Goal: Task Accomplishment & Management: Use online tool/utility

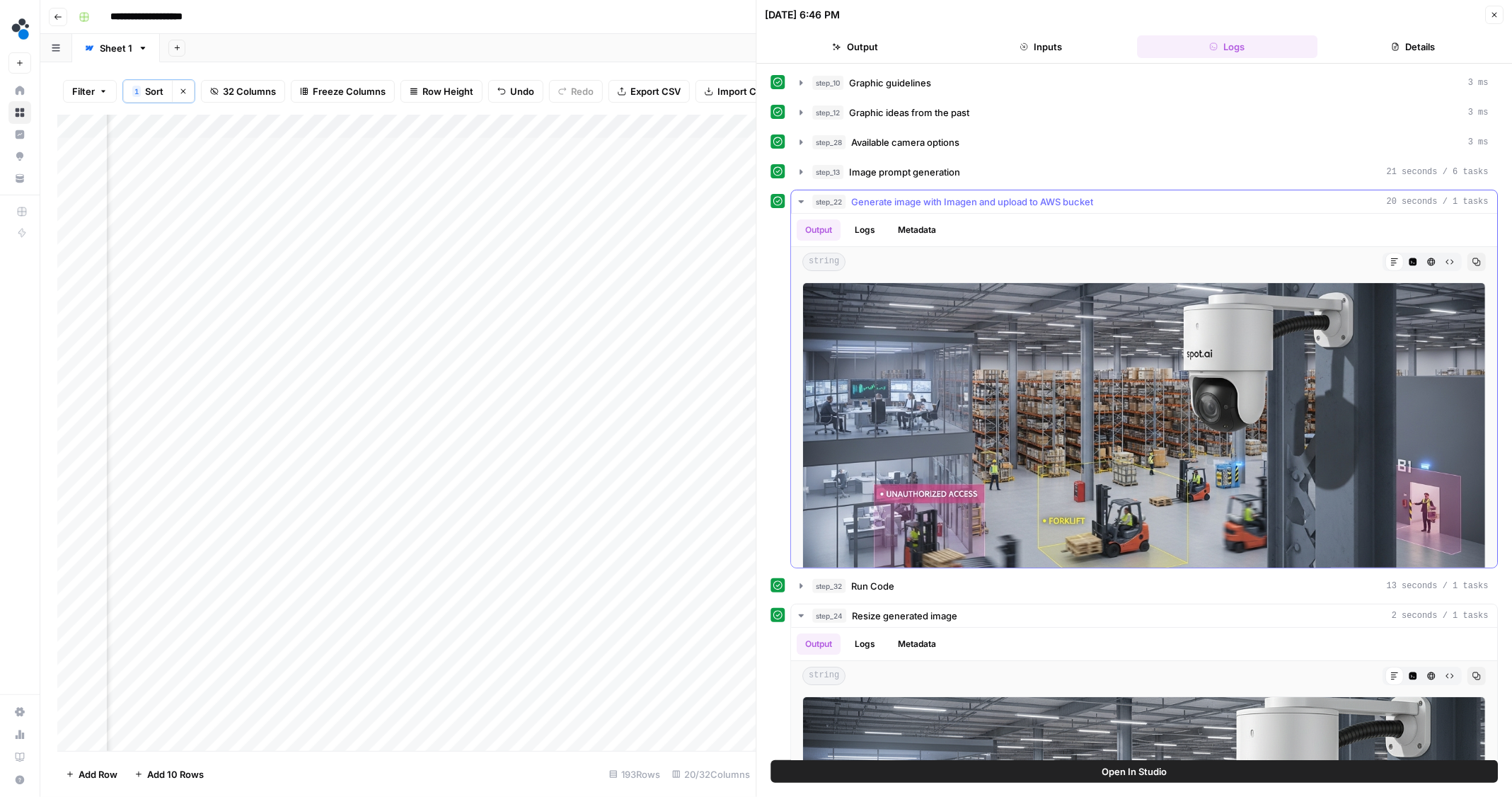
scroll to position [2, 1910]
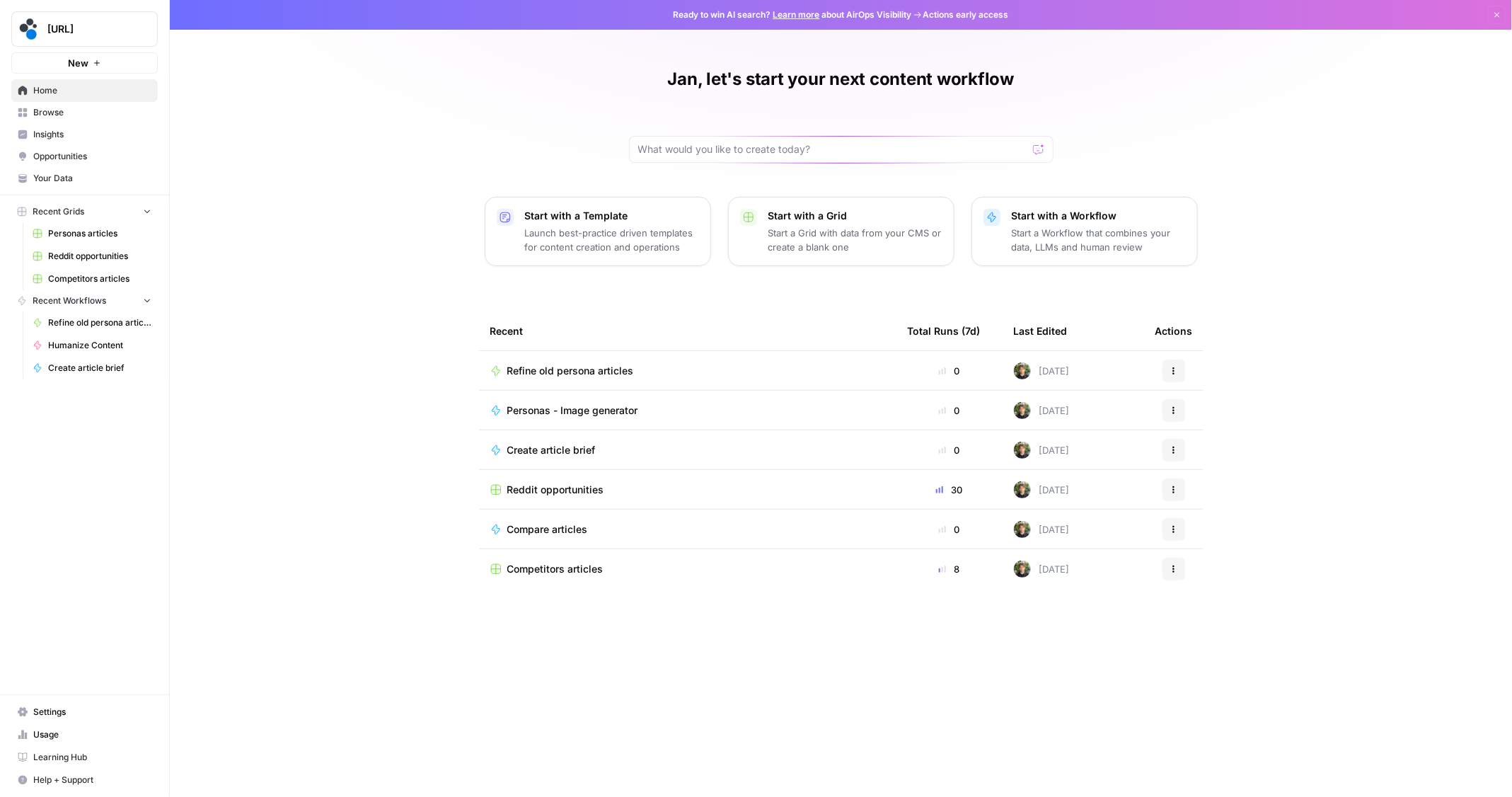
click at [97, 252] on span "Reddit opportunities" at bounding box center [100, 256] width 103 height 13
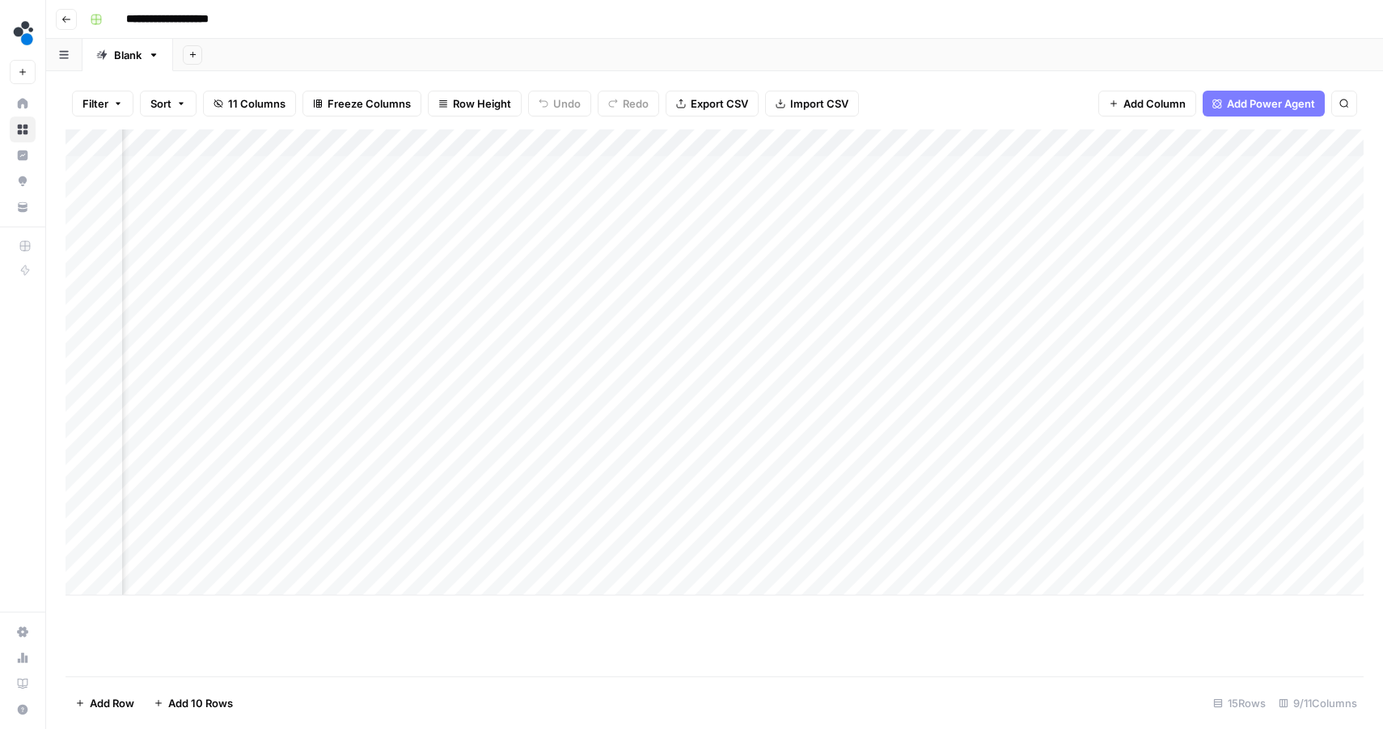
scroll to position [0, 534]
drag, startPoint x: 836, startPoint y: 175, endPoint x: 855, endPoint y: 556, distance: 381.5
click at [855, 556] on div "Add Column" at bounding box center [715, 362] width 1298 height 466
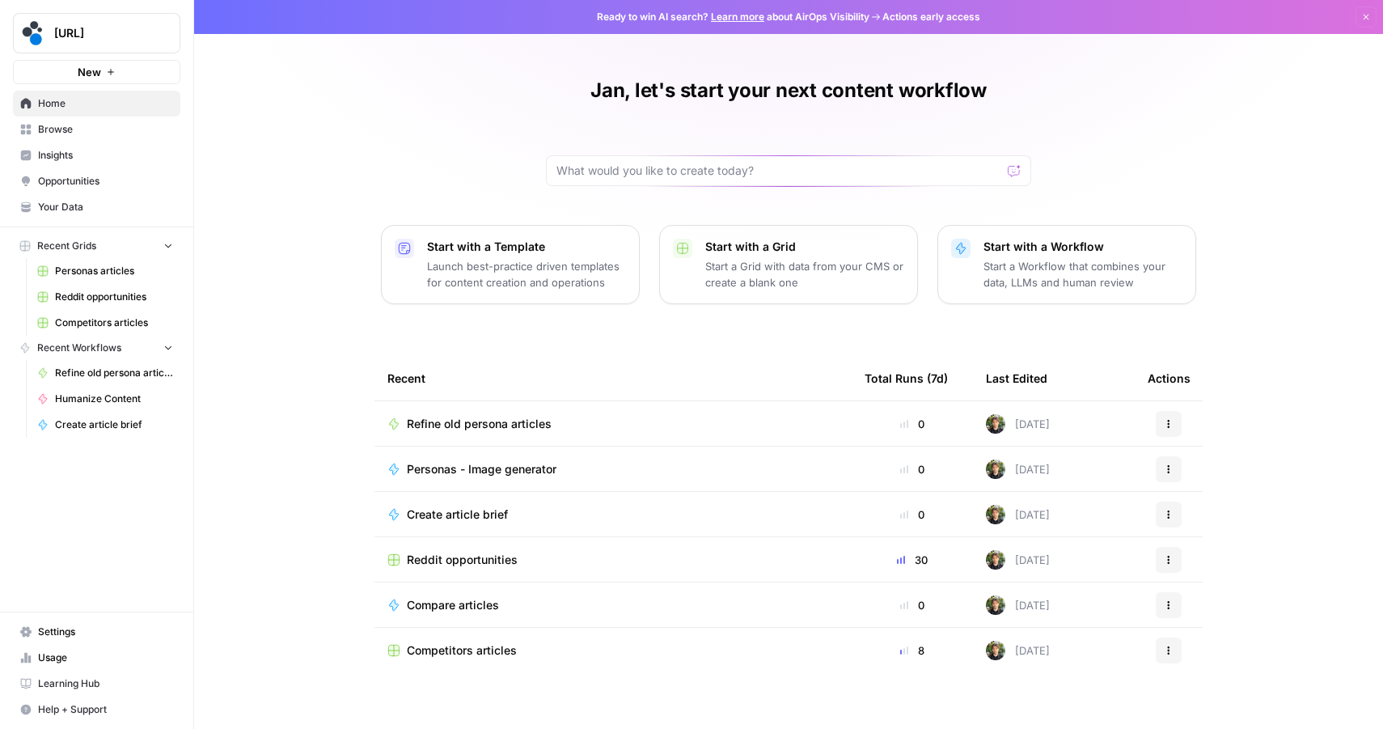
click at [66, 213] on span "Your Data" at bounding box center [105, 207] width 135 height 15
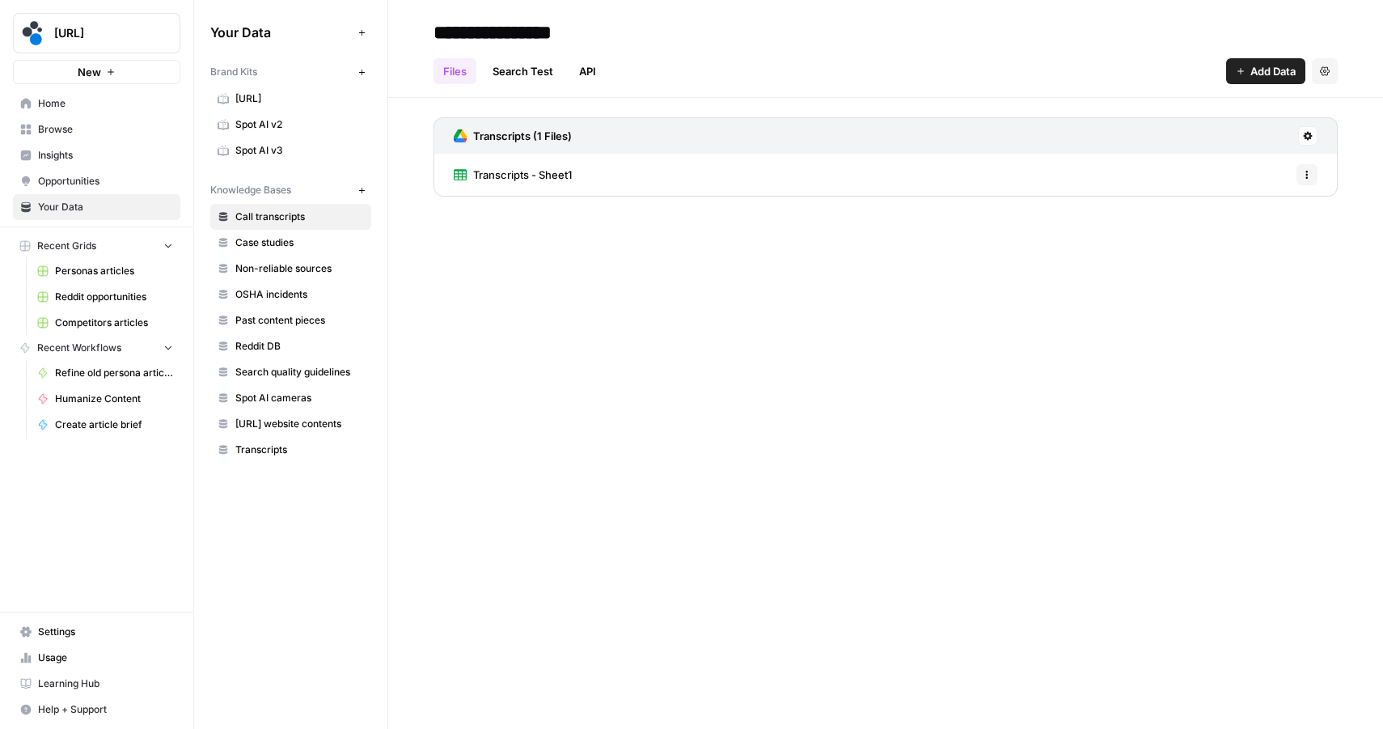
click at [270, 144] on span "Spot AI v3" at bounding box center [299, 150] width 129 height 15
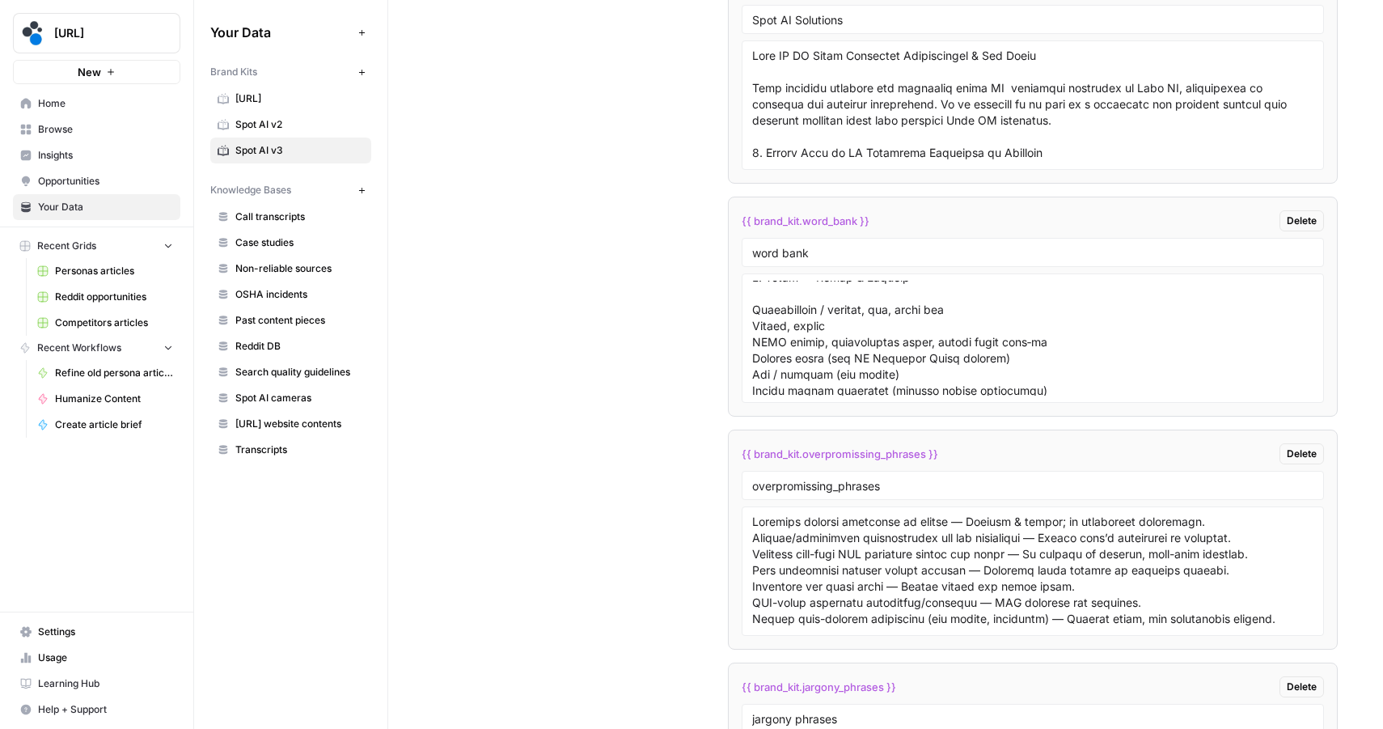
scroll to position [577, 0]
click at [849, 317] on textarea at bounding box center [1033, 338] width 562 height 115
paste textarea "Threats/threatens Corrective action"
type textarea "Lore ipsu: D. Sitame — Cons Adipisc & Elitsedd Eiusm TE Incidi utl etd Magnaali…"
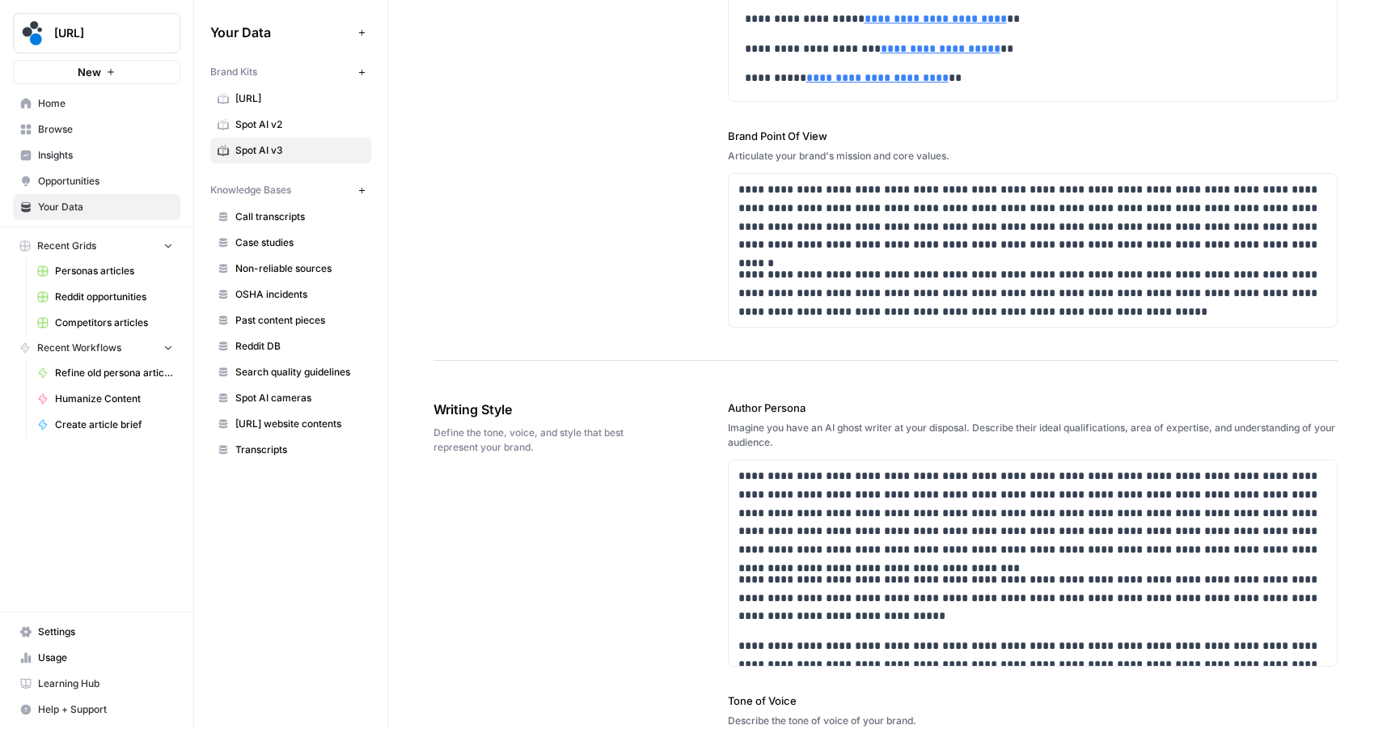
scroll to position [0, 0]
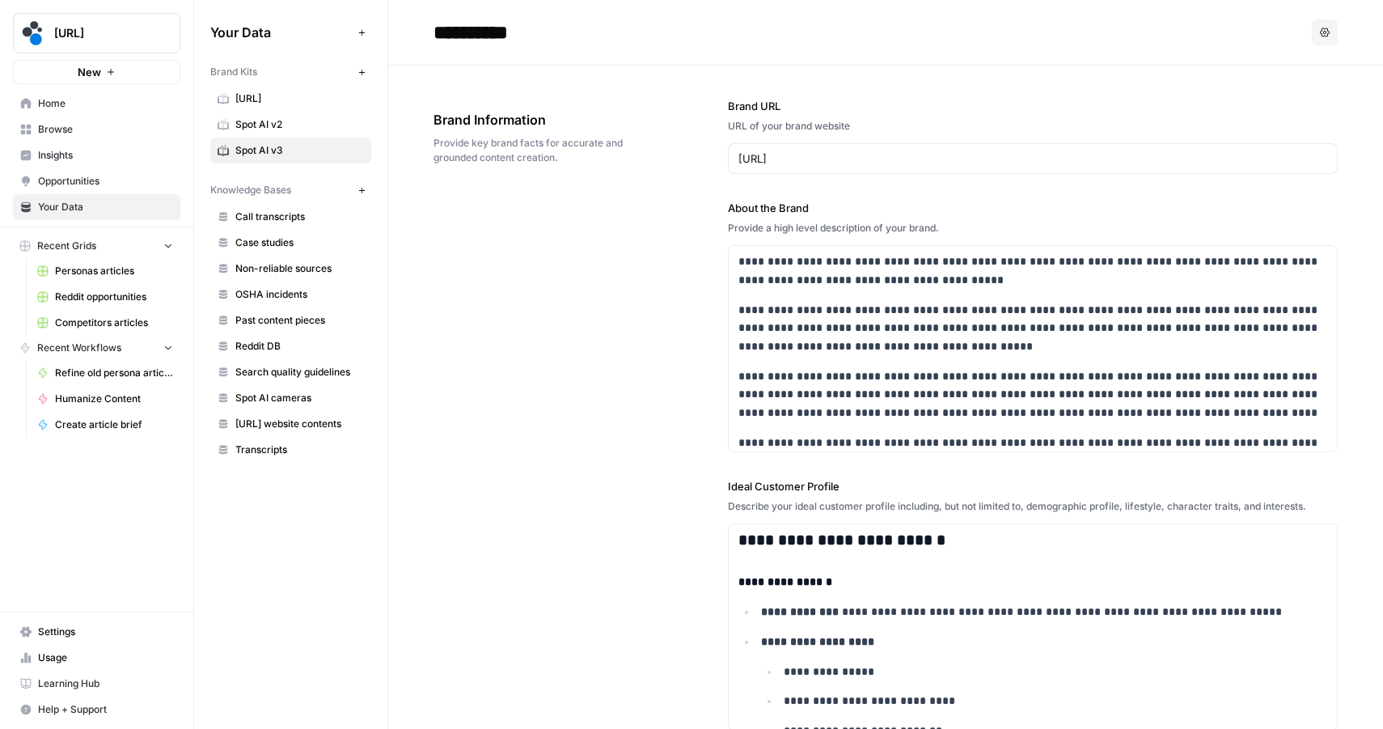
click at [56, 108] on span "Home" at bounding box center [105, 103] width 135 height 15
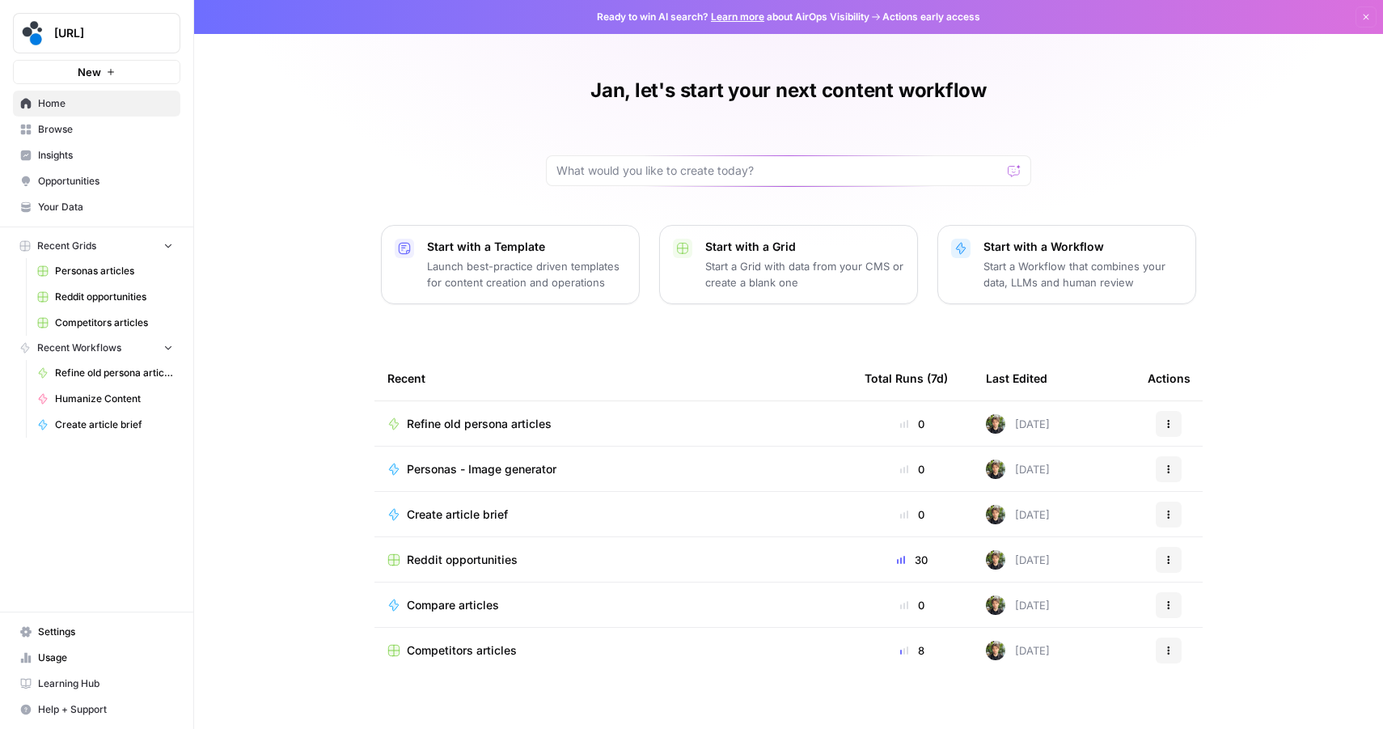
click at [70, 139] on link "Browse" at bounding box center [96, 129] width 167 height 26
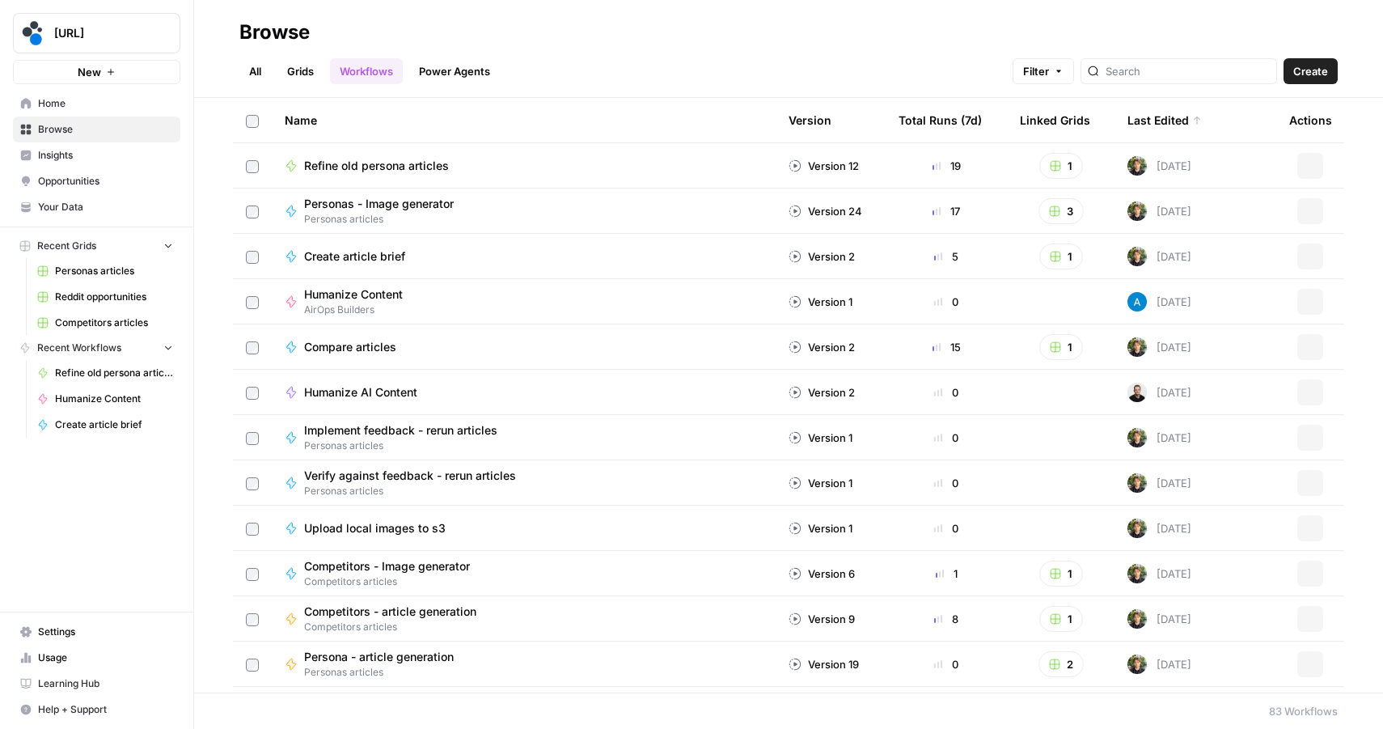
click at [1313, 77] on span "Create" at bounding box center [1311, 71] width 35 height 16
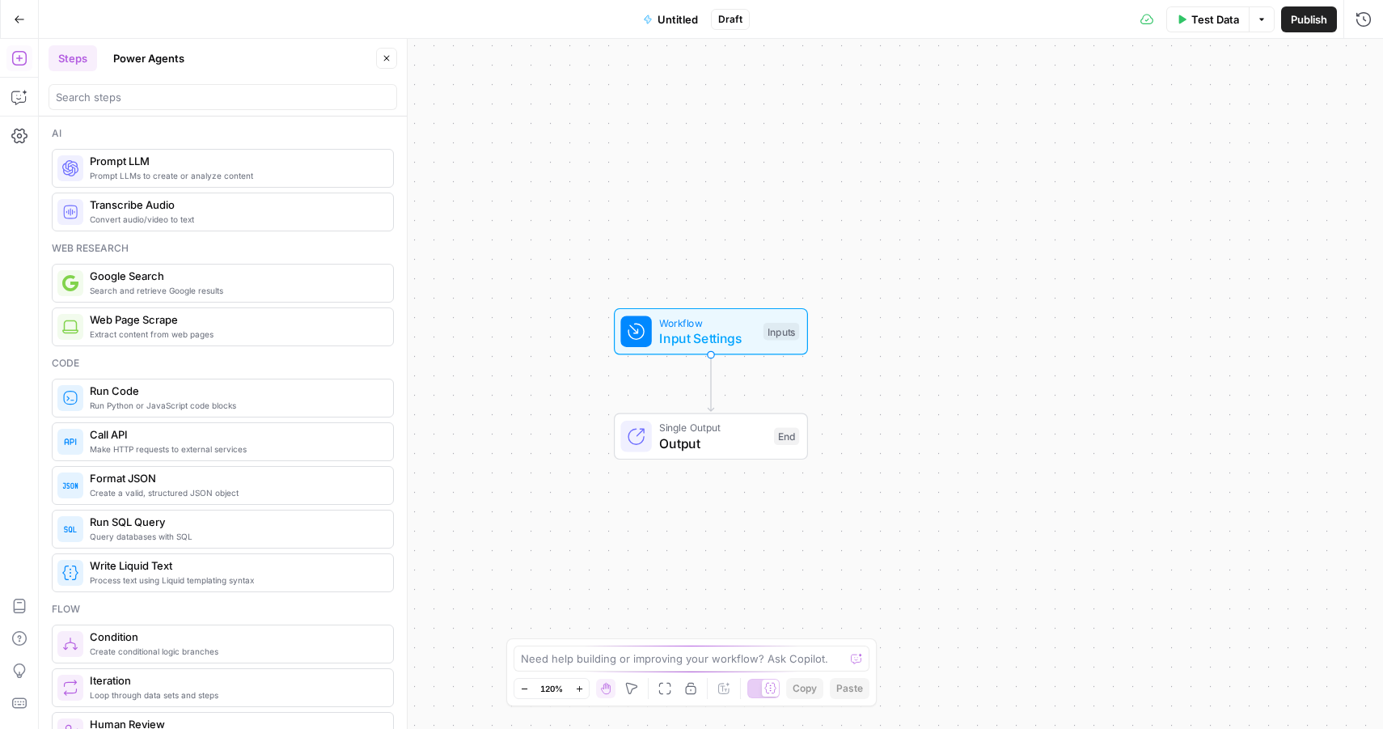
click at [675, 16] on span "Untitled" at bounding box center [678, 19] width 40 height 16
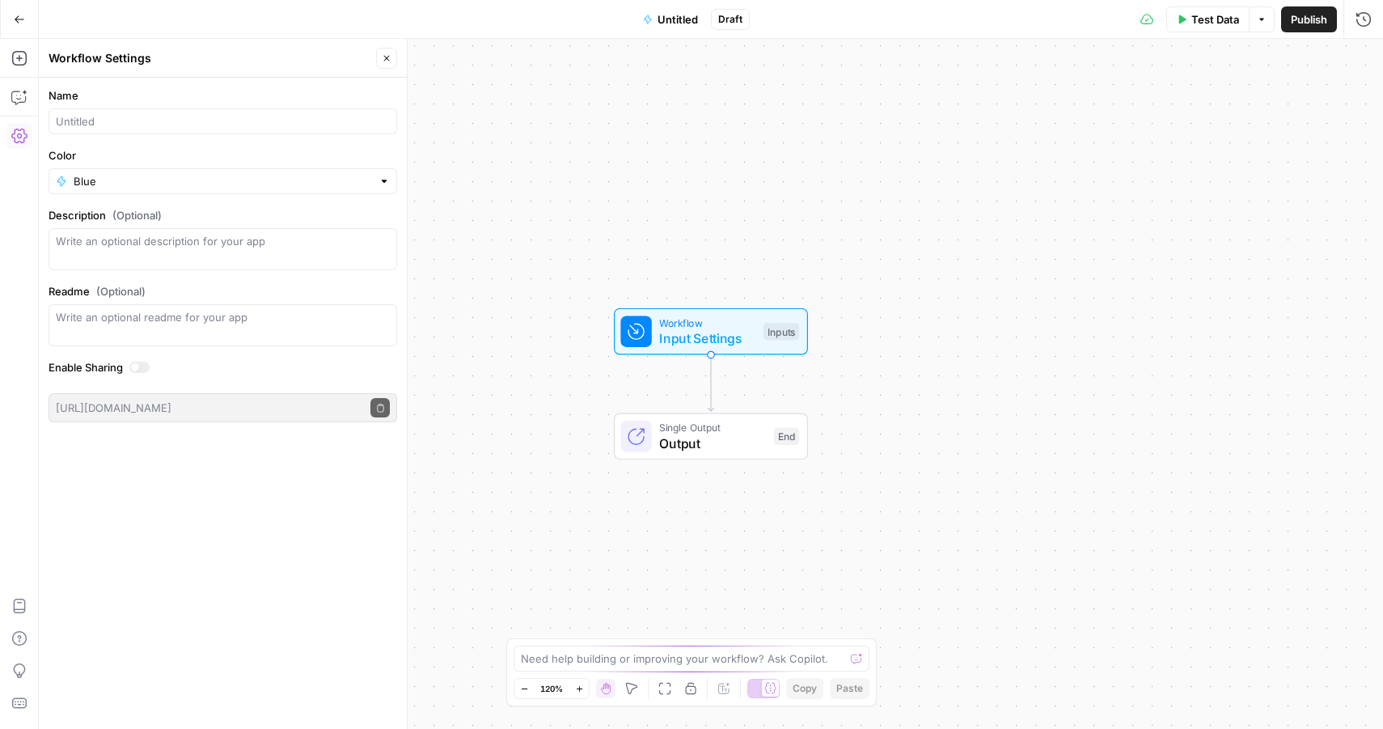
click at [192, 129] on div at bounding box center [223, 121] width 349 height 26
type input "LI / X following test"
click at [280, 196] on form "Name LI / X following test Color Blue Description (Optional) Readme (Optional) …" at bounding box center [223, 255] width 368 height 354
click at [275, 186] on input "Color" at bounding box center [223, 181] width 299 height 16
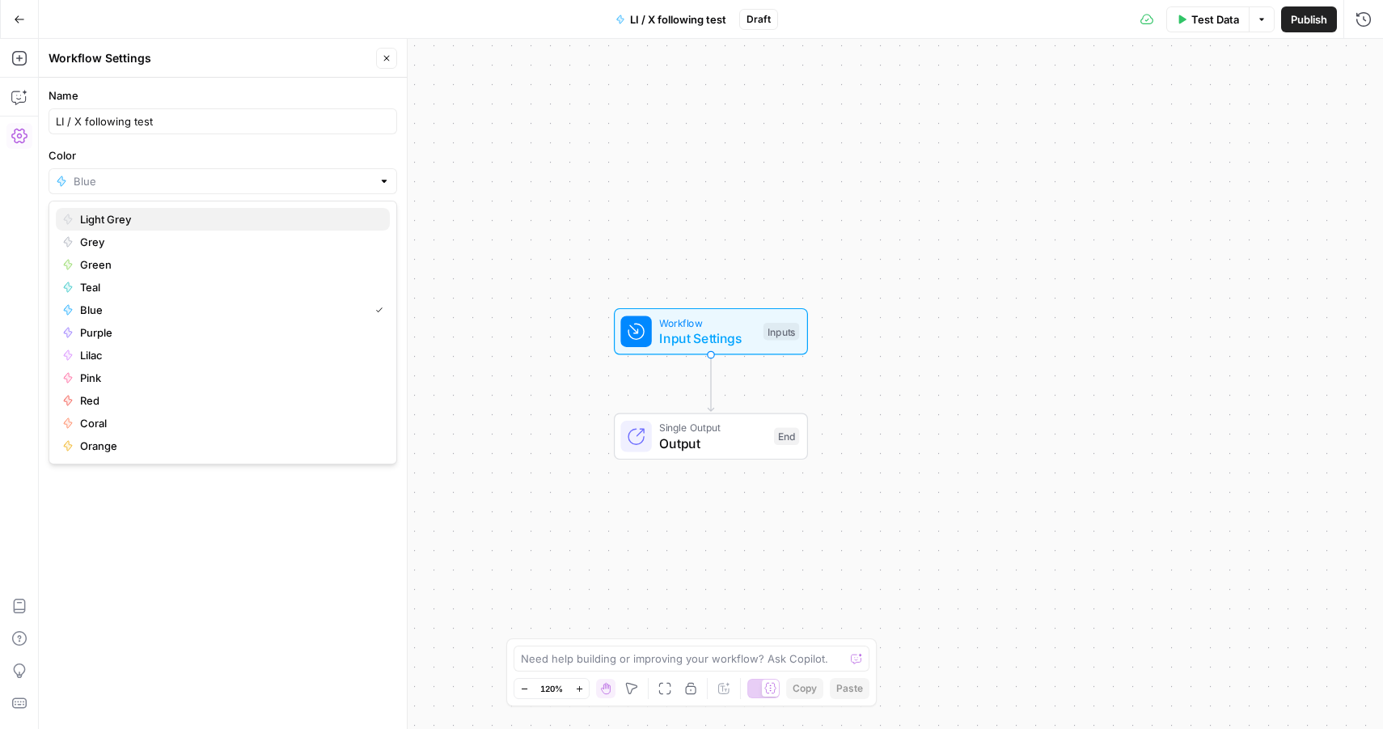
click at [147, 223] on span "Light Grey" at bounding box center [228, 219] width 297 height 16
type input "Light Grey"
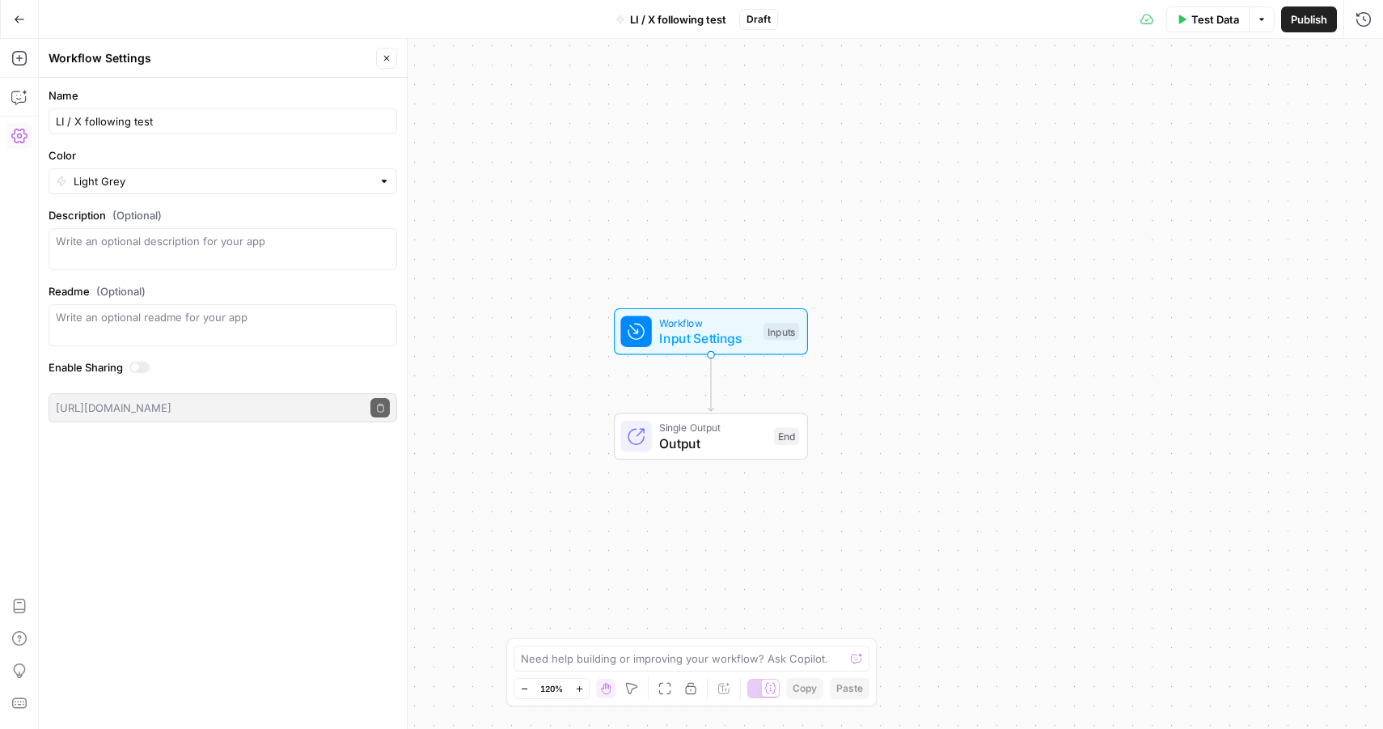
click at [393, 64] on button "Close" at bounding box center [386, 58] width 21 height 21
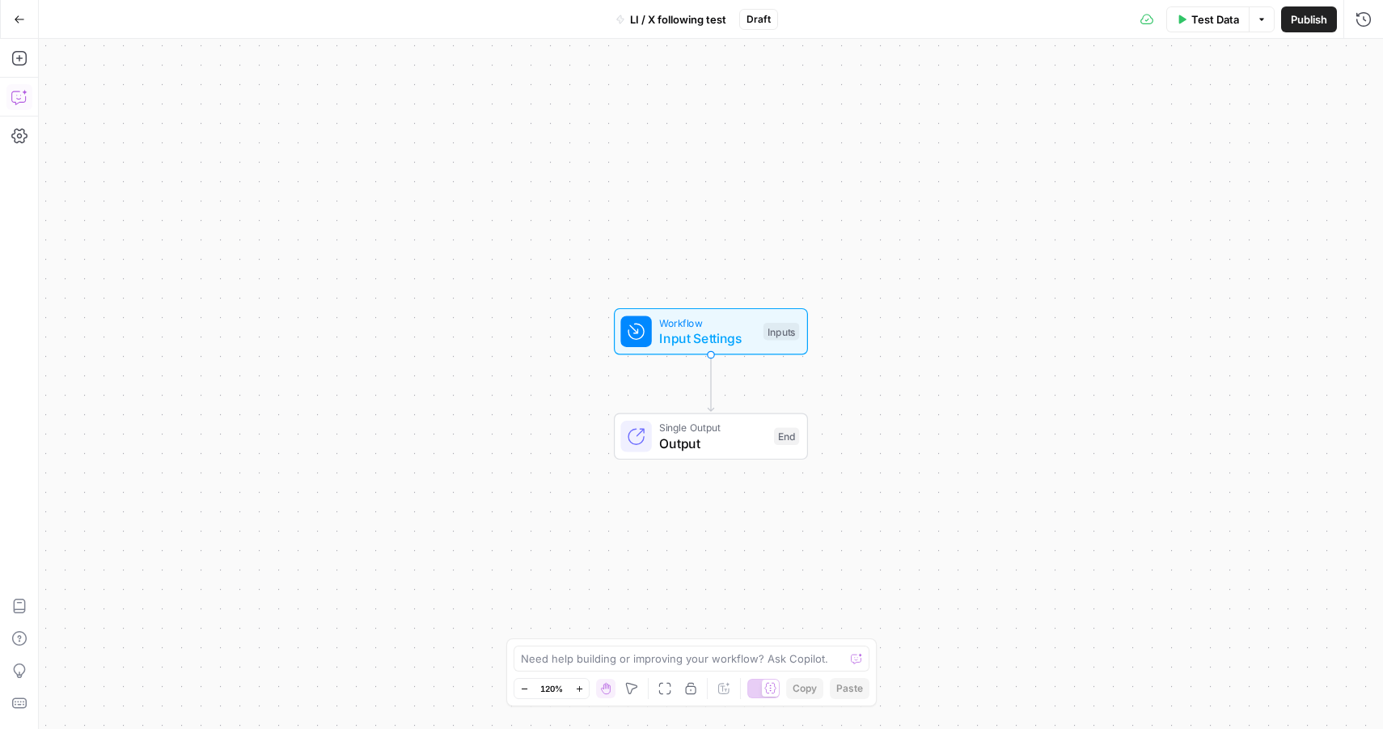
click at [12, 100] on icon "button" at bounding box center [19, 97] width 16 height 16
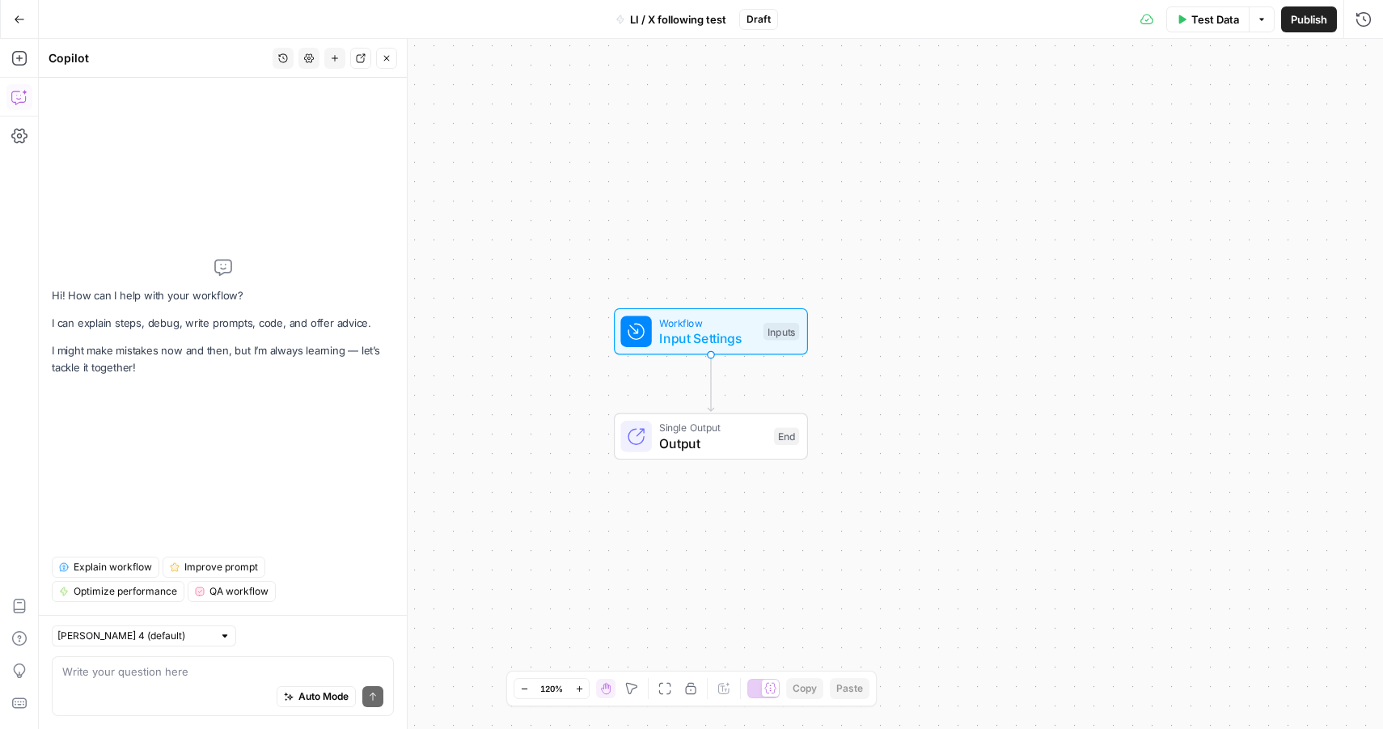
click at [19, 45] on button "Add Steps" at bounding box center [19, 58] width 26 height 26
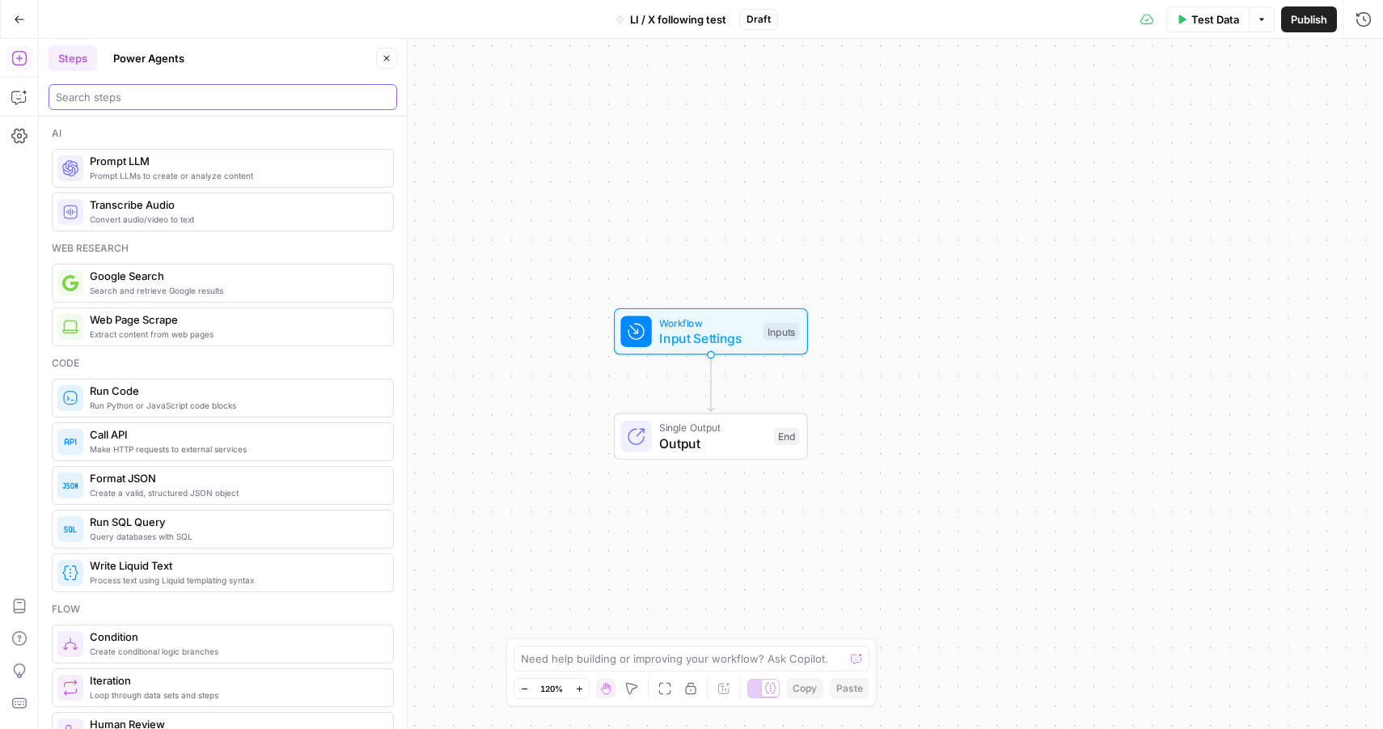
click at [301, 102] on input "search" at bounding box center [223, 97] width 334 height 16
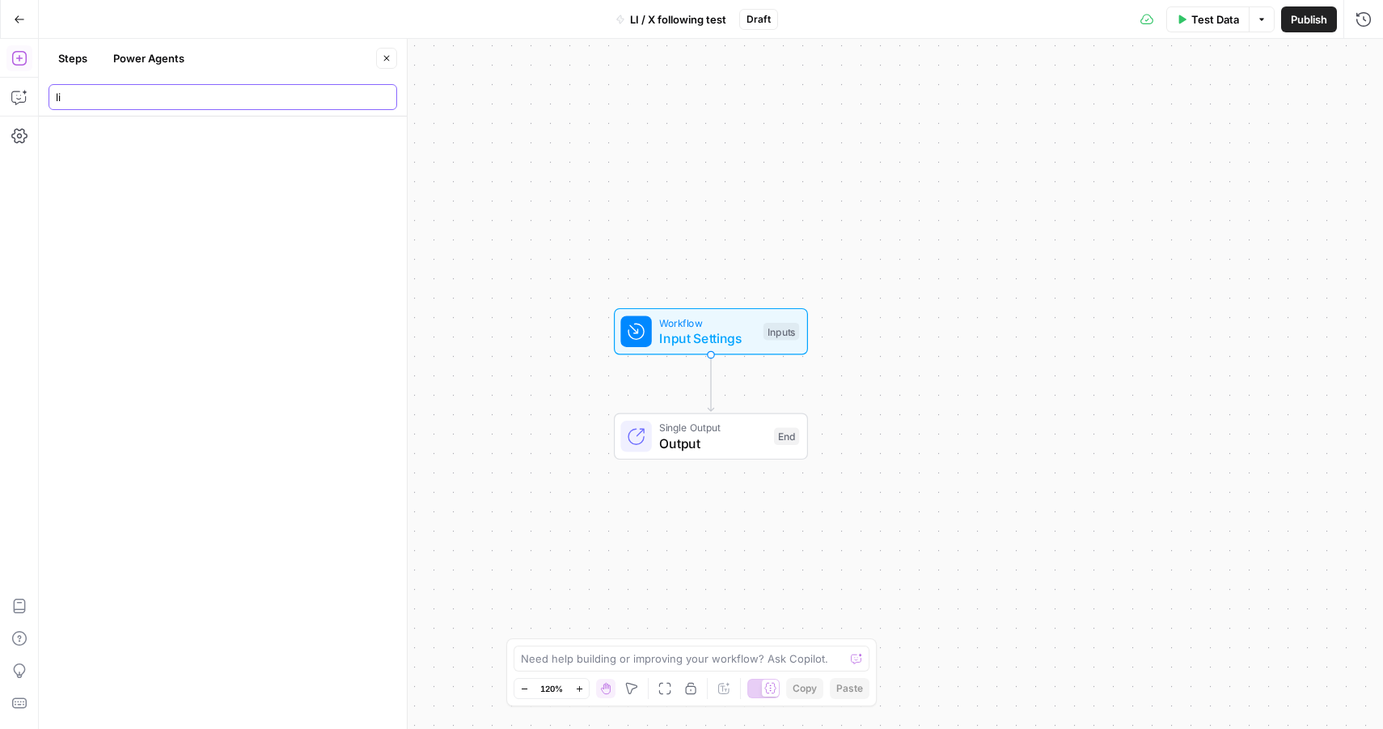
type input "l"
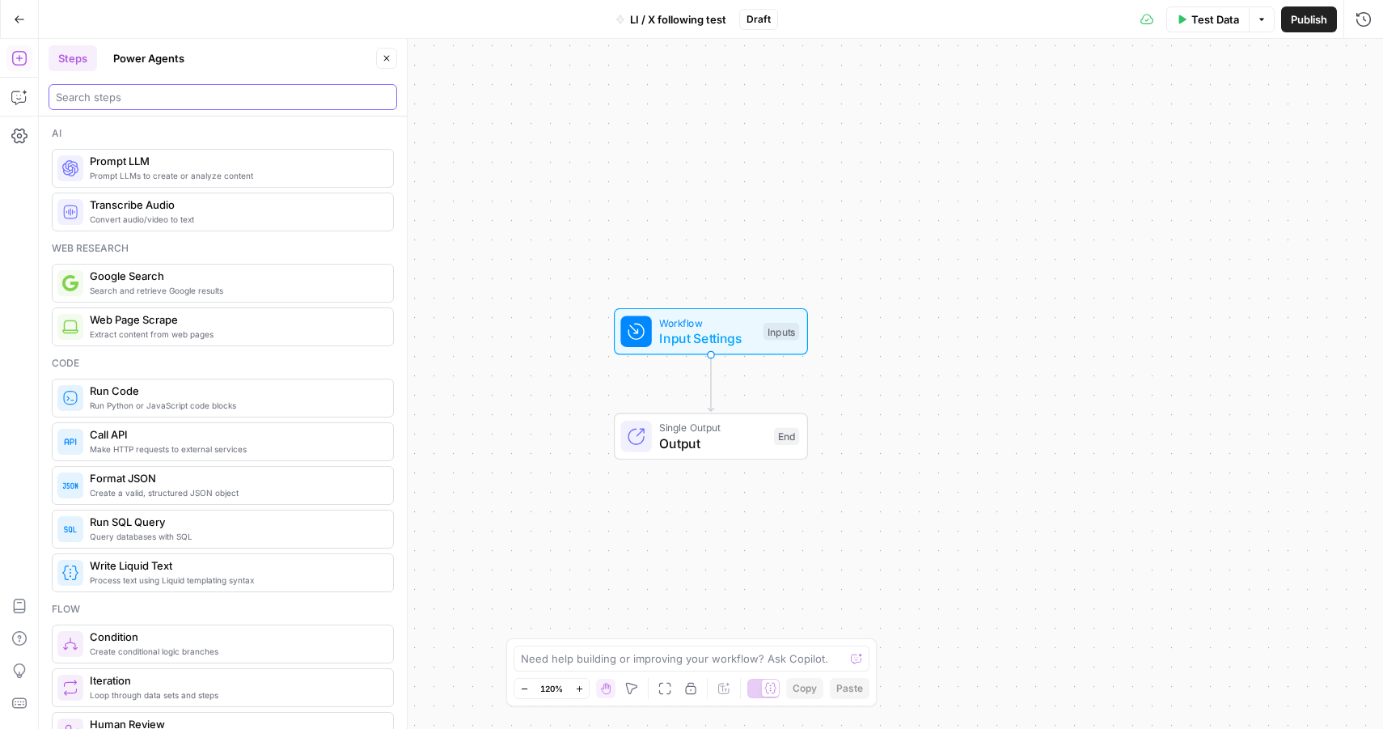
type input "X"
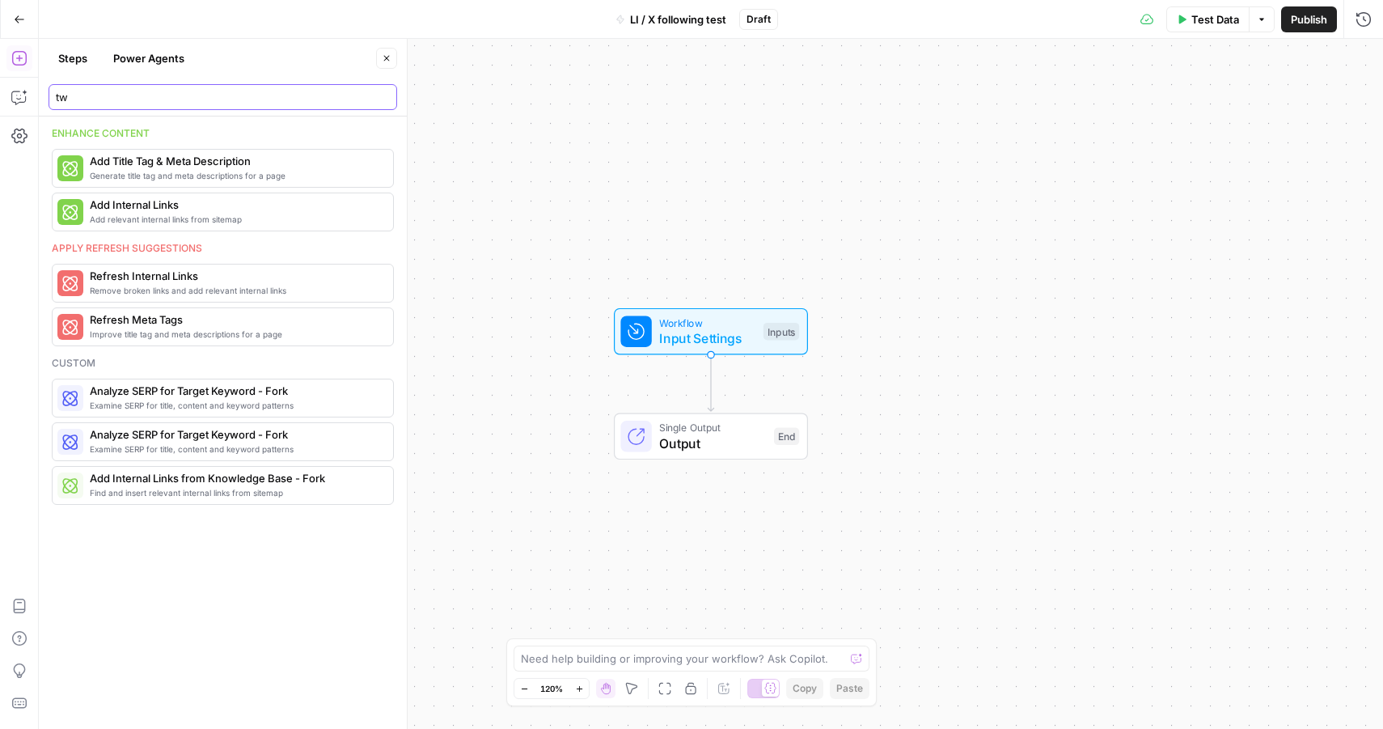
type input "t"
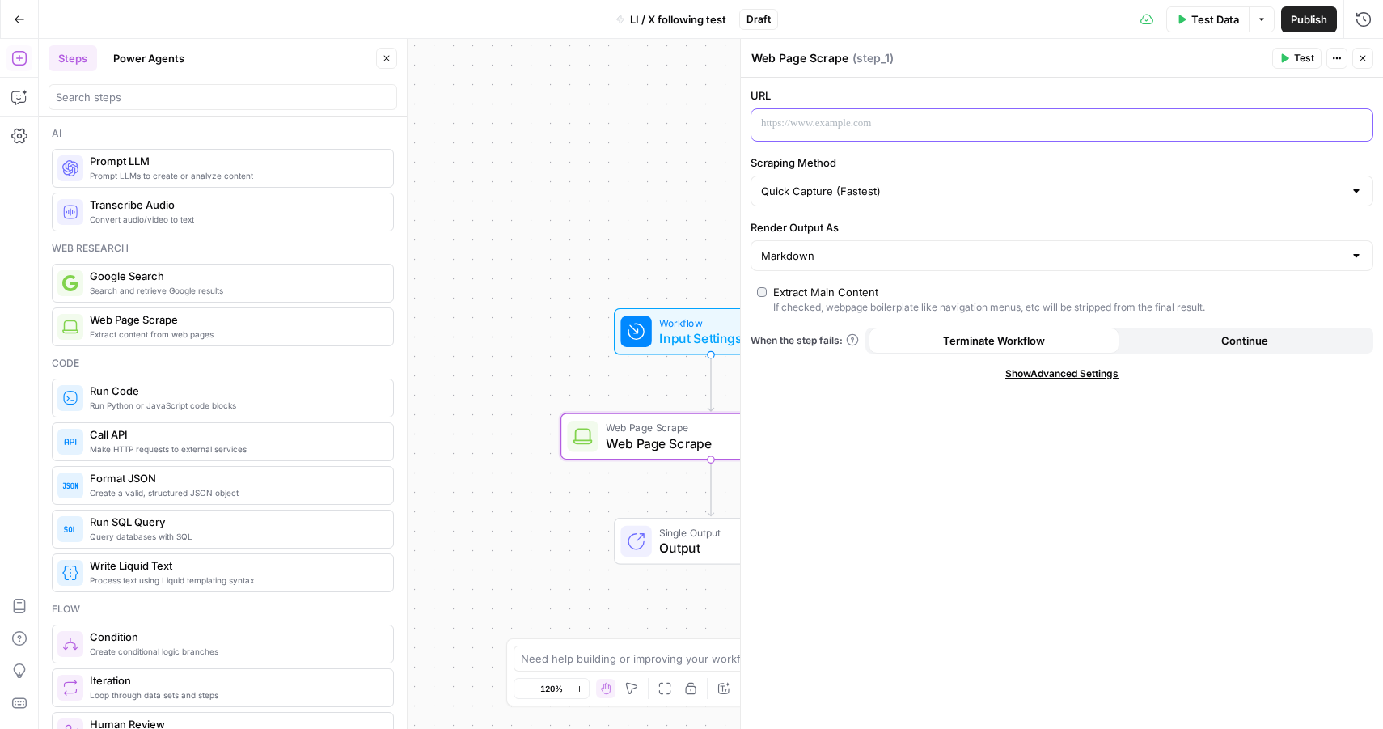
click at [795, 130] on p at bounding box center [1049, 124] width 576 height 16
click at [846, 256] on input "Render Output As" at bounding box center [1052, 256] width 582 height 16
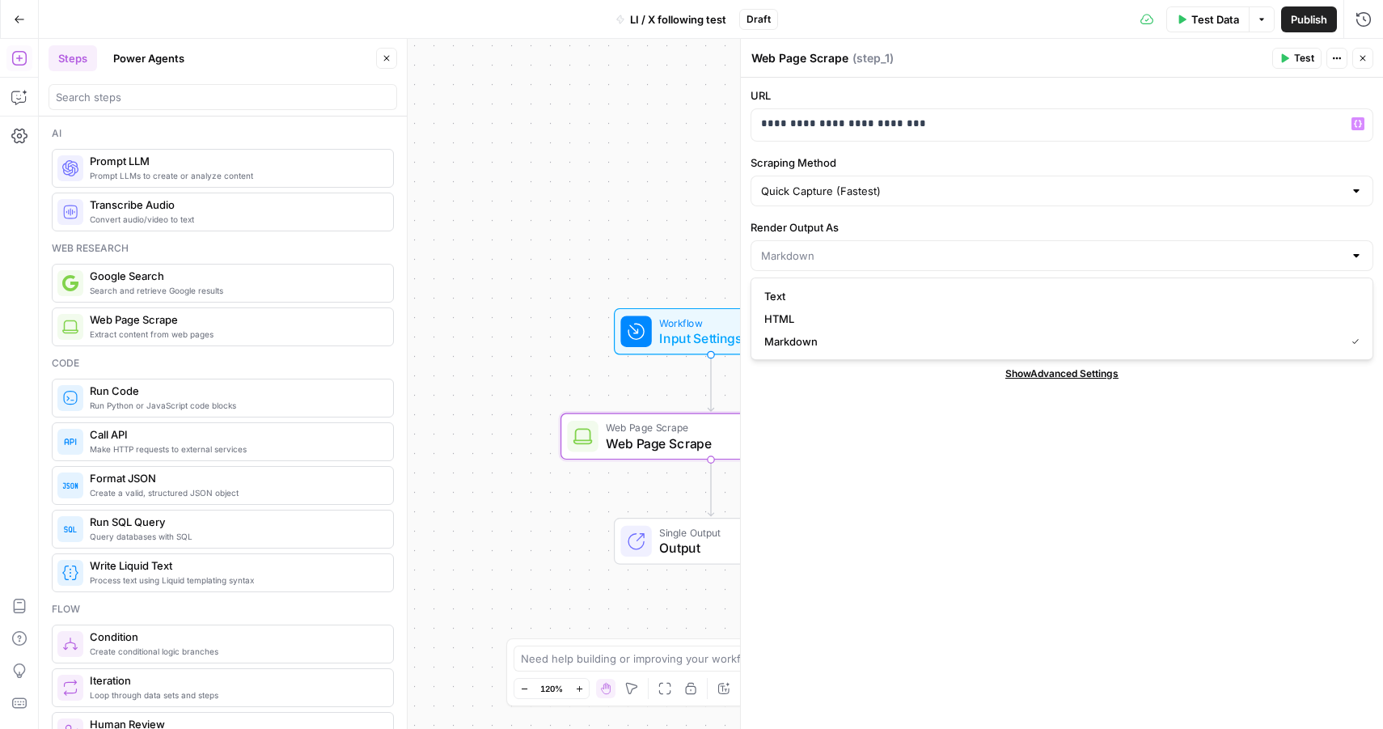
type input "Markdown"
click at [699, 241] on div "Workflow Input Settings Inputs Web Page Scrape Web Page Scrape Step 1 Single Ou…" at bounding box center [711, 384] width 1344 height 690
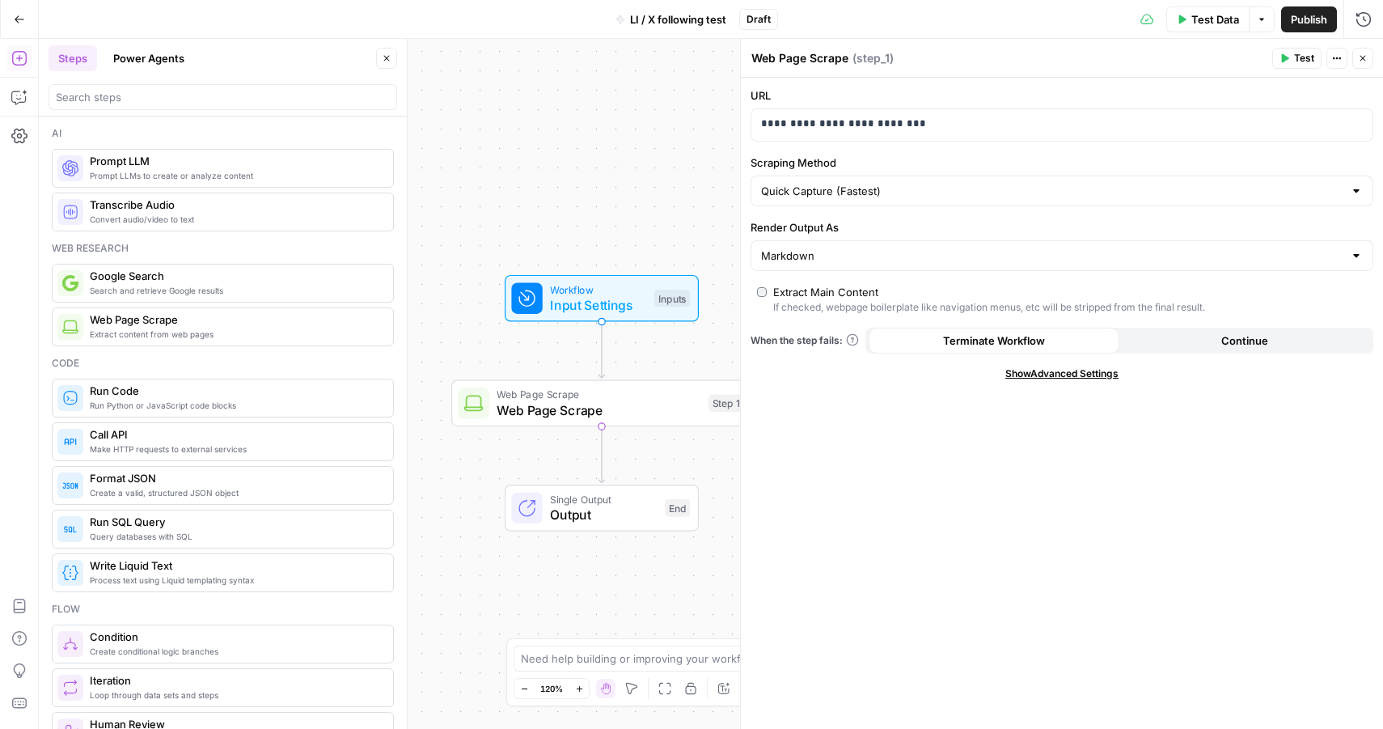
drag, startPoint x: 665, startPoint y: 169, endPoint x: 522, endPoint y: 112, distance: 154.3
click at [522, 112] on div "Workflow Input Settings Inputs Web Page Scrape Web Page Scrape Step 1 Single Ou…" at bounding box center [711, 384] width 1344 height 690
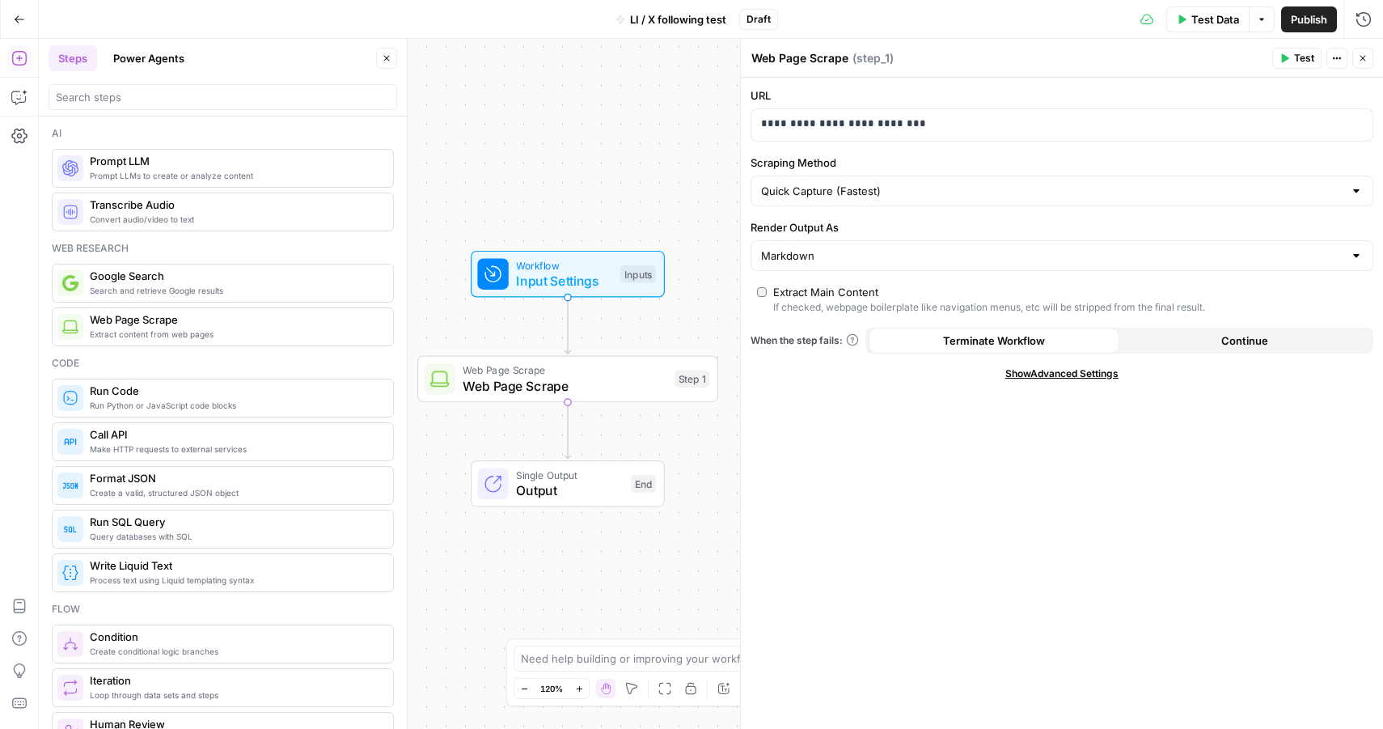
click at [1299, 60] on span "Test" at bounding box center [1304, 58] width 20 height 15
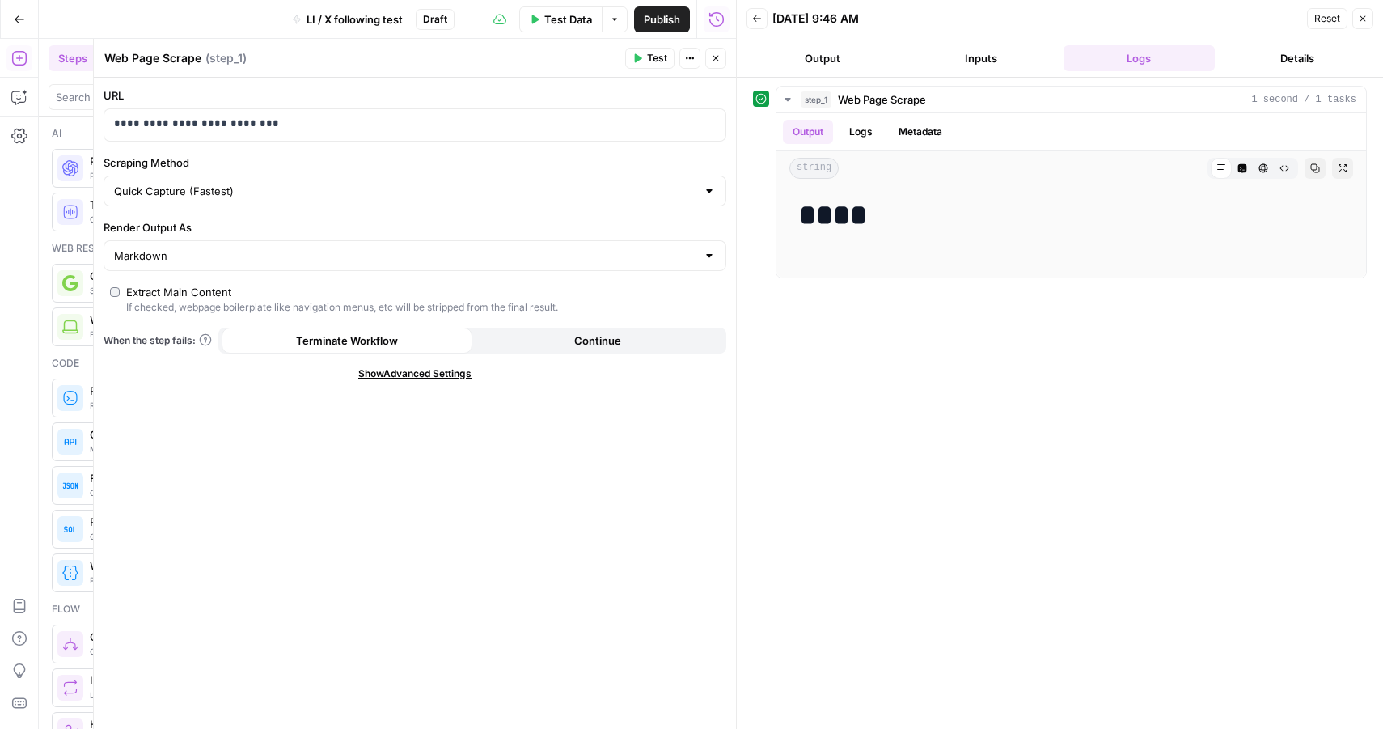
click at [1299, 60] on button "Details" at bounding box center [1298, 58] width 152 height 26
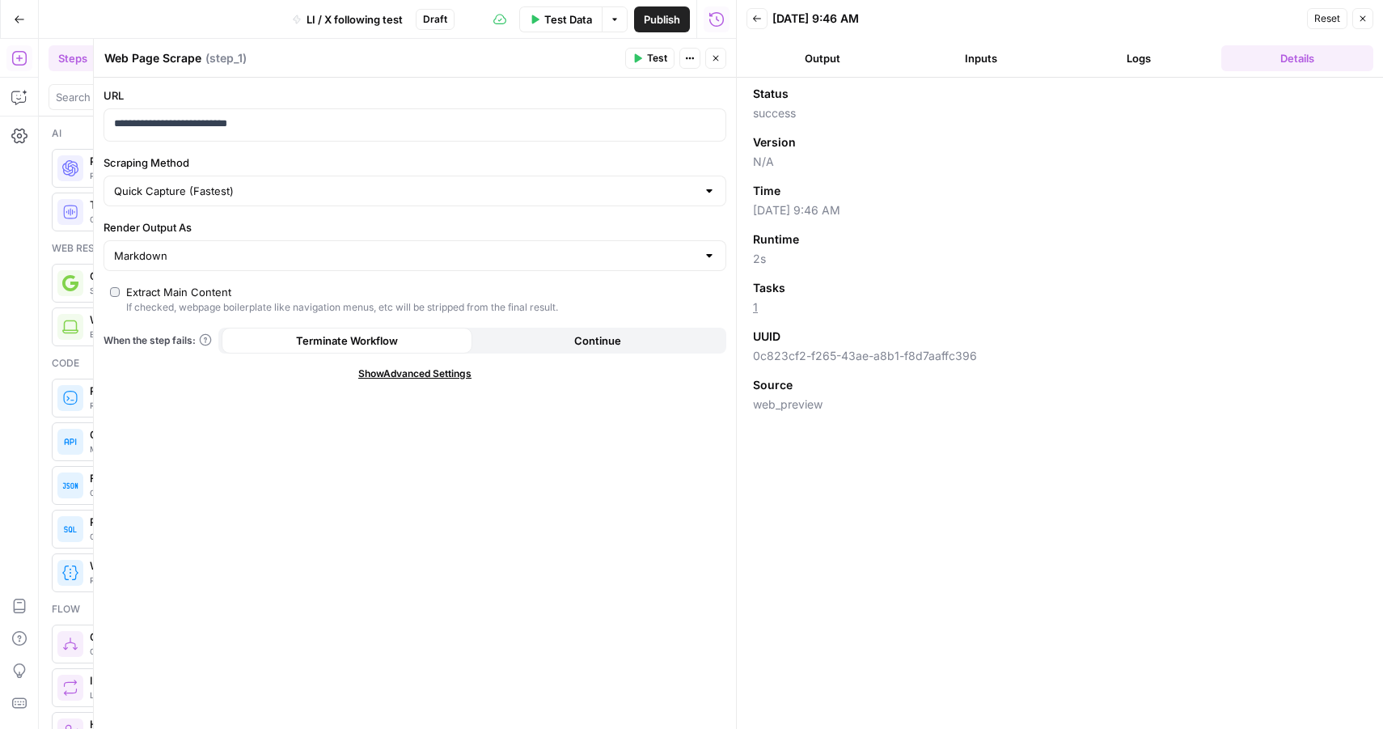
click at [1140, 62] on button "Logs" at bounding box center [1140, 58] width 152 height 26
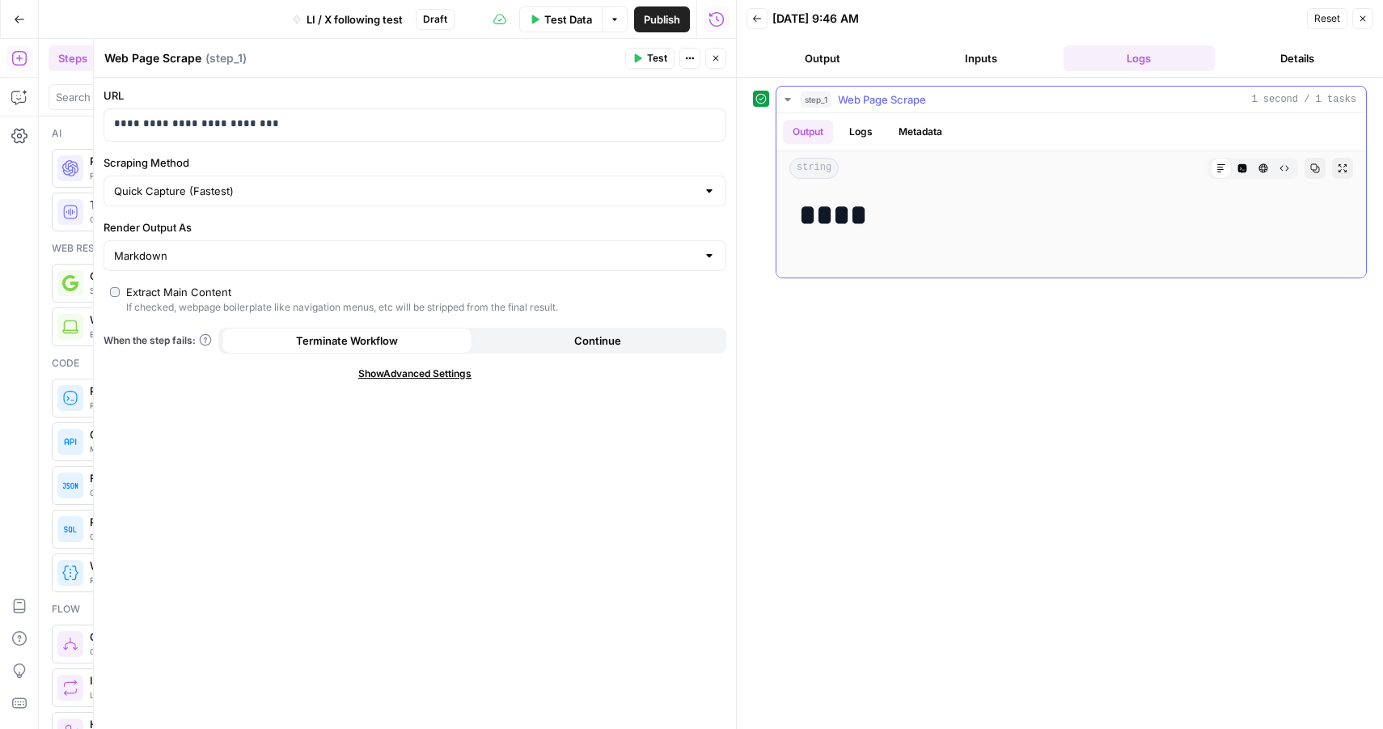
click at [871, 128] on button "Logs" at bounding box center [861, 132] width 43 height 24
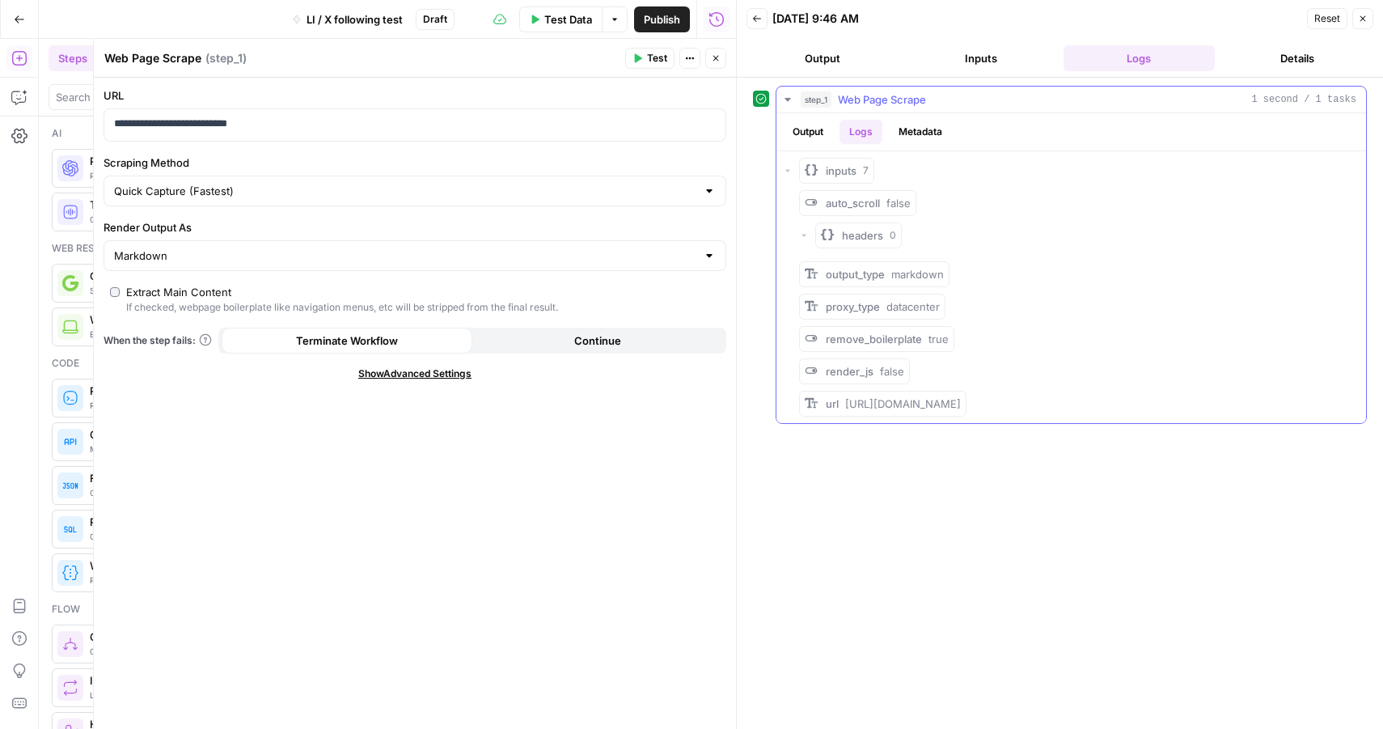
click at [915, 134] on button "Metadata" at bounding box center [920, 132] width 63 height 24
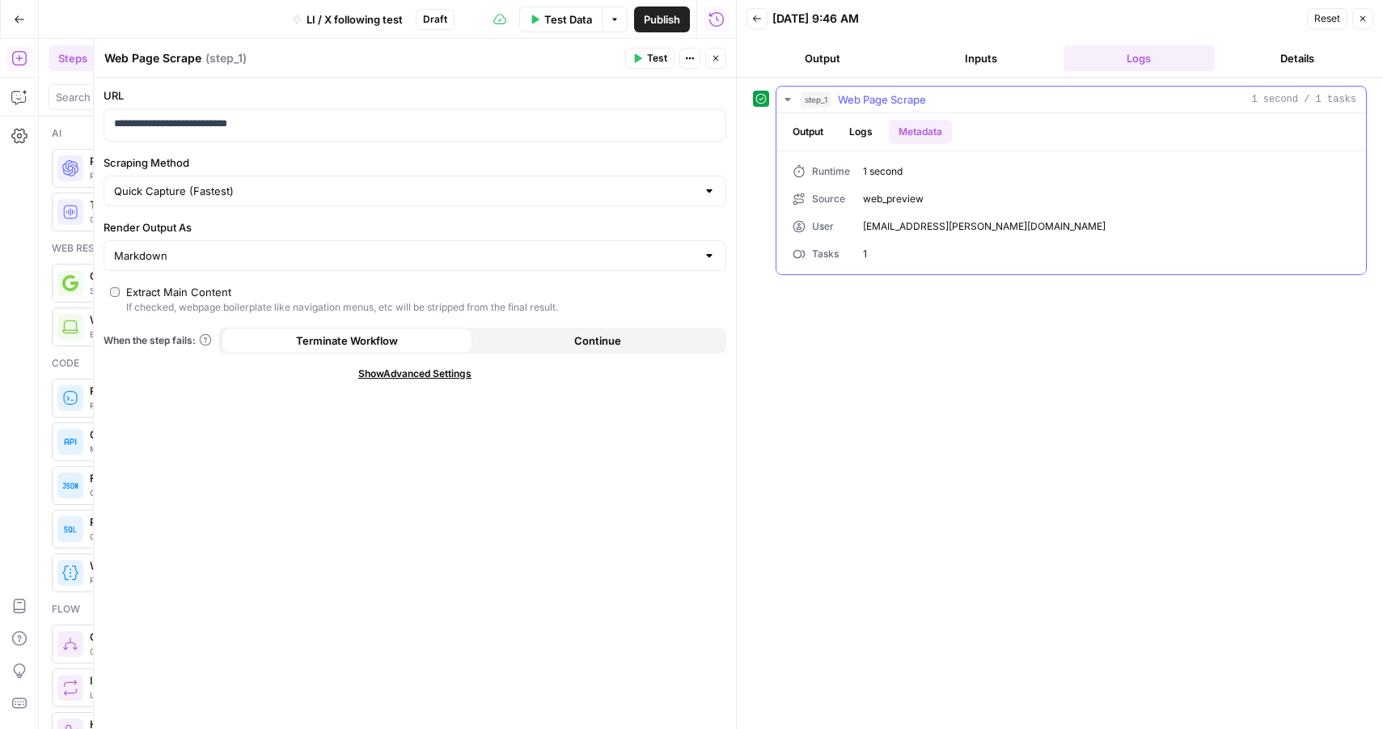
click at [858, 129] on button "Logs" at bounding box center [861, 132] width 43 height 24
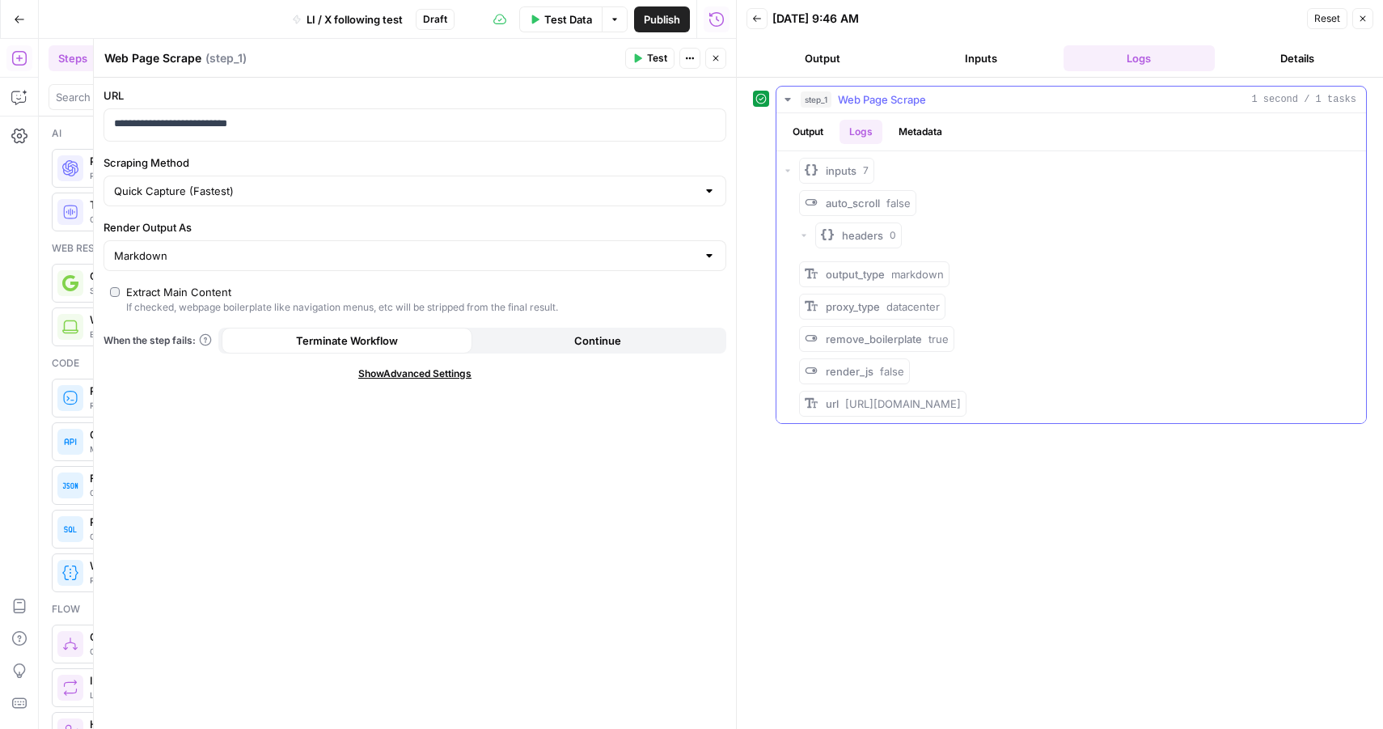
click at [808, 127] on button "Output" at bounding box center [808, 132] width 50 height 24
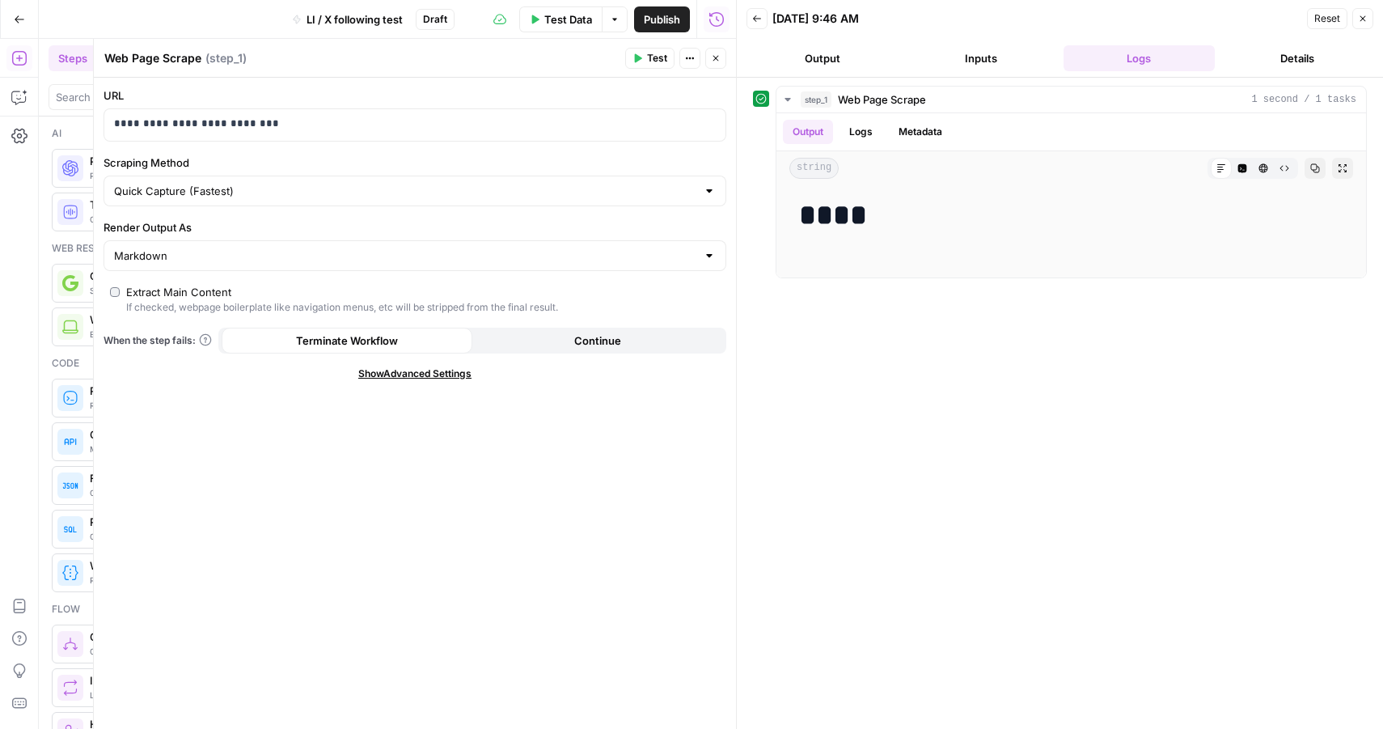
click at [1365, 17] on icon "button" at bounding box center [1363, 19] width 10 height 10
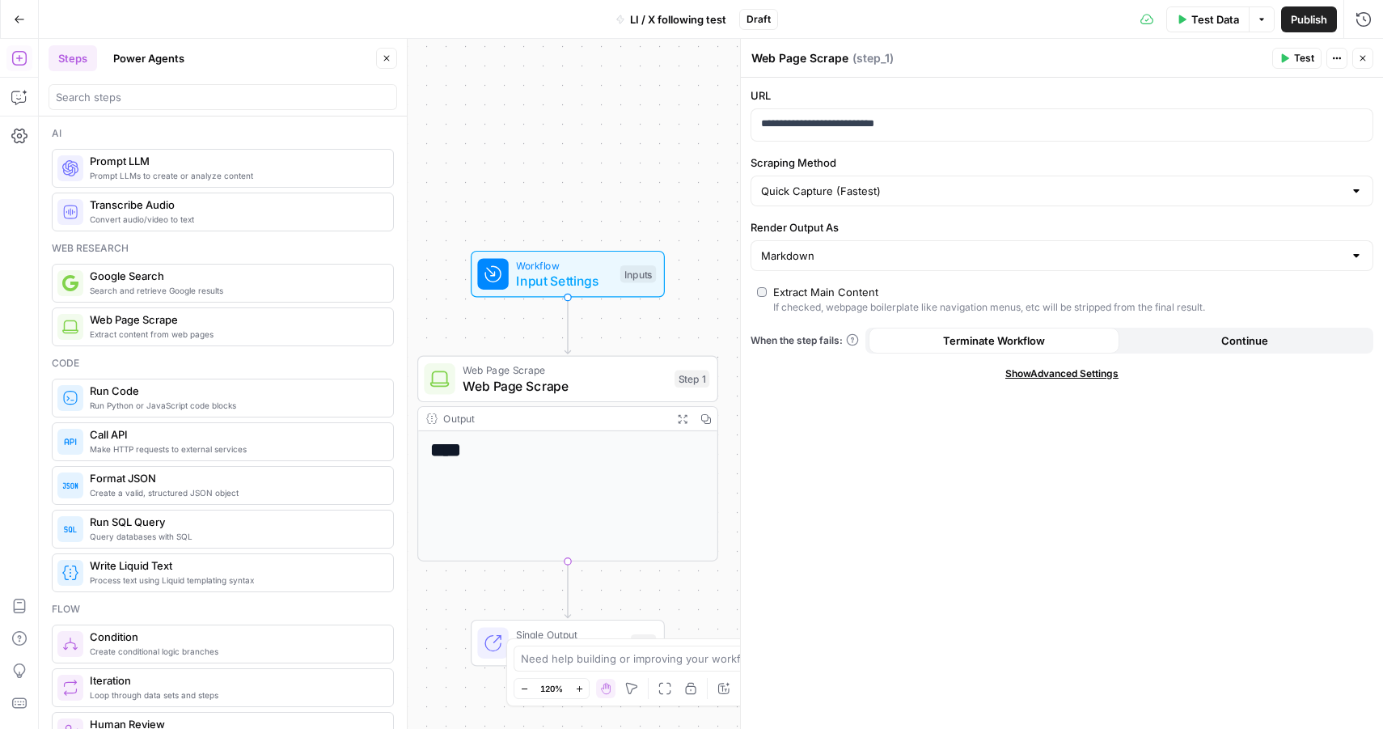
click at [668, 392] on div "Web Page Scrape Web Page Scrape Step 1 Copy step Delete step Add Note Test" at bounding box center [567, 378] width 286 height 33
click at [595, 342] on icon "button" at bounding box center [598, 342] width 15 height 15
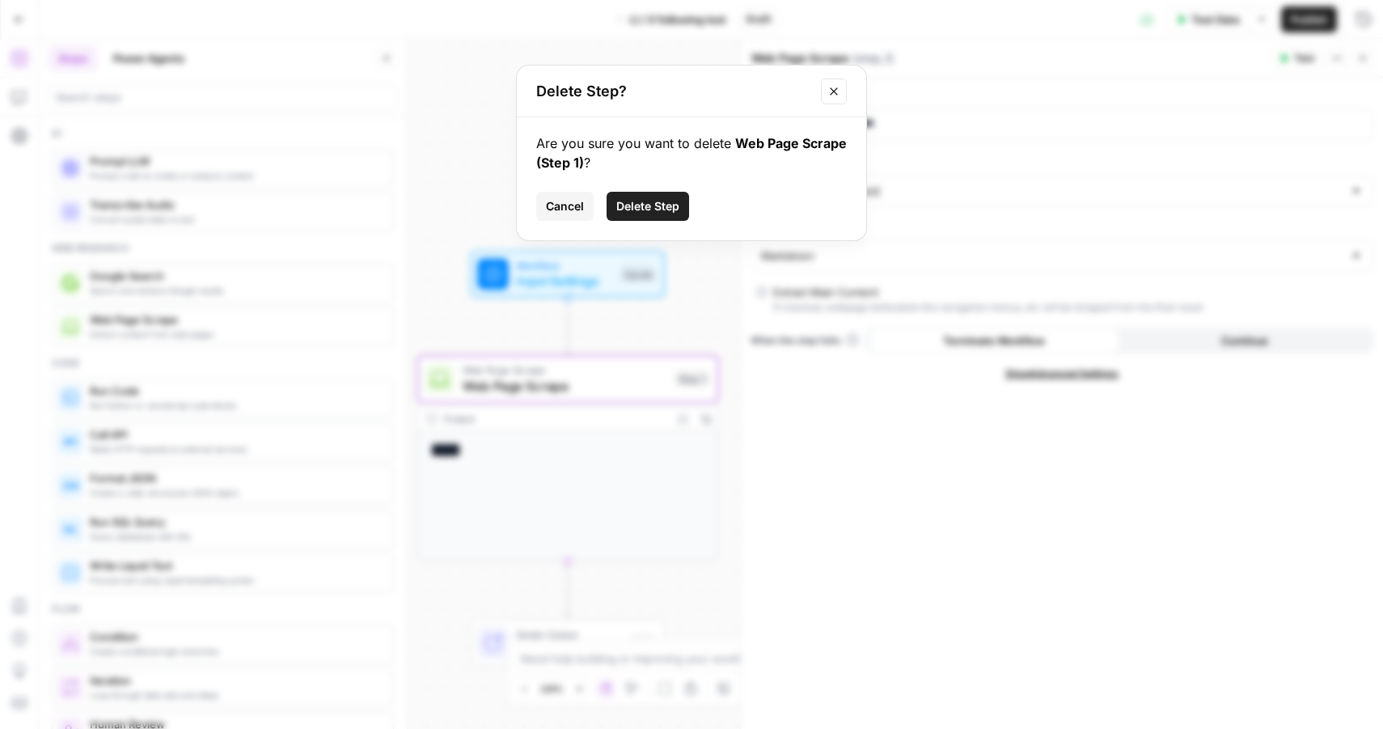
click at [654, 219] on button "Delete Step" at bounding box center [648, 206] width 83 height 29
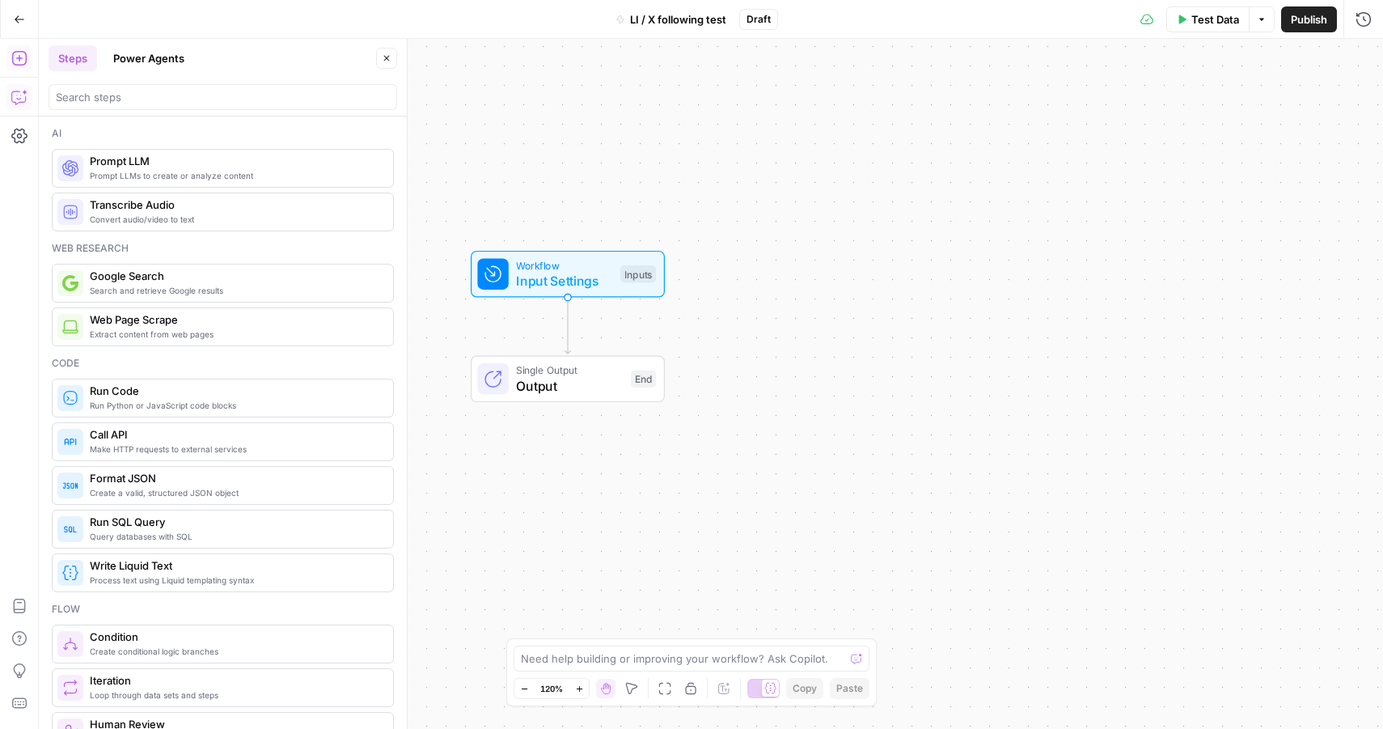
drag, startPoint x: 23, startPoint y: 105, endPoint x: 18, endPoint y: 95, distance: 11.6
click at [18, 95] on icon "button" at bounding box center [19, 97] width 16 height 16
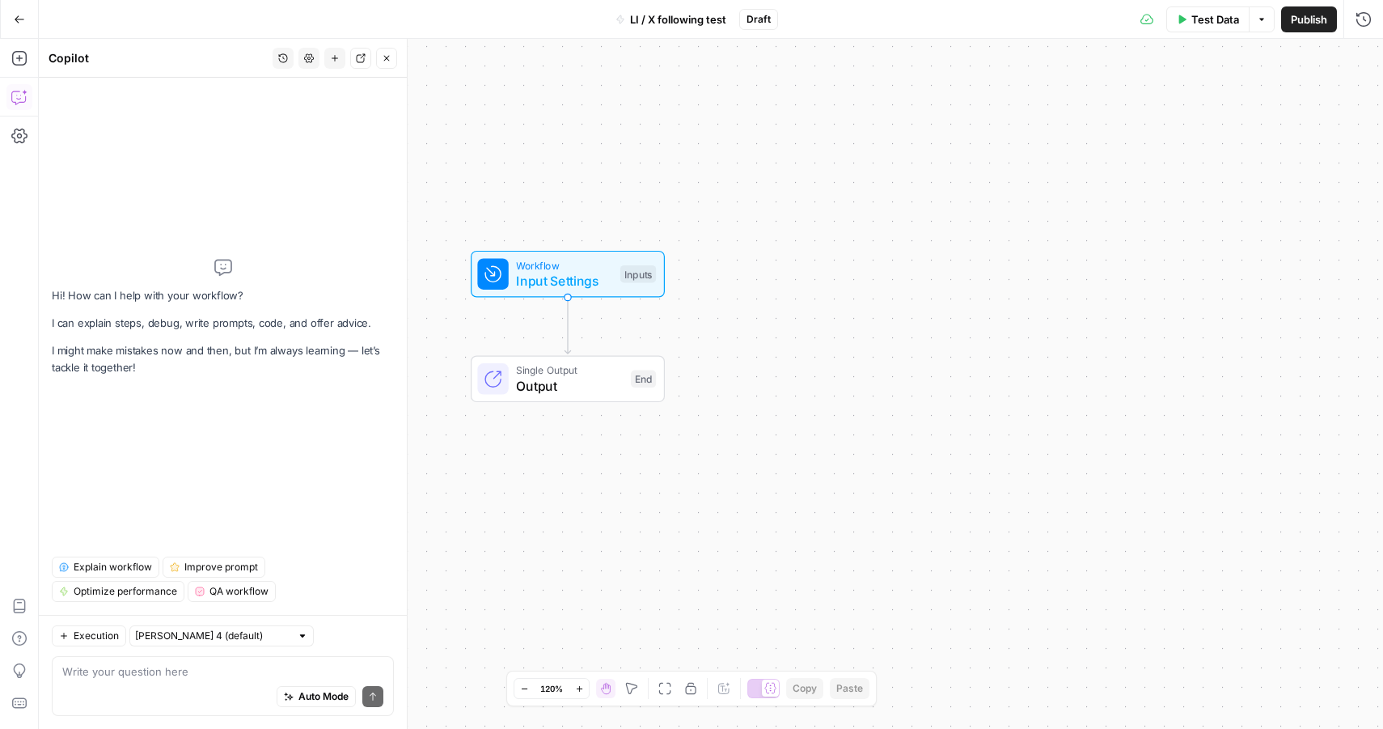
click at [163, 668] on textarea at bounding box center [222, 671] width 321 height 16
paste textarea "Jürgen Nauditt X"
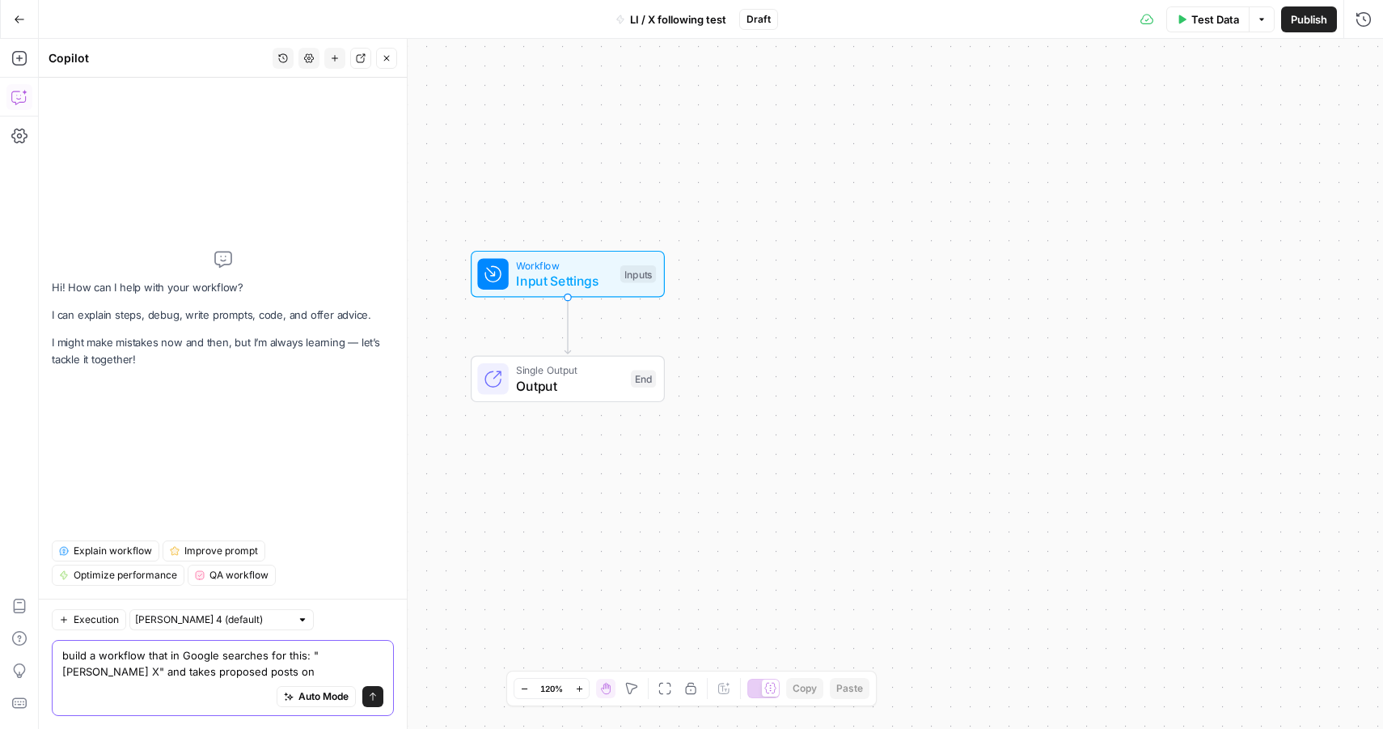
type textarea "build a workflow that in Google searches for this: "Jürgen Nauditt X" and takes…"
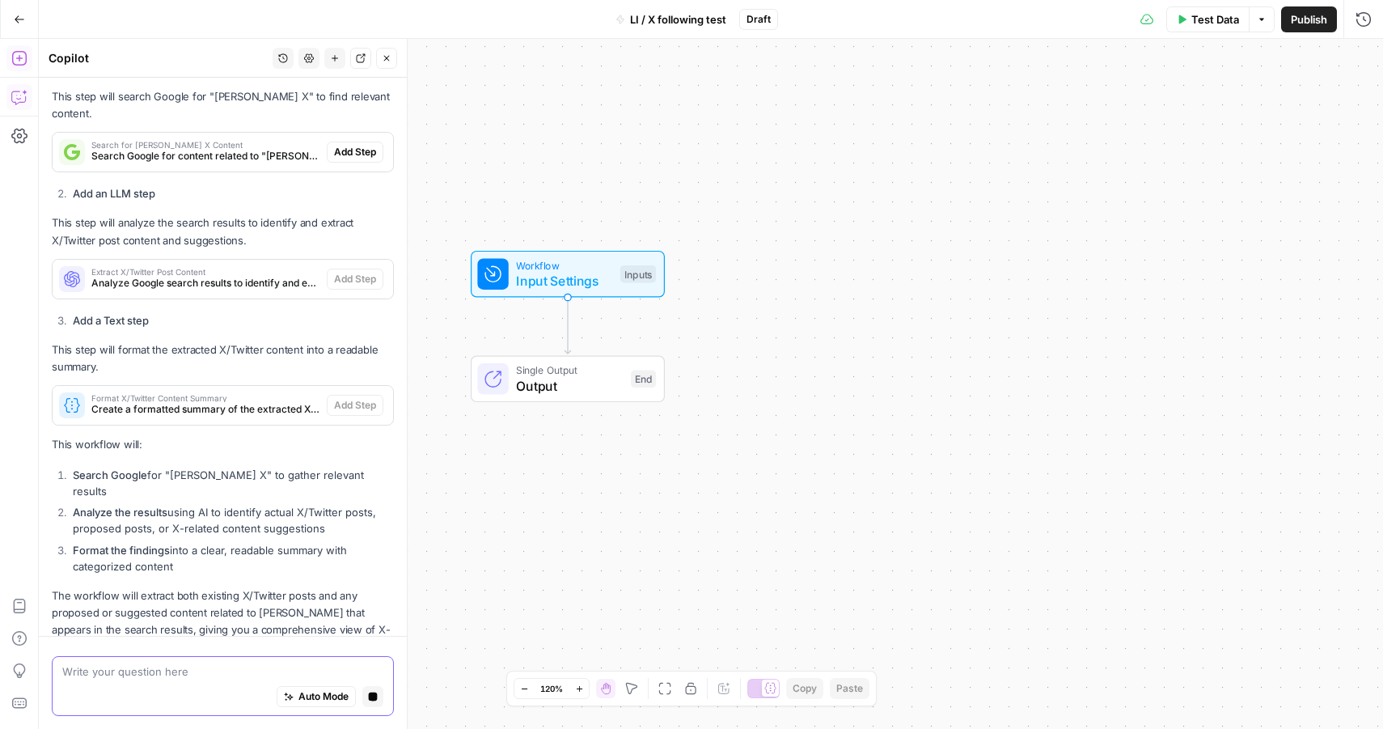
scroll to position [450, 0]
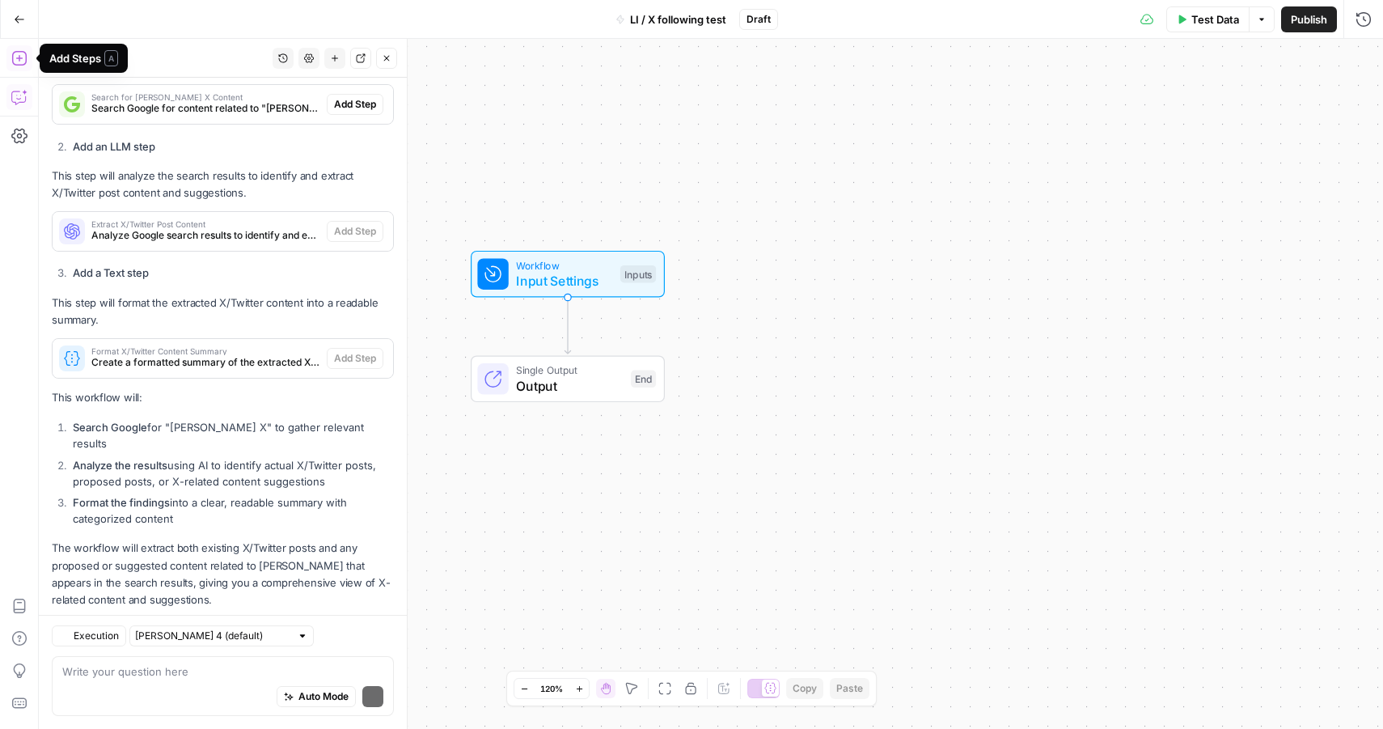
click at [22, 62] on icon "button" at bounding box center [19, 58] width 16 height 16
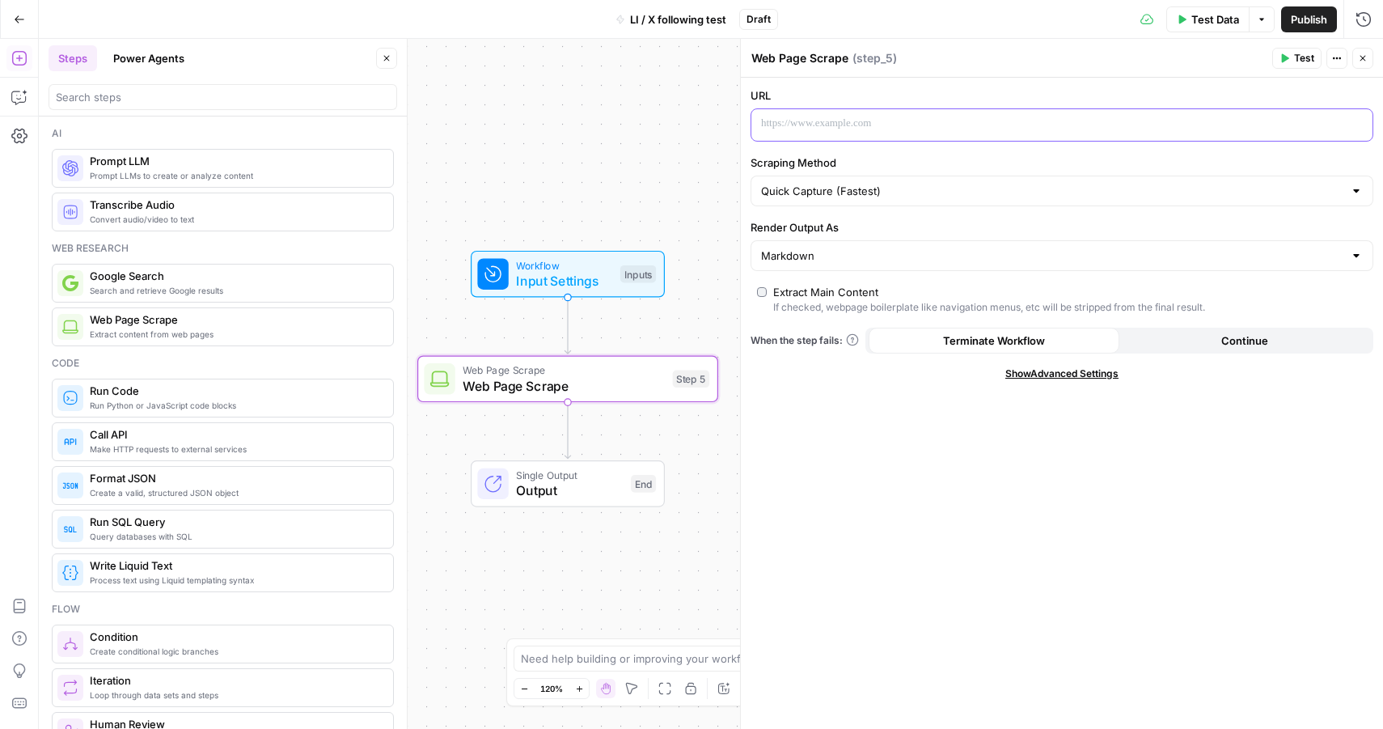
click at [849, 133] on div at bounding box center [1049, 125] width 595 height 32
click at [1296, 62] on span "Test" at bounding box center [1304, 58] width 20 height 15
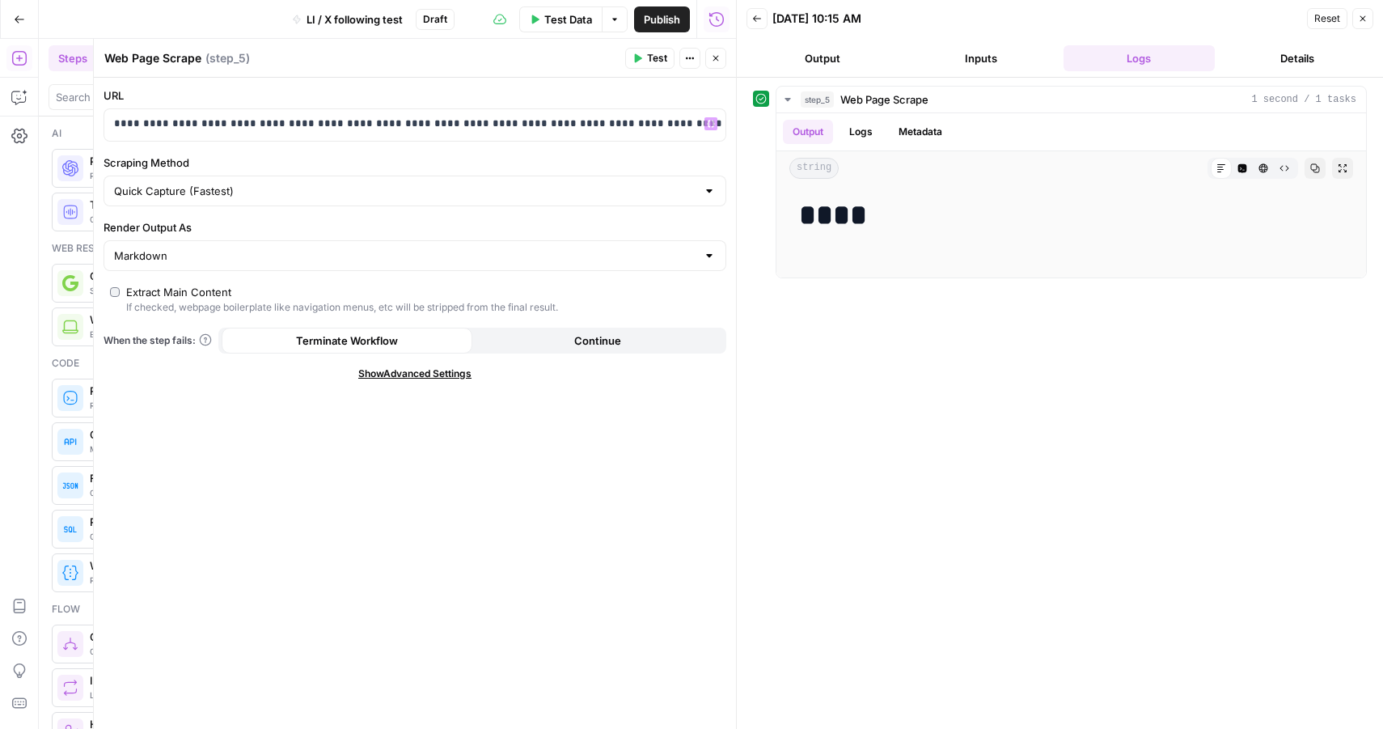
click at [714, 62] on icon "button" at bounding box center [716, 58] width 10 height 10
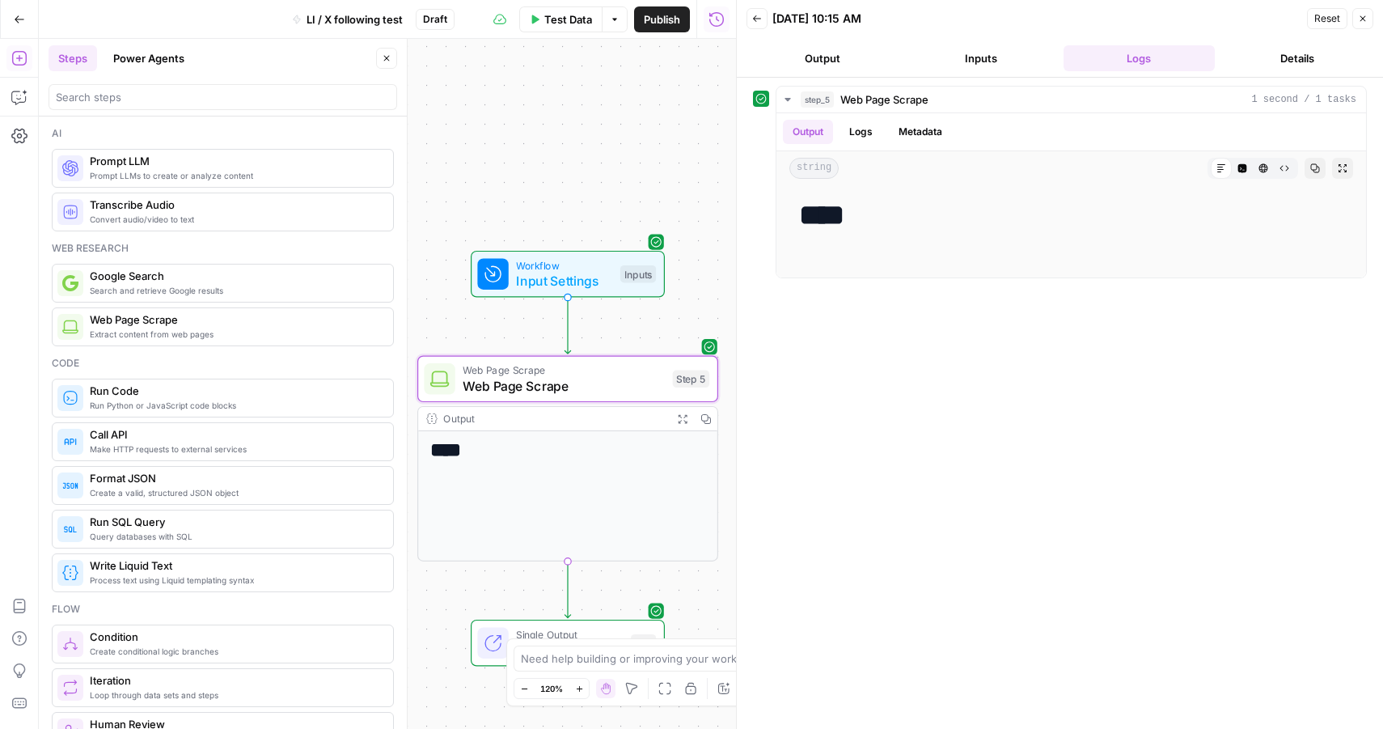
click at [1355, 23] on button "Close" at bounding box center [1363, 18] width 21 height 21
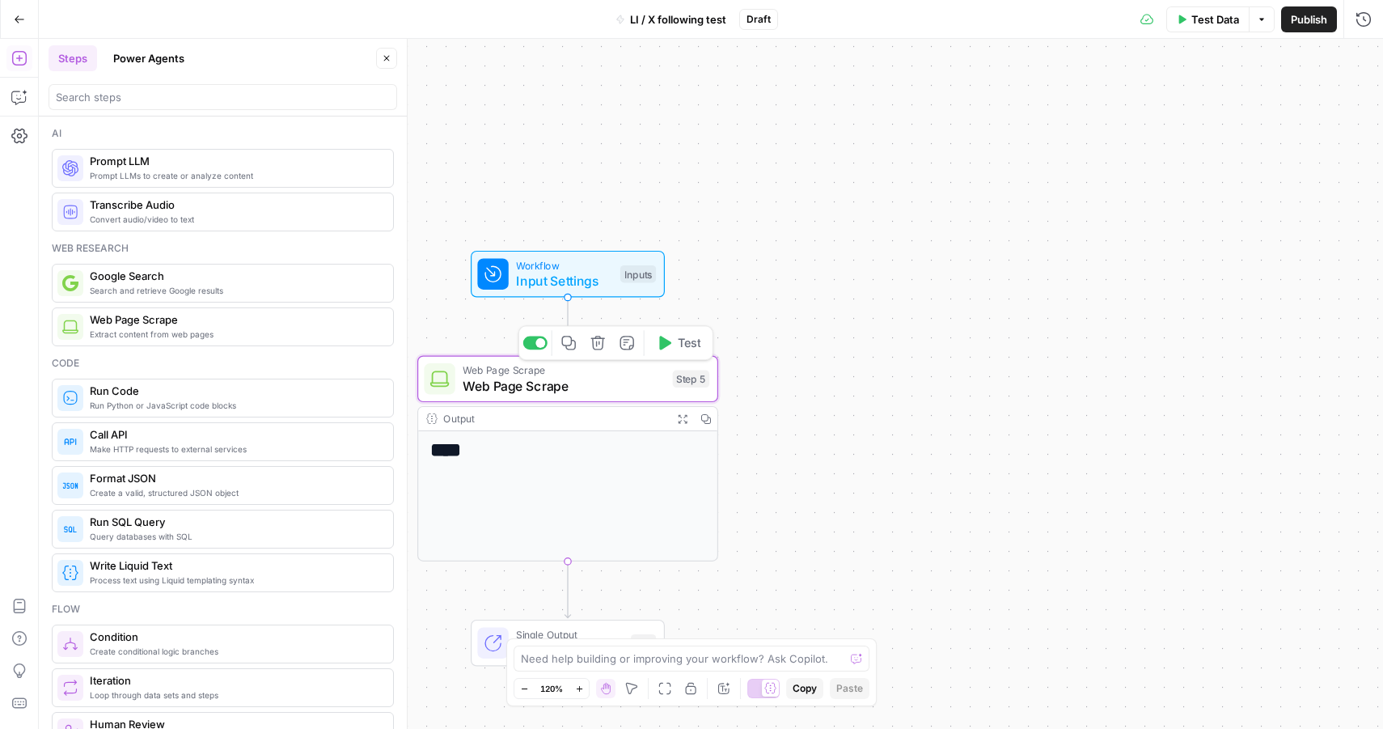
click at [595, 344] on icon "button" at bounding box center [598, 342] width 15 height 15
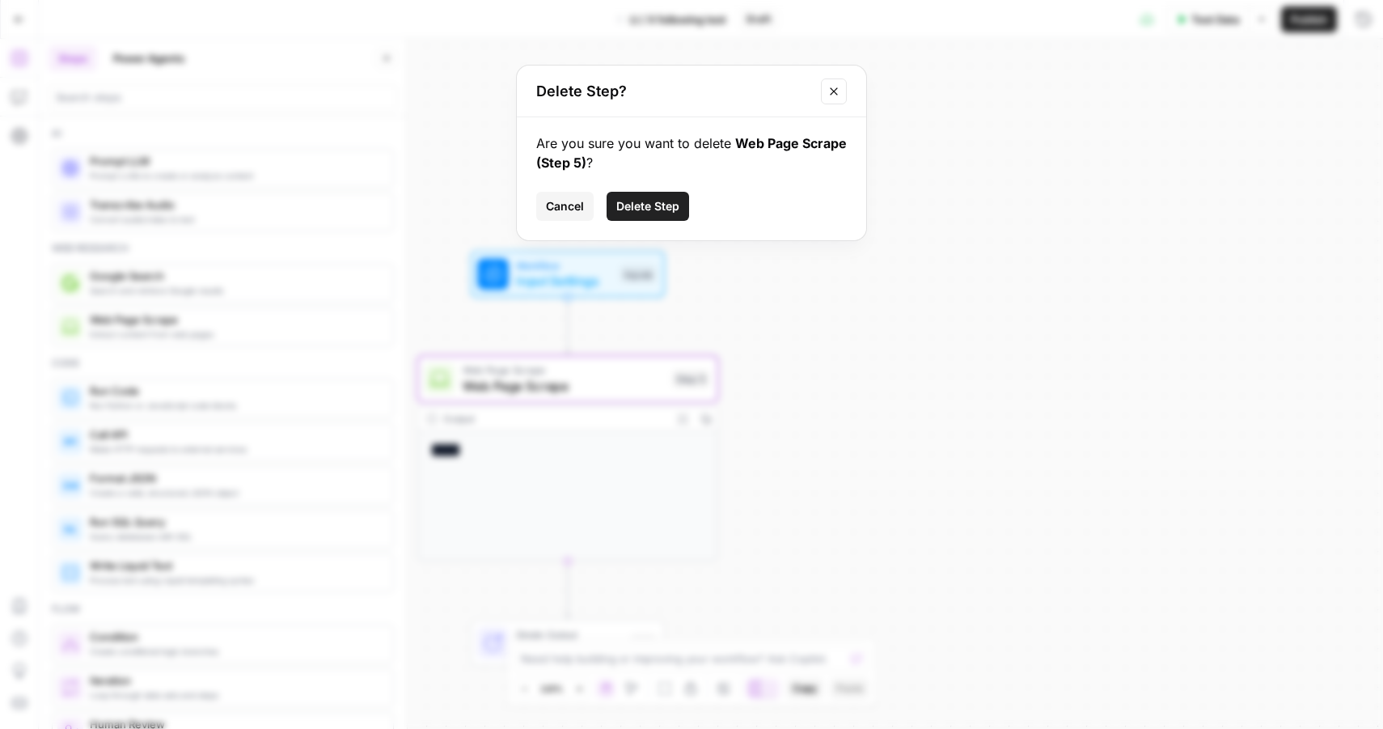
click at [671, 209] on span "Delete Step" at bounding box center [647, 206] width 63 height 16
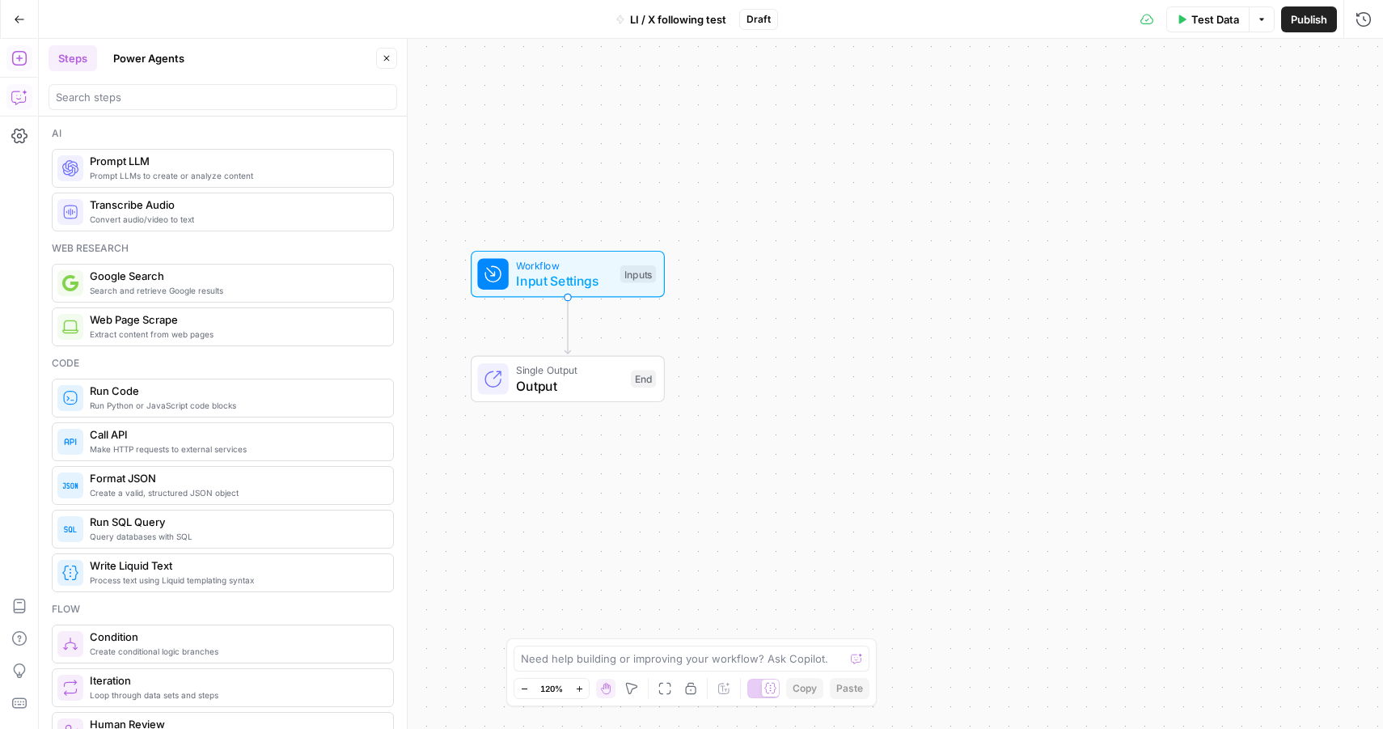
click at [15, 96] on icon "button" at bounding box center [19, 97] width 16 height 16
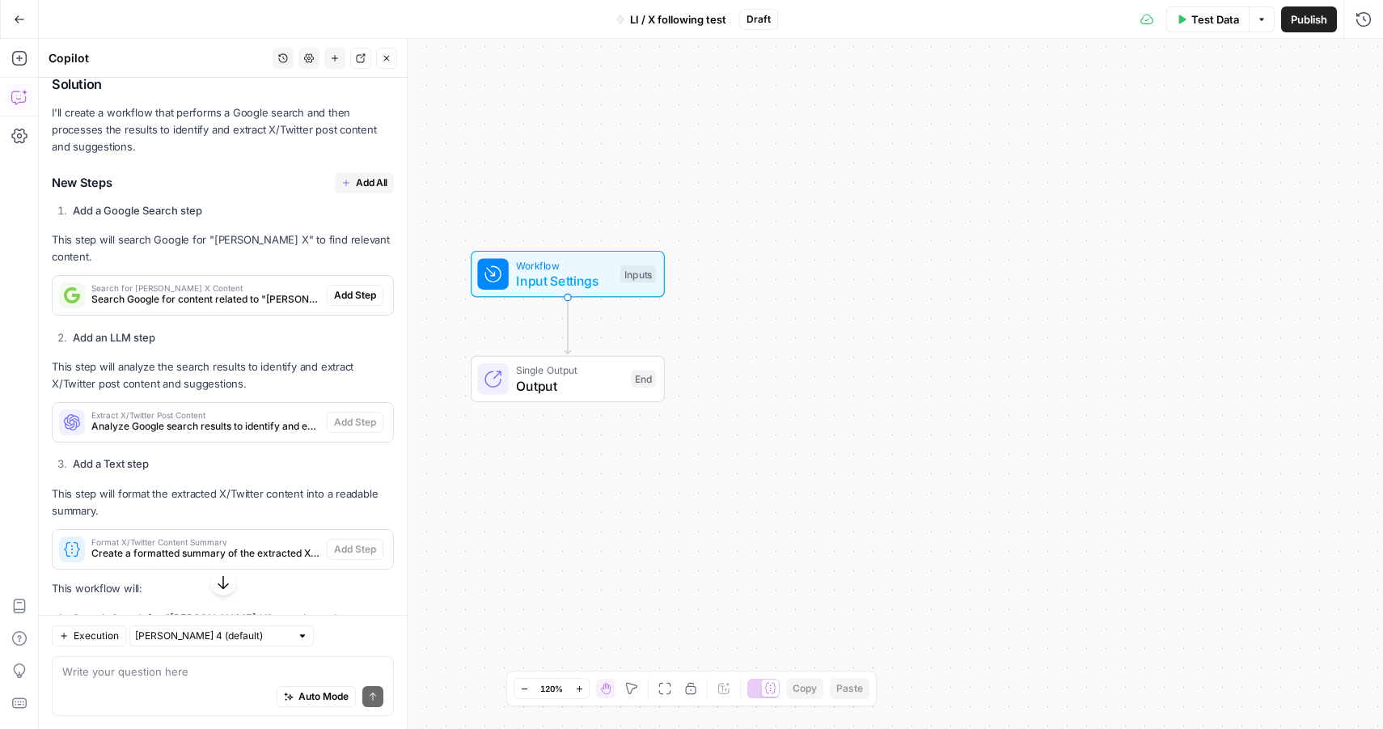
scroll to position [246, 0]
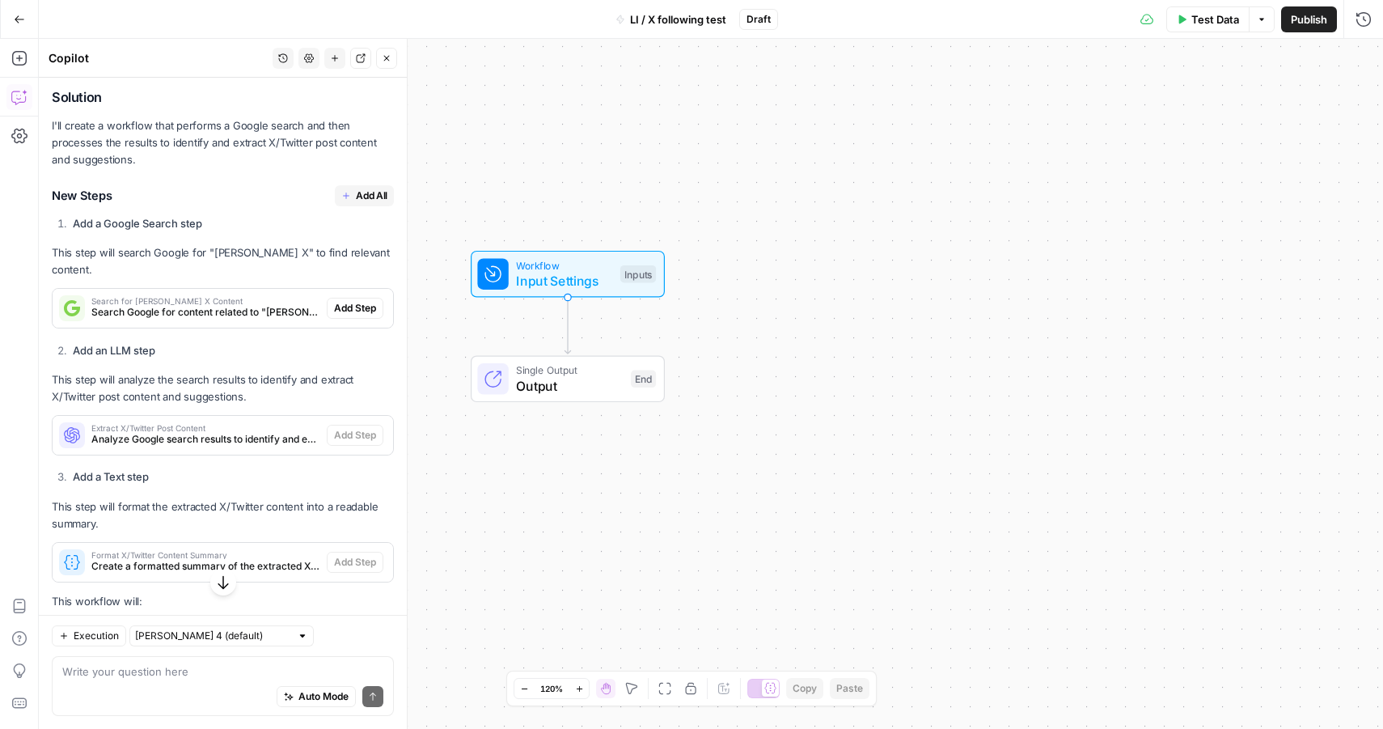
click at [352, 185] on button "Add All" at bounding box center [364, 195] width 59 height 21
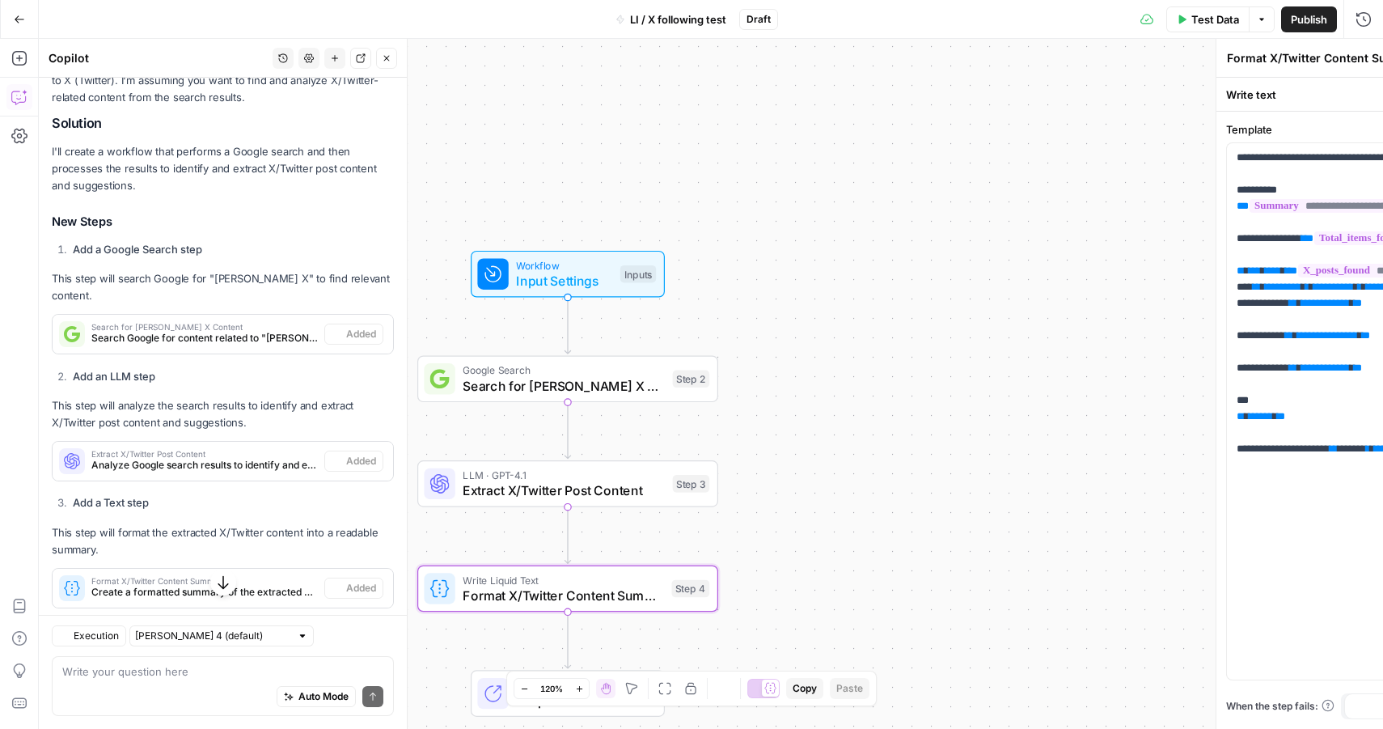
scroll to position [272, 0]
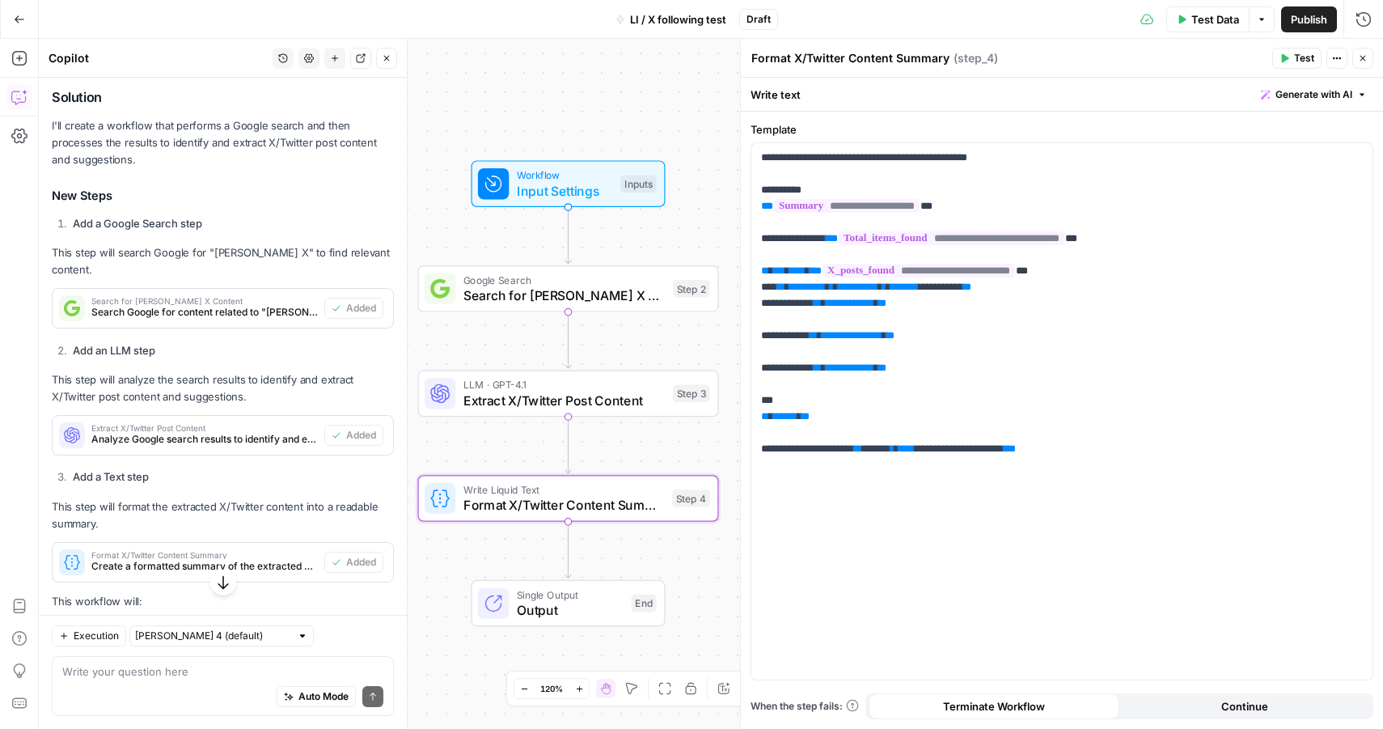
click at [620, 290] on span "Search for Jürgen Nauditt X Content" at bounding box center [565, 295] width 202 height 19
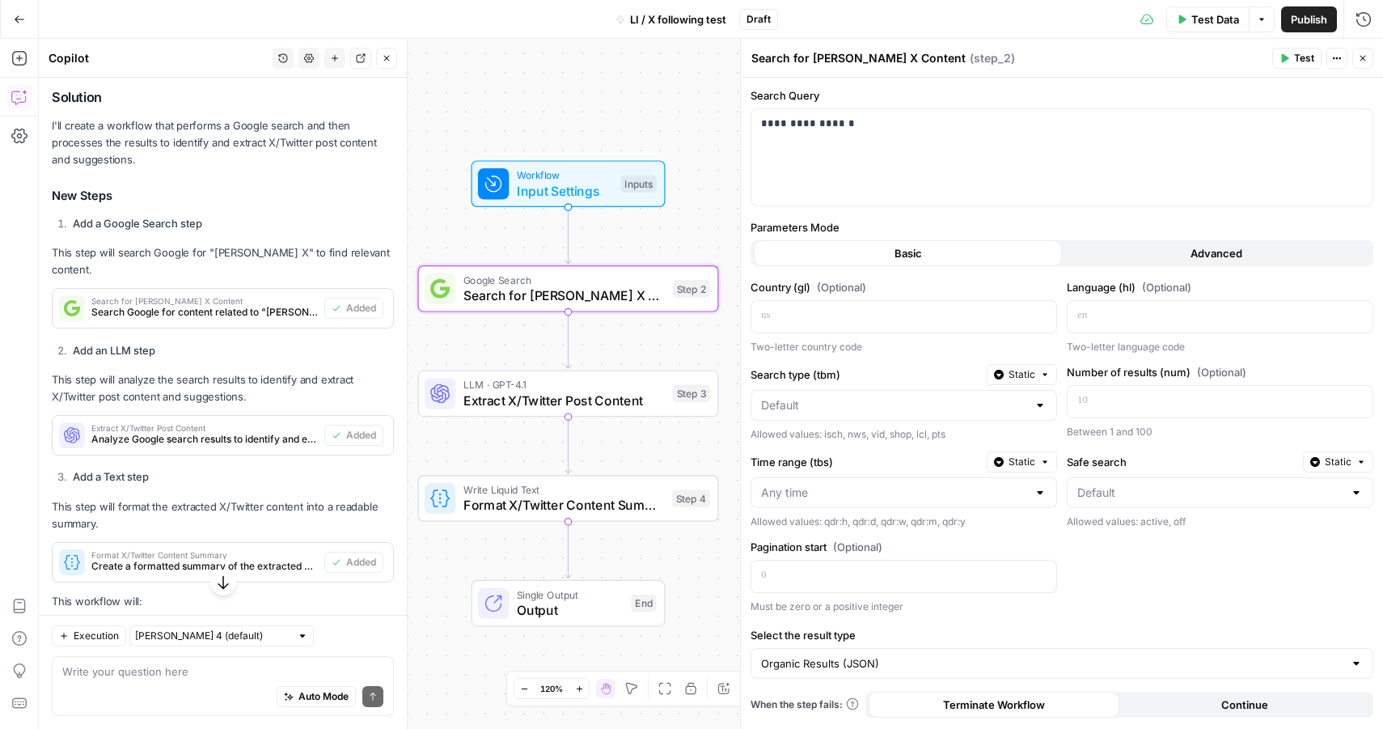
click at [563, 413] on div "LLM · GPT-4.1 Extract X/Twitter Post Content Step 3 Copy step Delete step Add N…" at bounding box center [568, 394] width 301 height 47
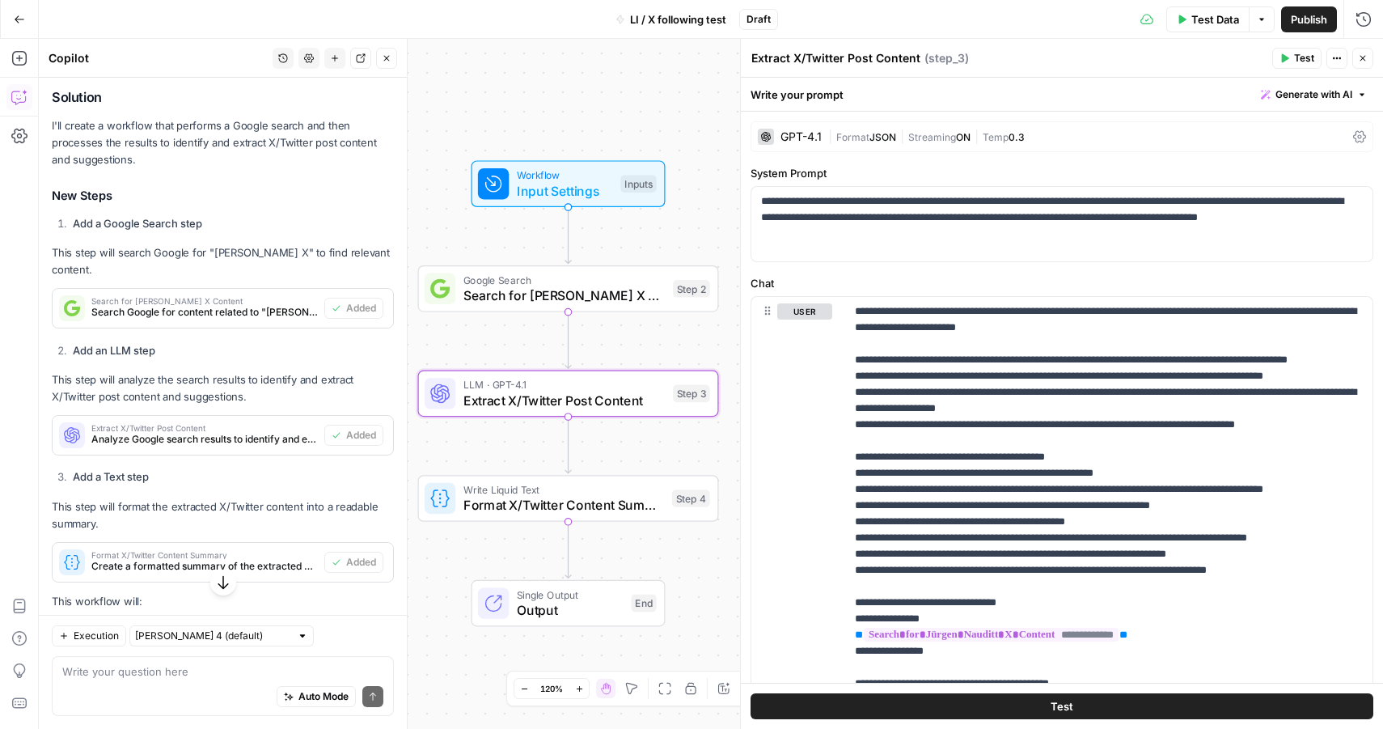
click at [562, 291] on span "Search for Jürgen Nauditt X Content" at bounding box center [565, 295] width 202 height 19
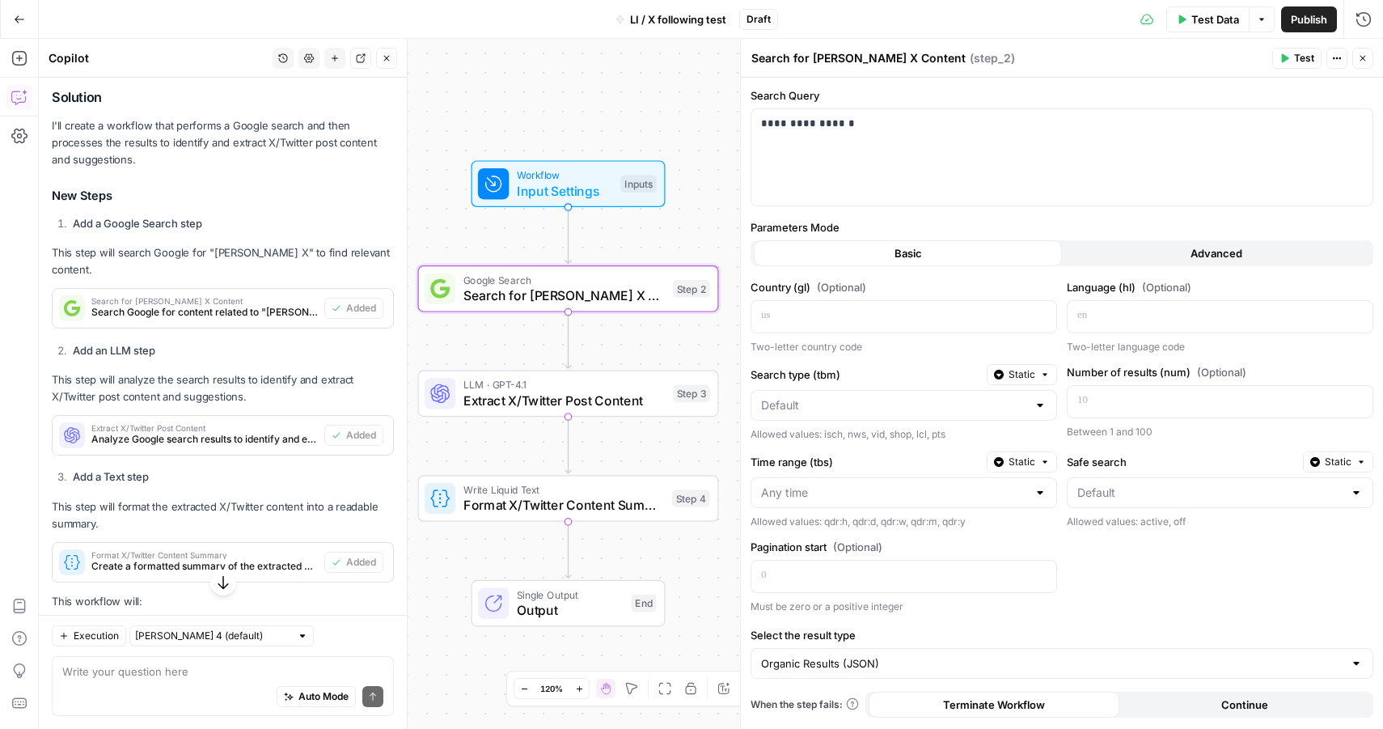
click at [1188, 16] on button "Test Data" at bounding box center [1208, 19] width 83 height 26
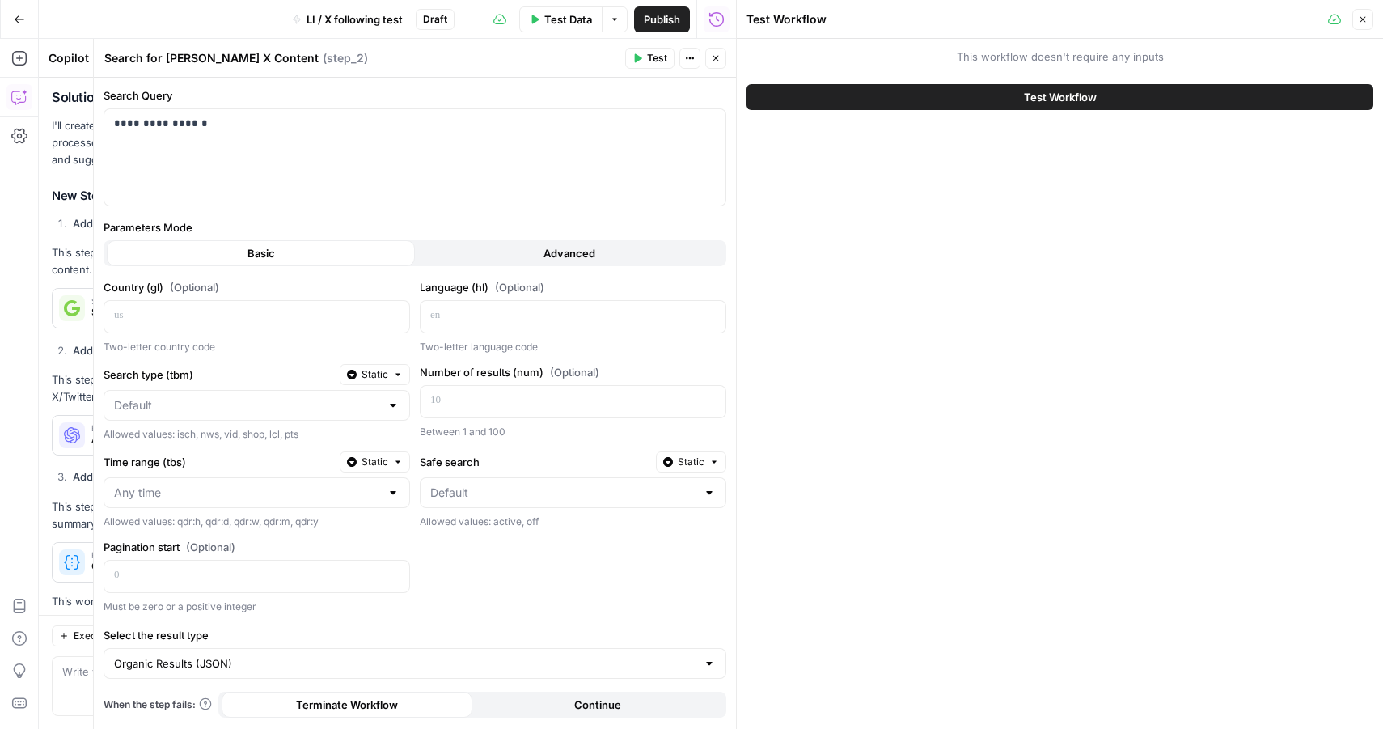
click at [1040, 100] on span "Test Workflow" at bounding box center [1060, 97] width 73 height 16
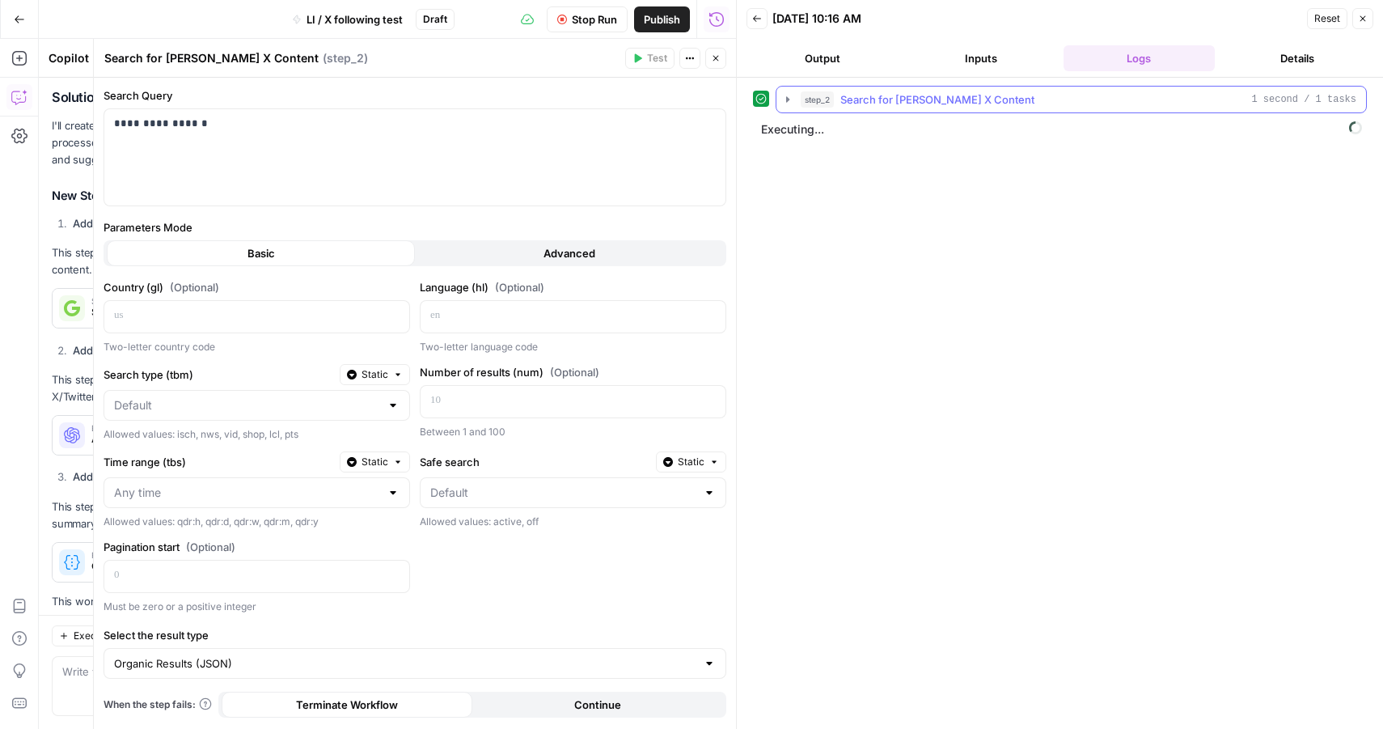
click at [789, 95] on icon "button" at bounding box center [787, 99] width 13 height 13
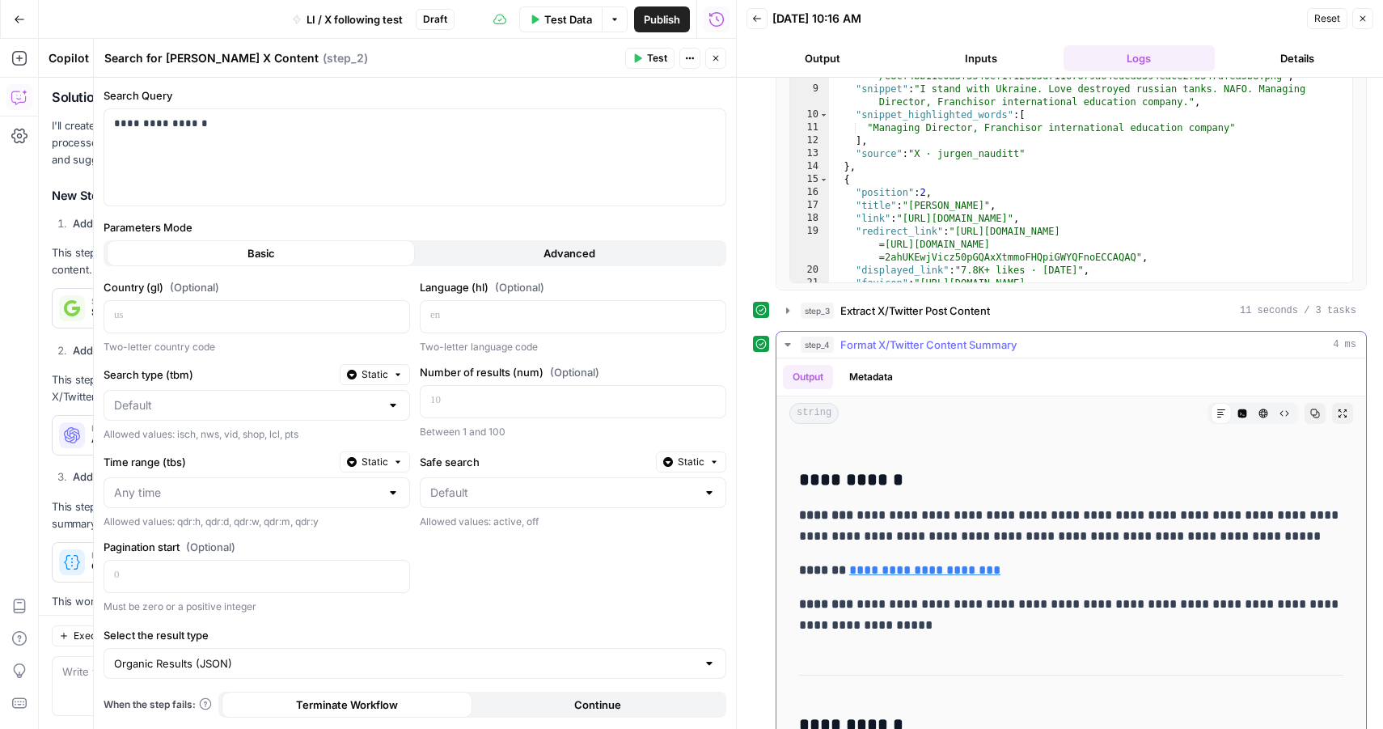
scroll to position [495, 0]
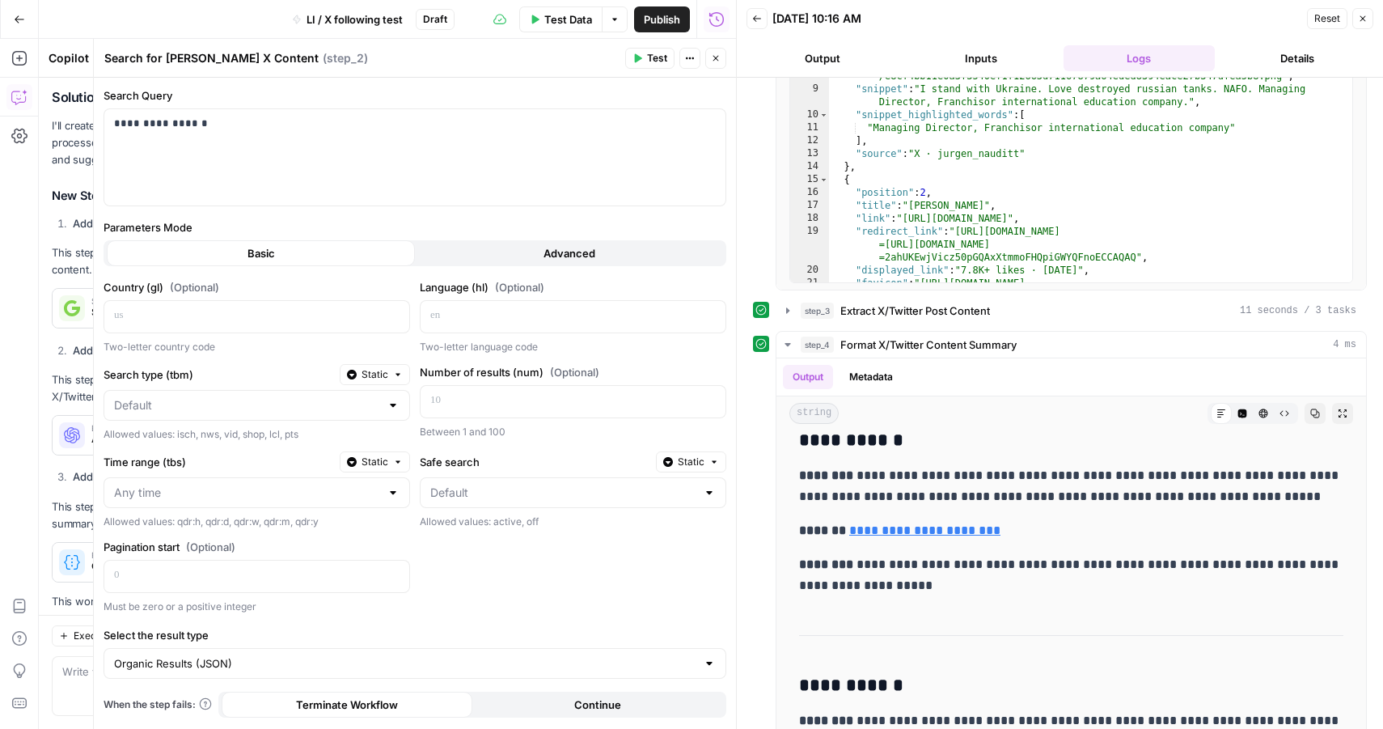
click at [903, 324] on div "step_2 Search for Jürgen Nauditt X Content 1 second / 1 tasks Output Logs Metad…" at bounding box center [1060, 311] width 614 height 906
click at [899, 319] on button "step_3 Extract X/Twitter Post Content 11 seconds / 3 tasks" at bounding box center [1072, 311] width 590 height 26
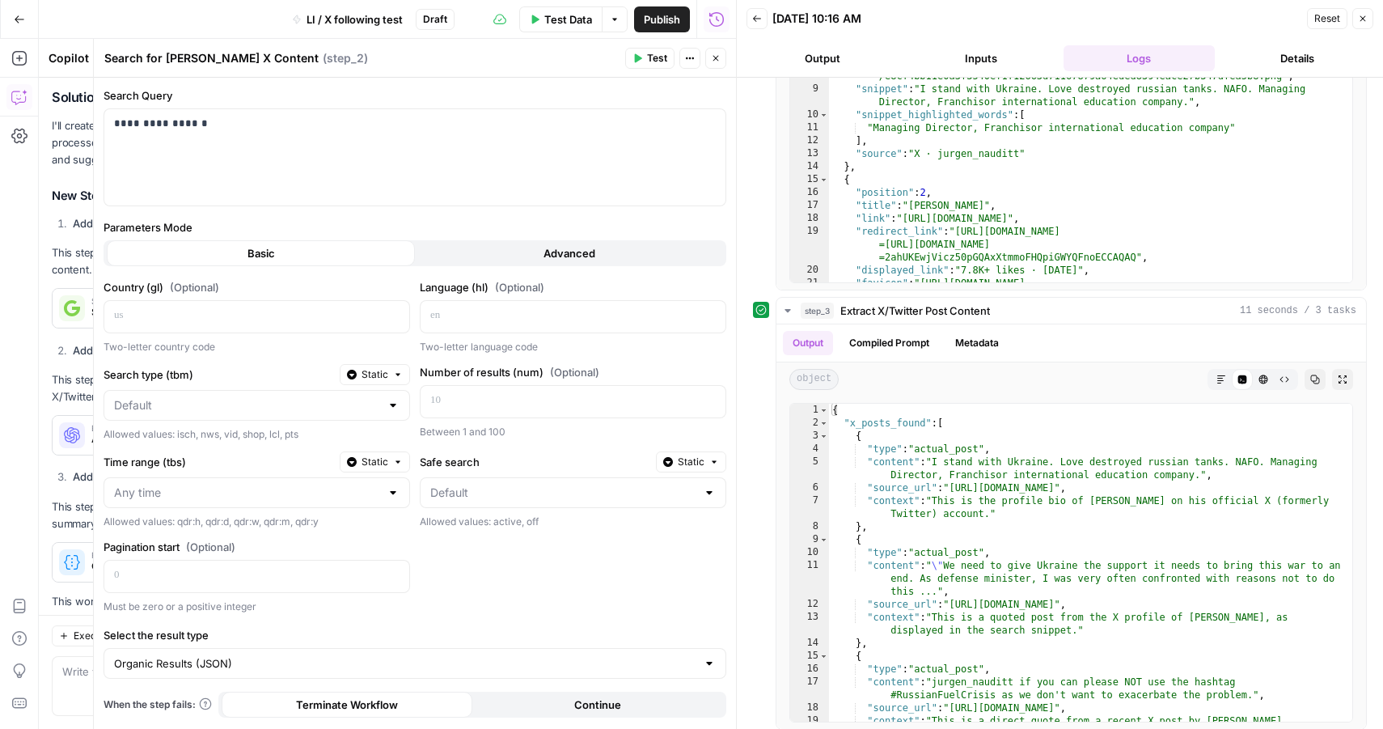
click at [717, 57] on icon "button" at bounding box center [716, 58] width 10 height 10
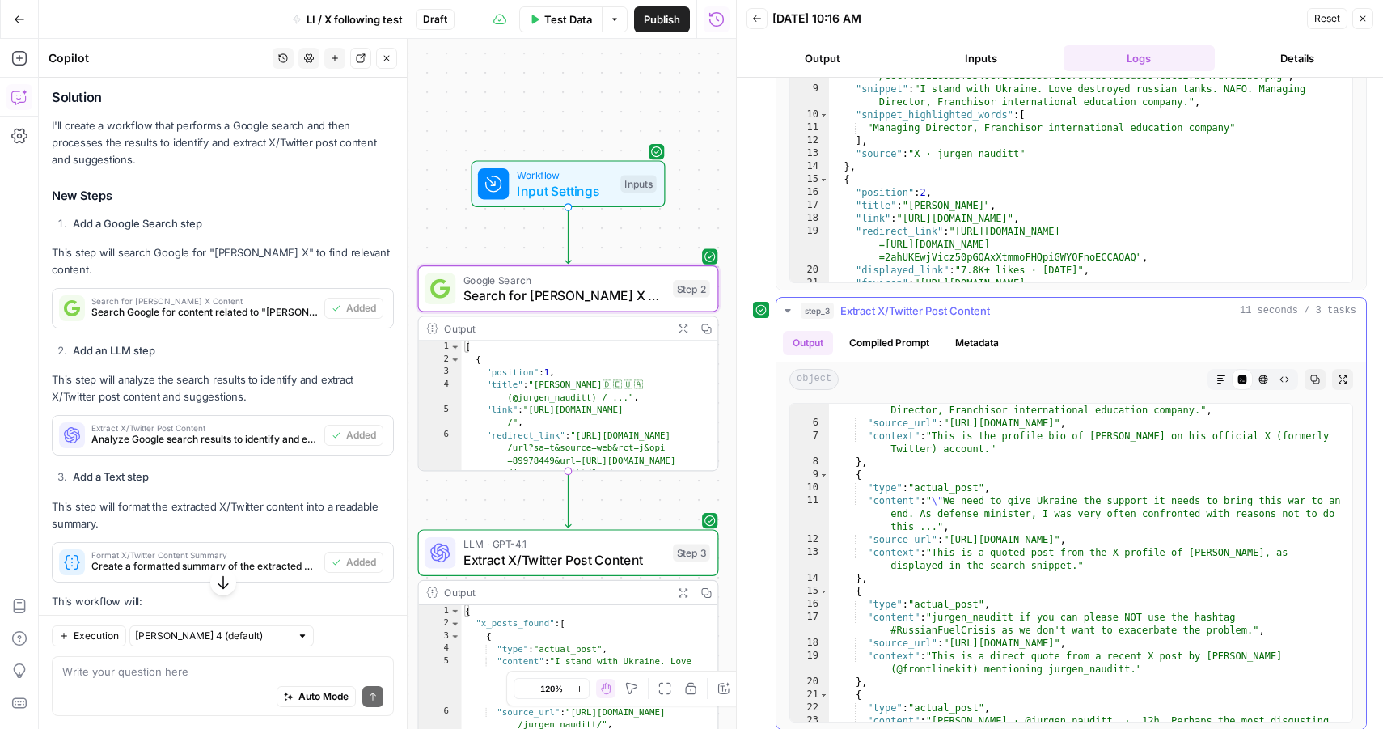
scroll to position [65, 0]
click at [658, 290] on span "Search for Jürgen Nauditt X Content" at bounding box center [565, 295] width 202 height 19
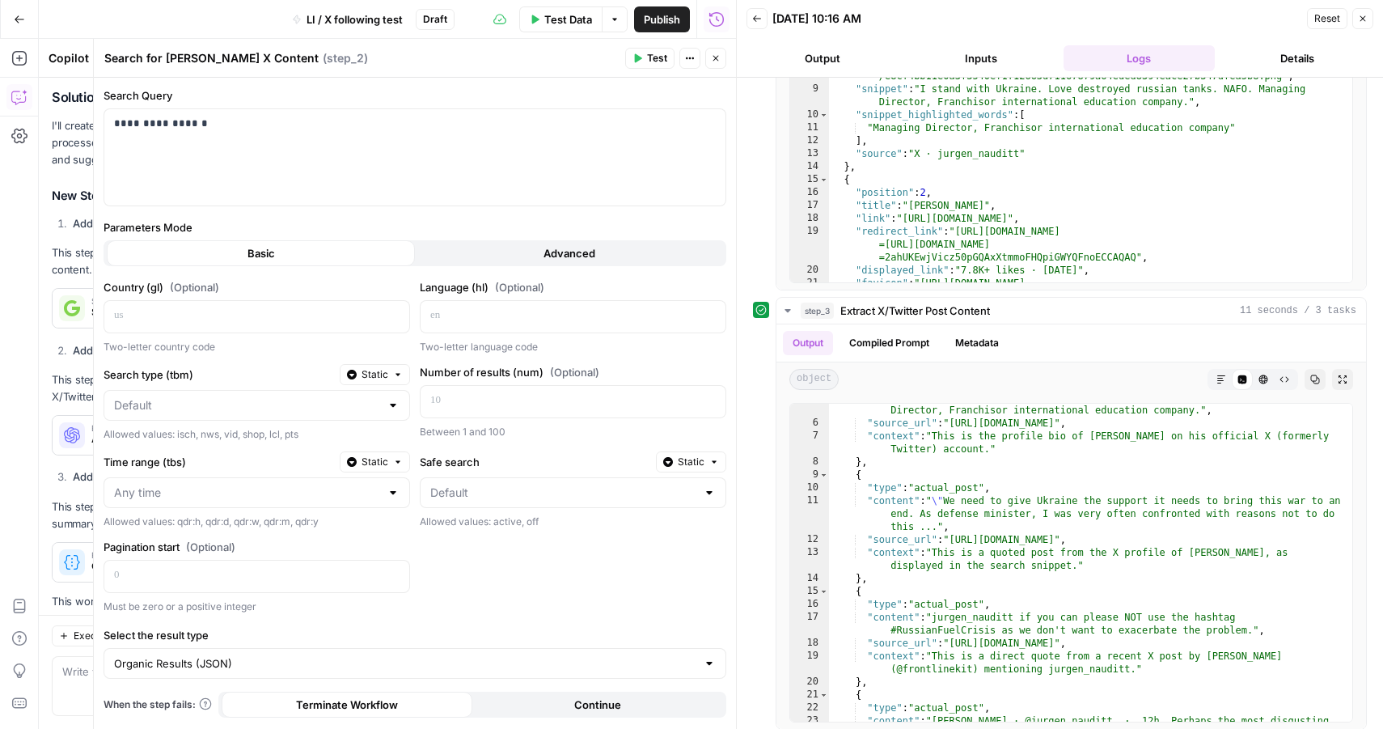
click at [709, 65] on button "Close" at bounding box center [715, 58] width 21 height 21
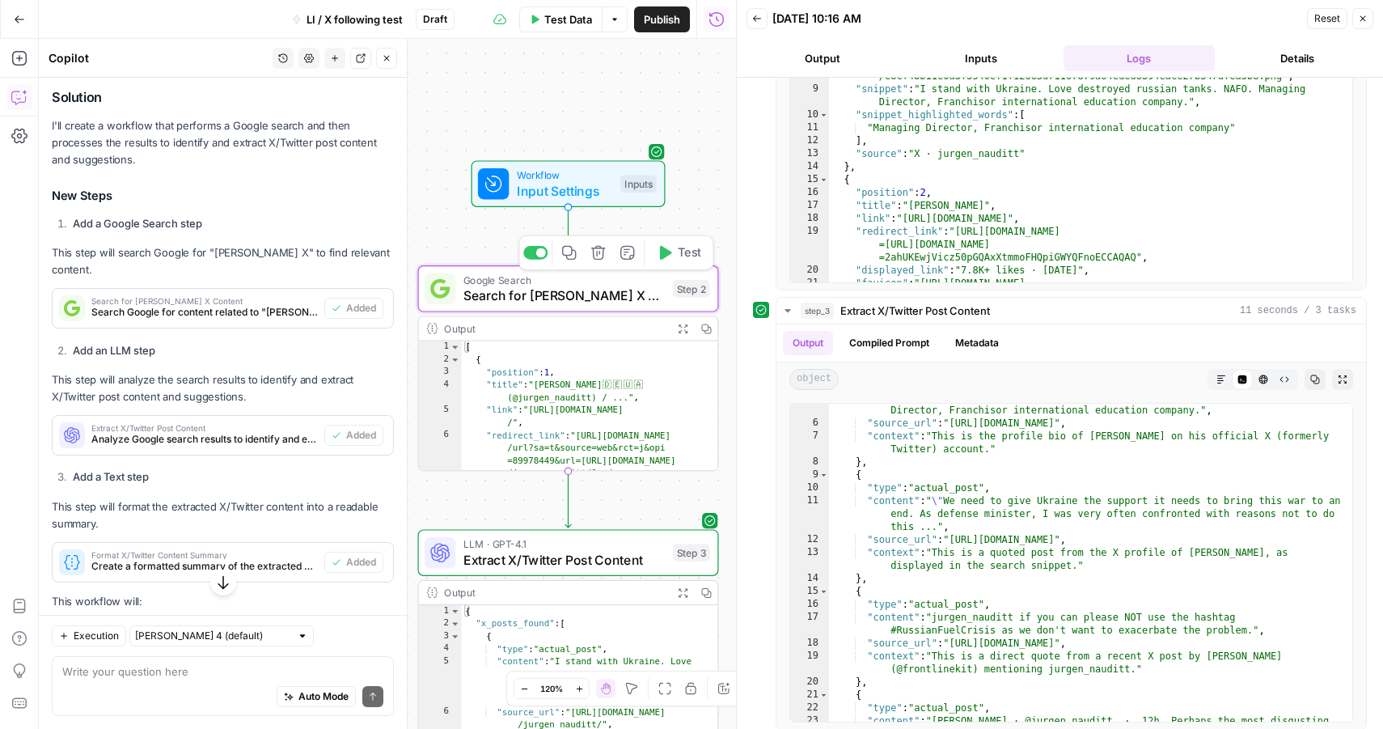
click at [599, 248] on icon "button" at bounding box center [598, 253] width 14 height 14
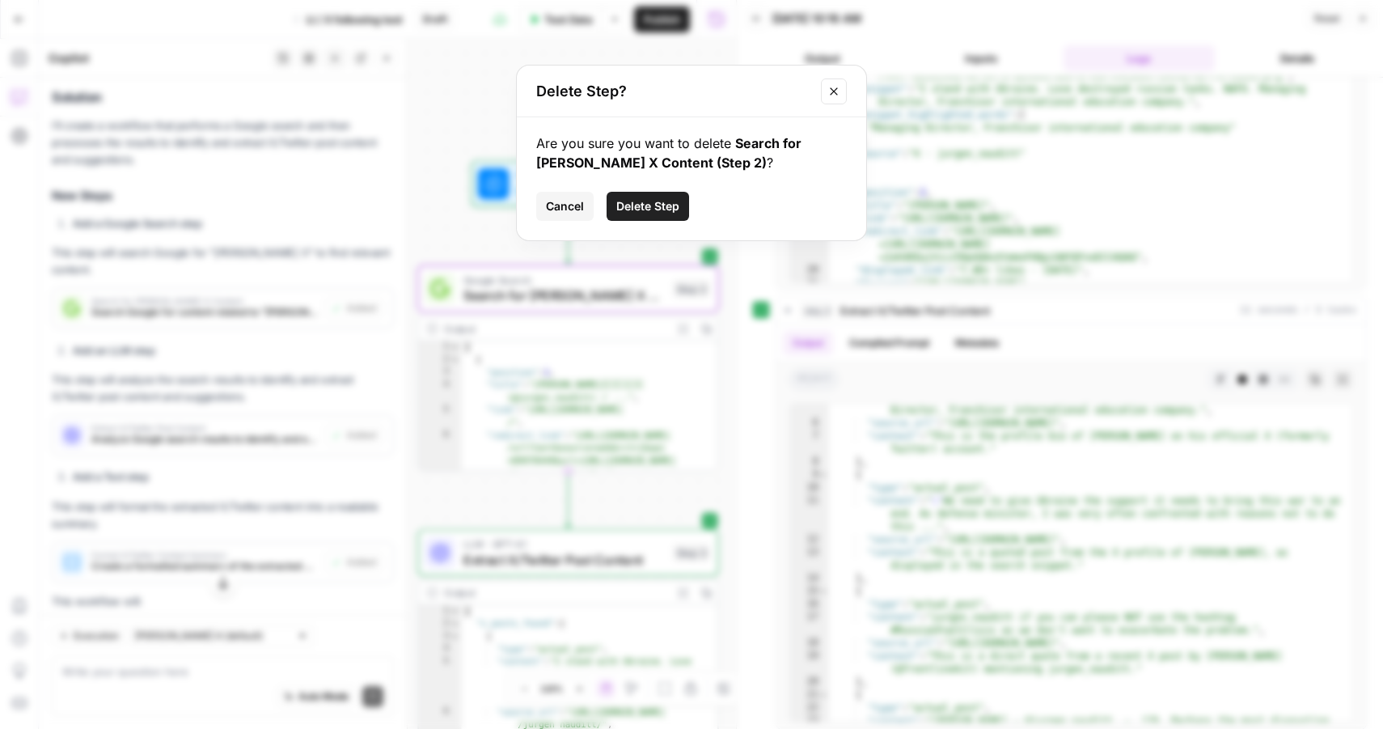
click at [647, 201] on span "Delete Step" at bounding box center [647, 206] width 63 height 16
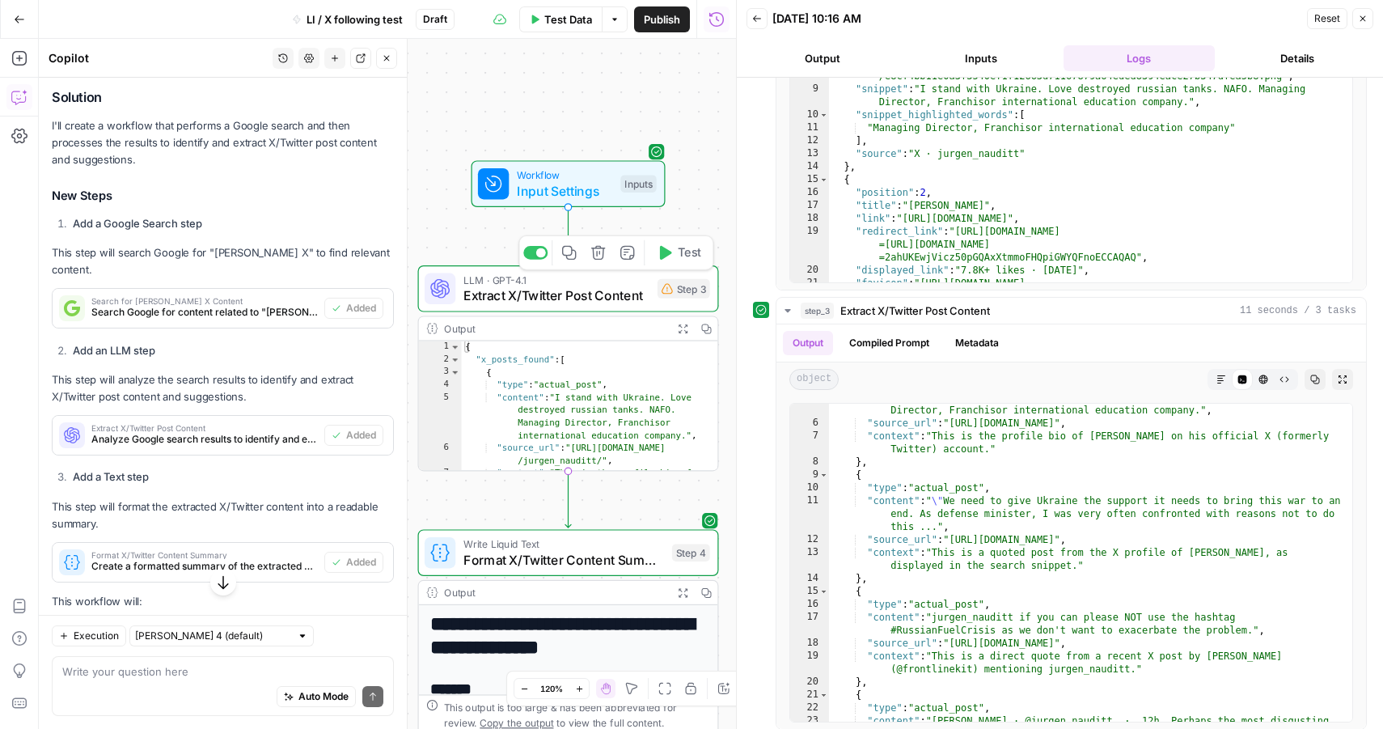
click at [595, 256] on icon "button" at bounding box center [598, 252] width 15 height 15
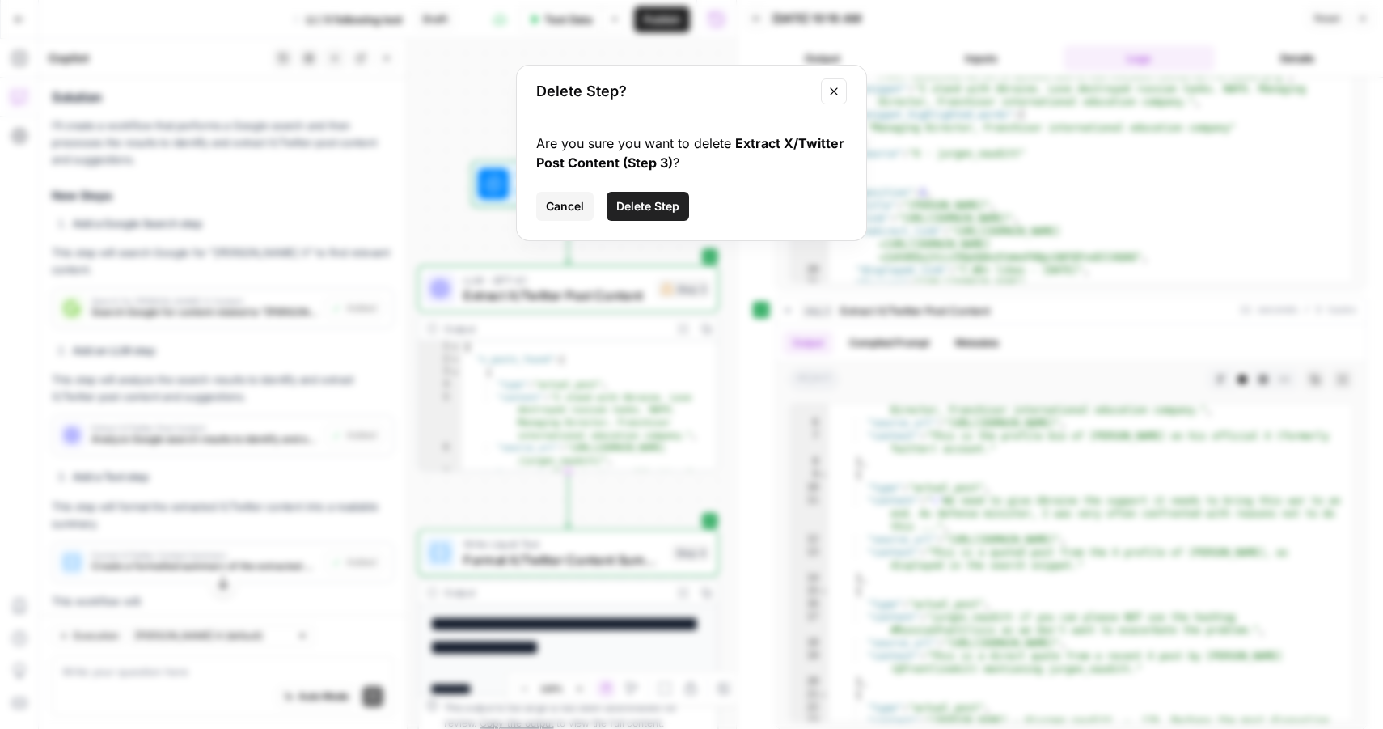
click at [655, 218] on button "Delete Step" at bounding box center [648, 206] width 83 height 29
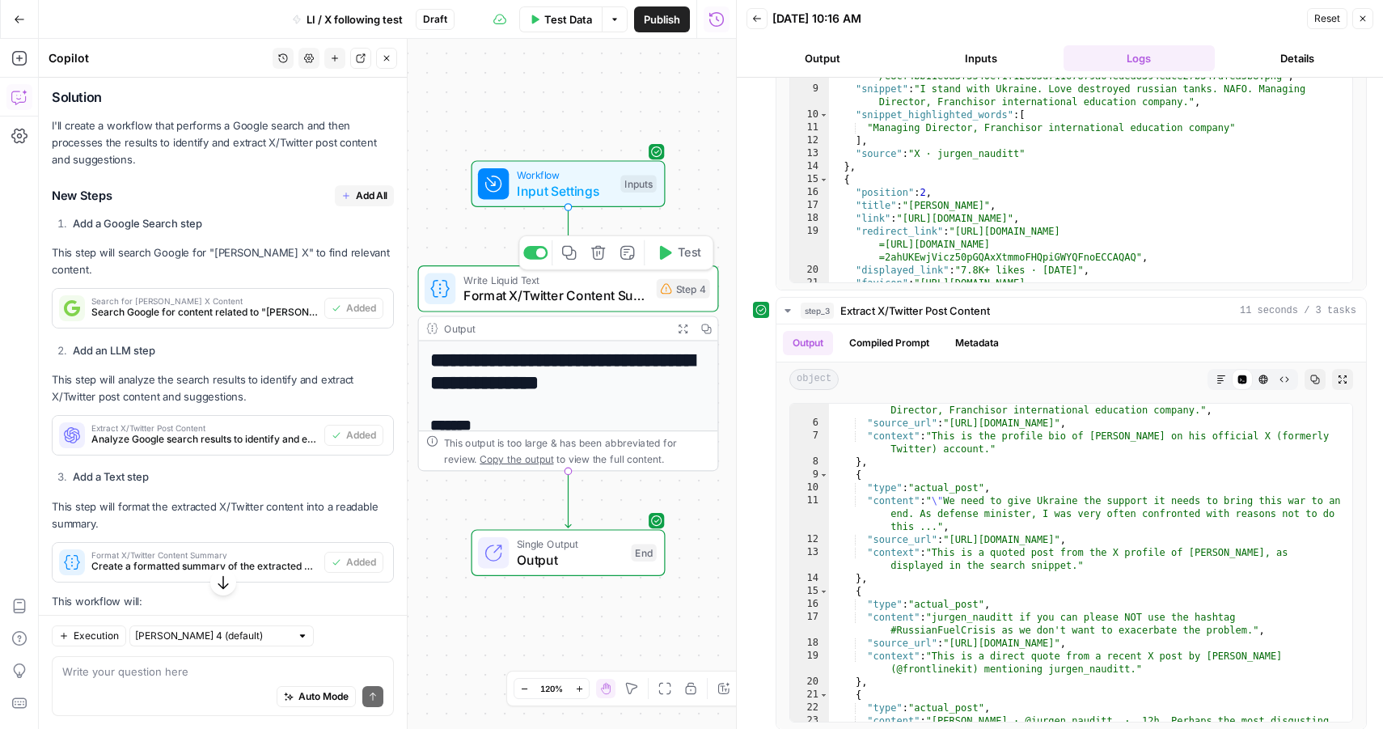
click at [599, 256] on icon "button" at bounding box center [598, 252] width 15 height 15
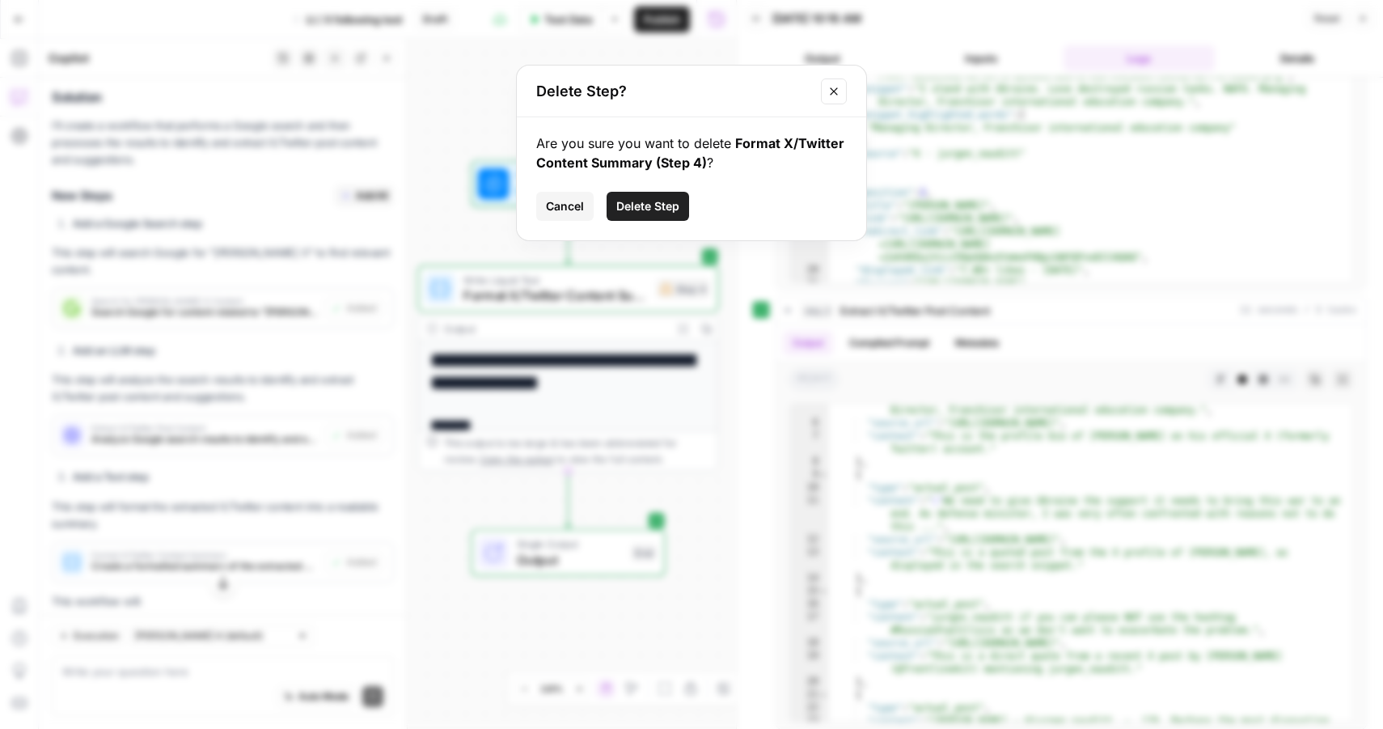
click at [653, 204] on span "Delete Step" at bounding box center [647, 206] width 63 height 16
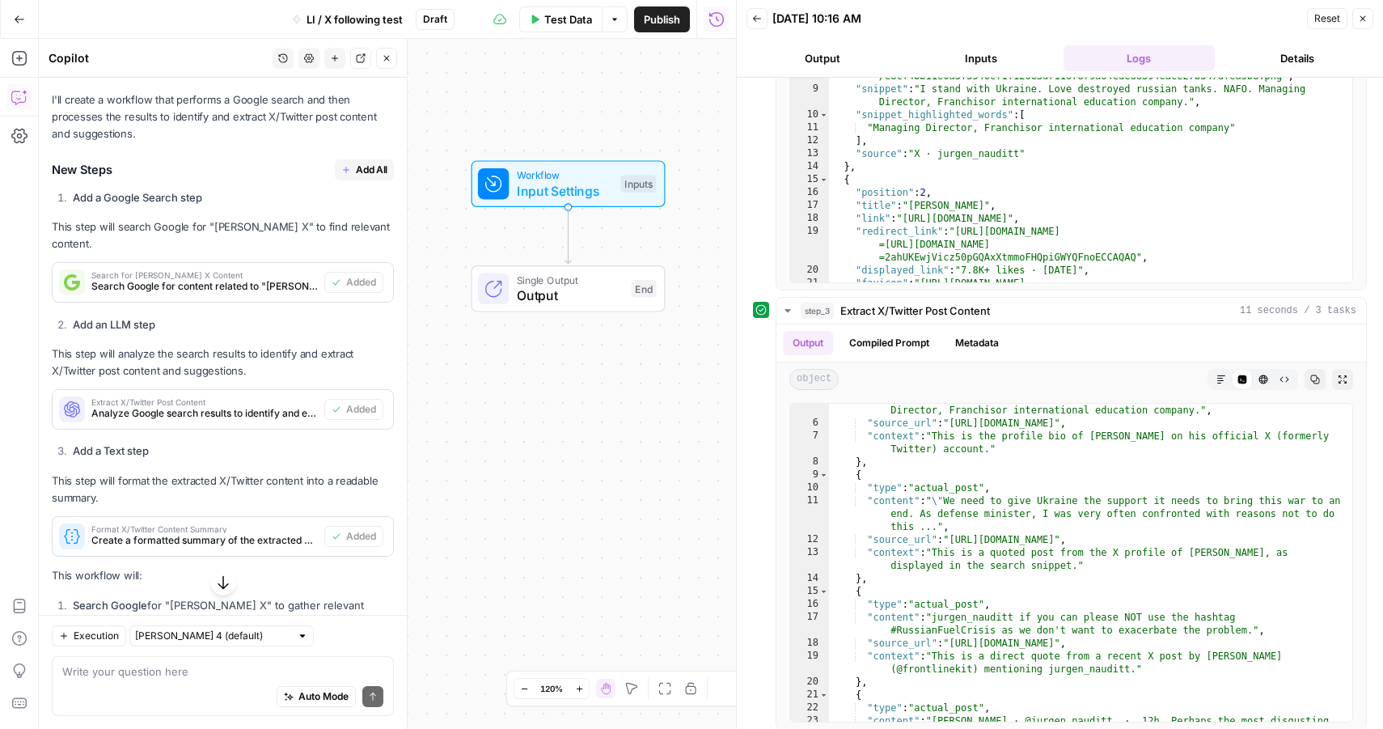
scroll to position [246, 0]
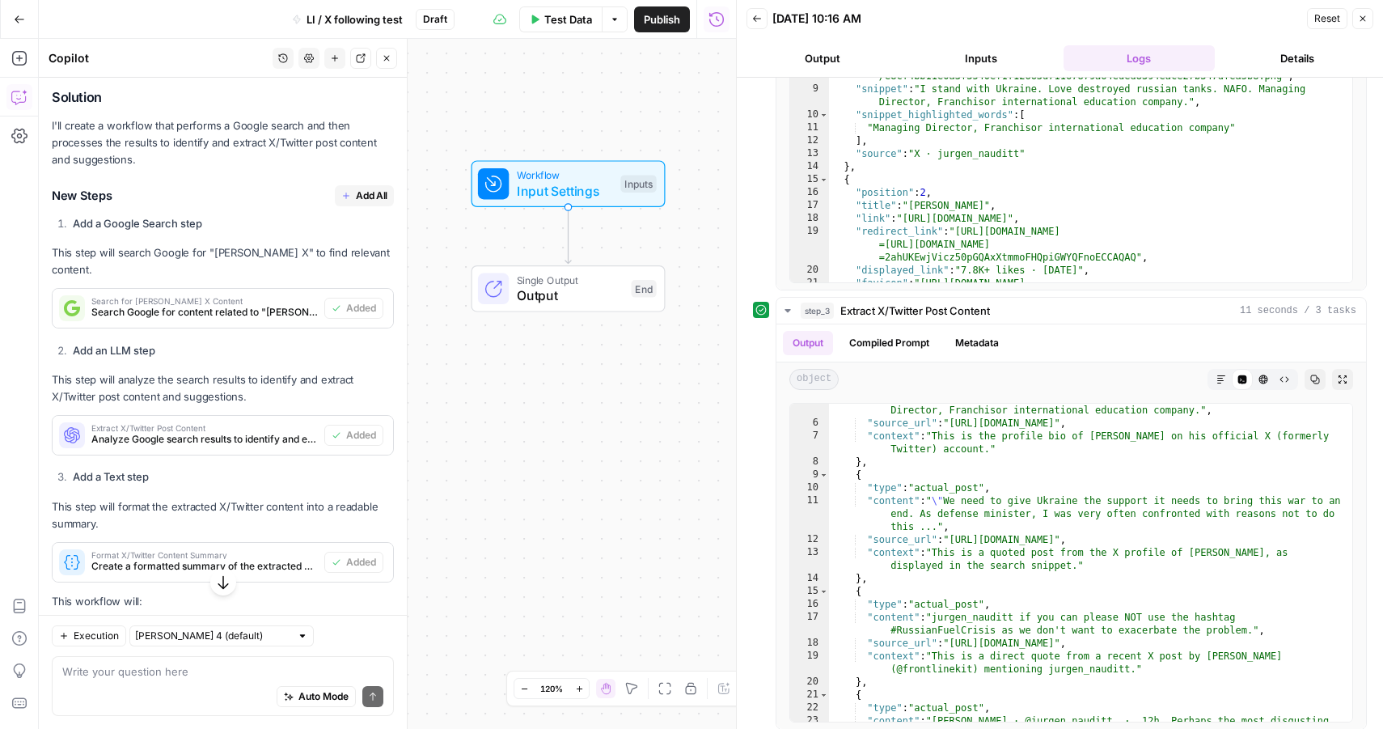
click at [388, 59] on icon "button" at bounding box center [387, 58] width 10 height 10
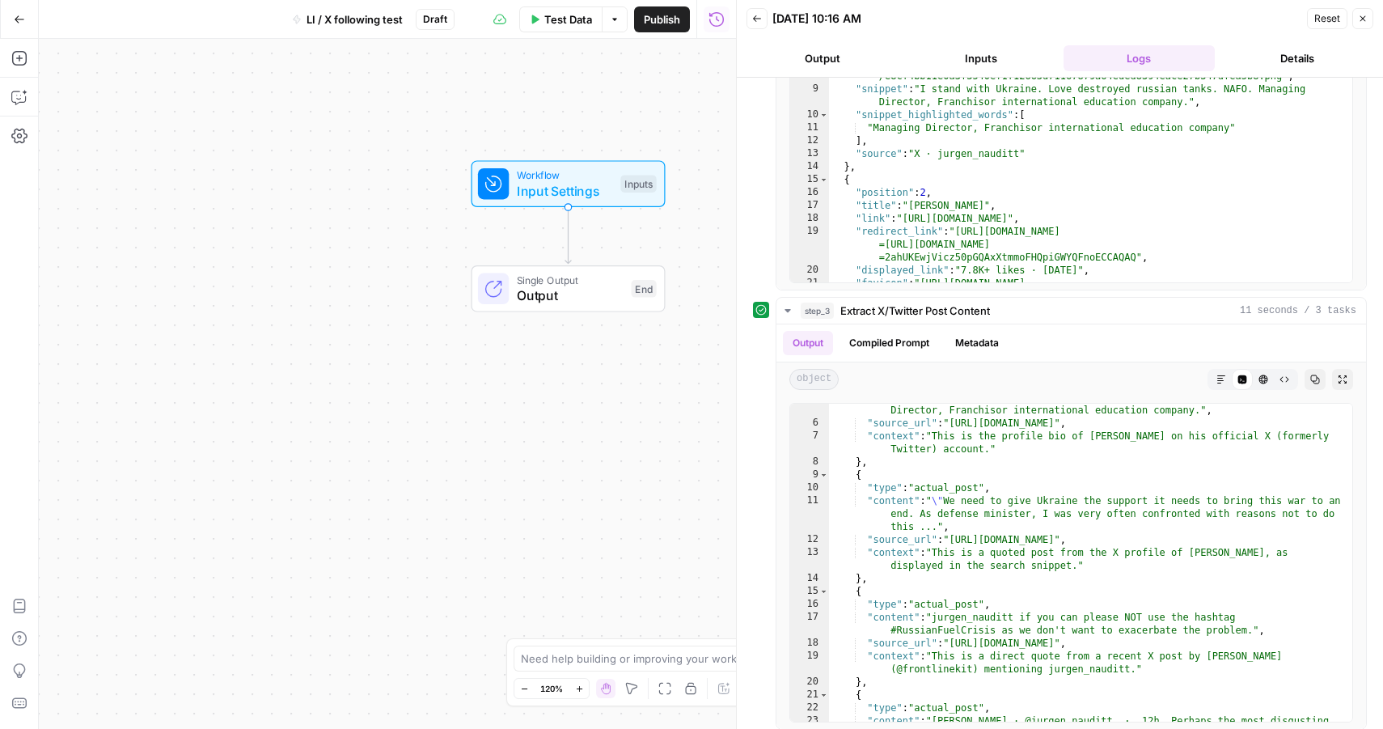
click at [1360, 24] on button "Close" at bounding box center [1363, 18] width 21 height 21
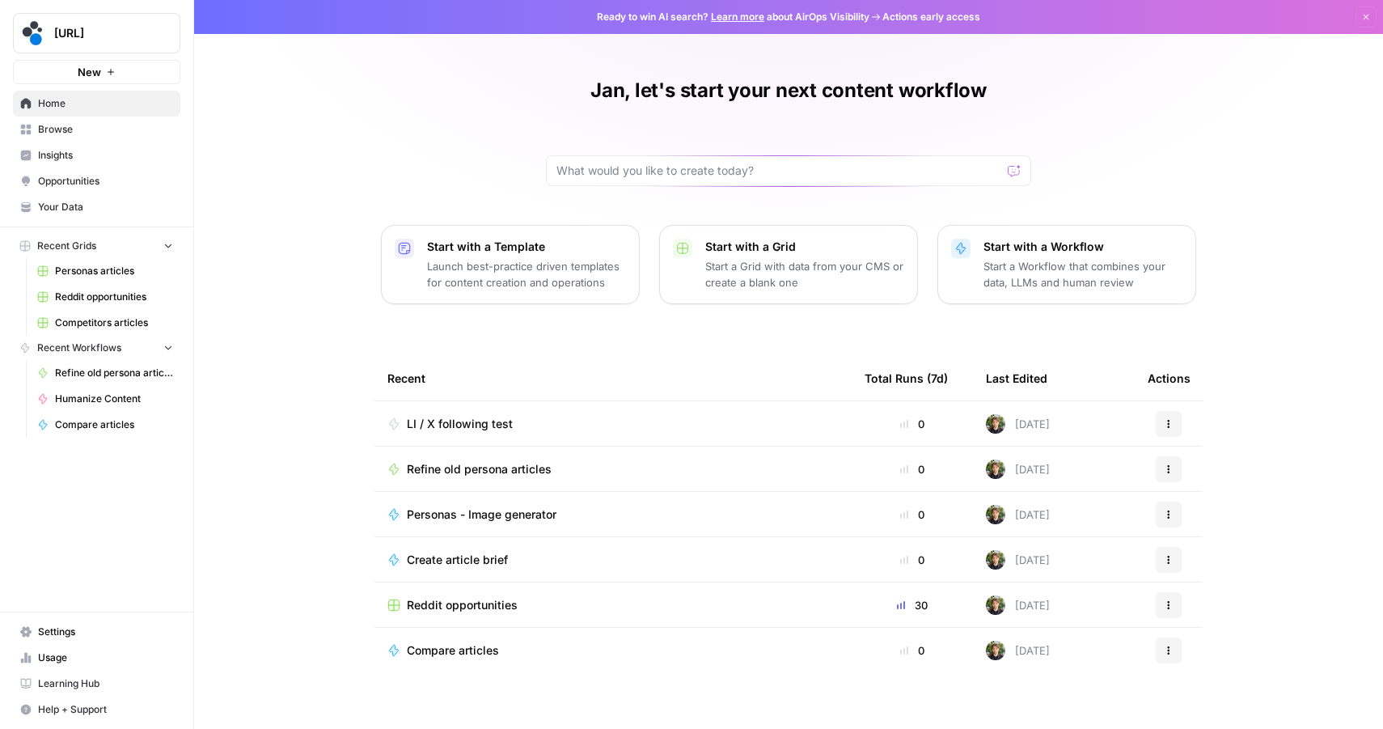
click at [61, 630] on span "Settings" at bounding box center [105, 632] width 135 height 15
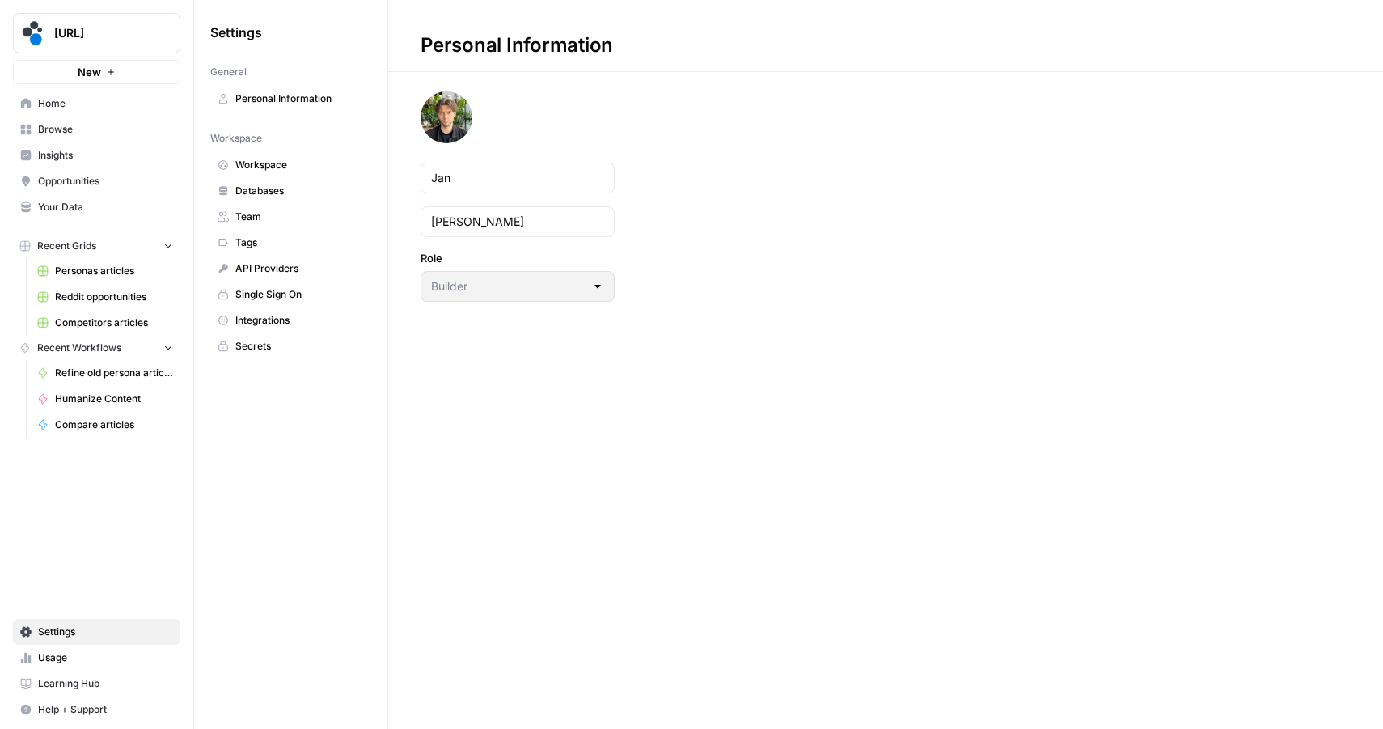
click at [306, 322] on span "Integrations" at bounding box center [299, 320] width 129 height 15
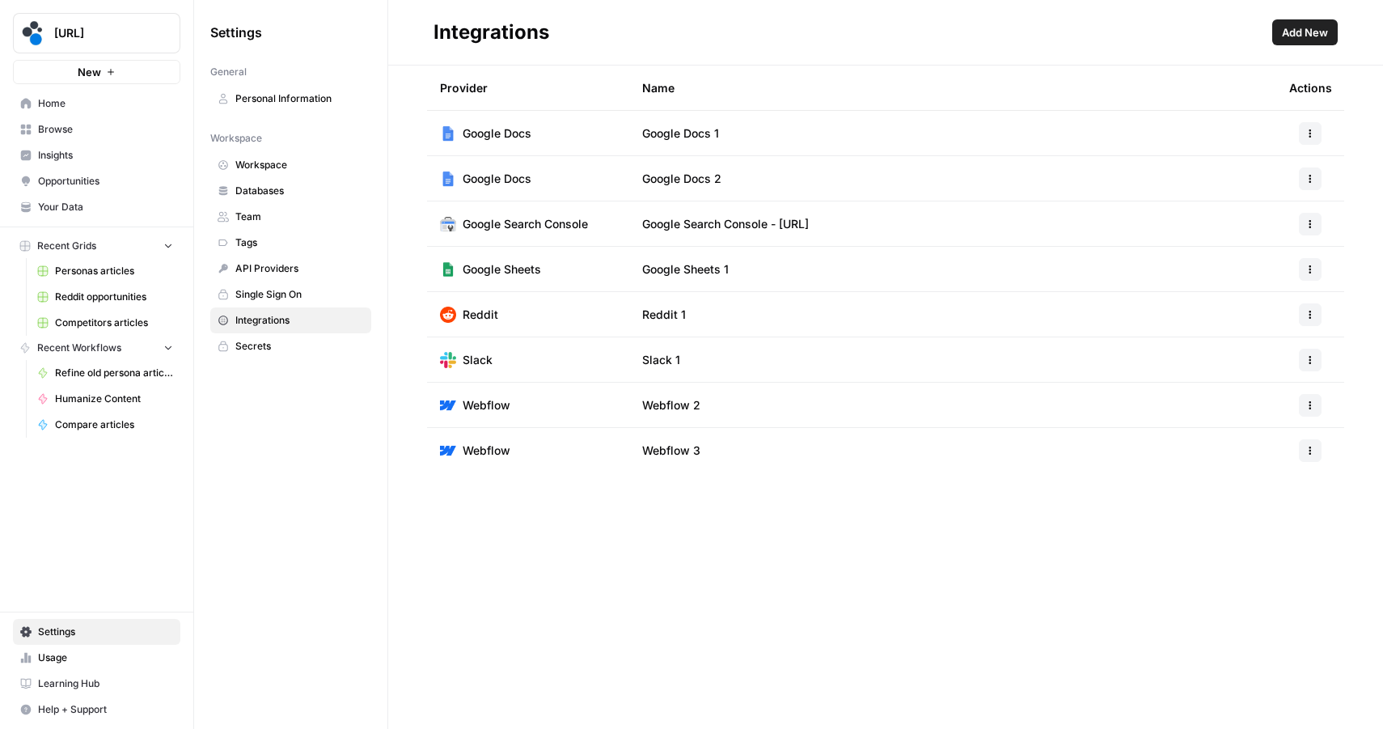
click at [1285, 40] on button "Add New" at bounding box center [1305, 32] width 66 height 26
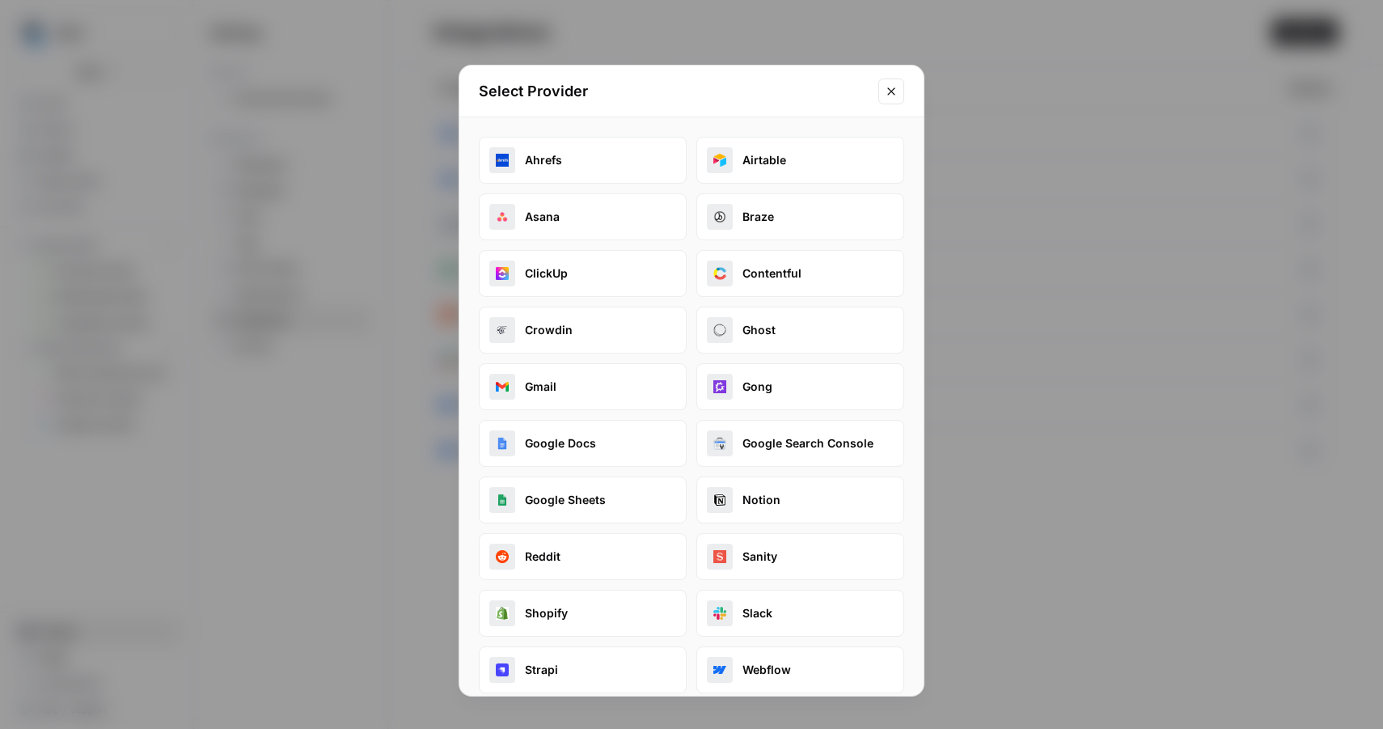
click at [888, 99] on button "Close modal" at bounding box center [892, 91] width 26 height 26
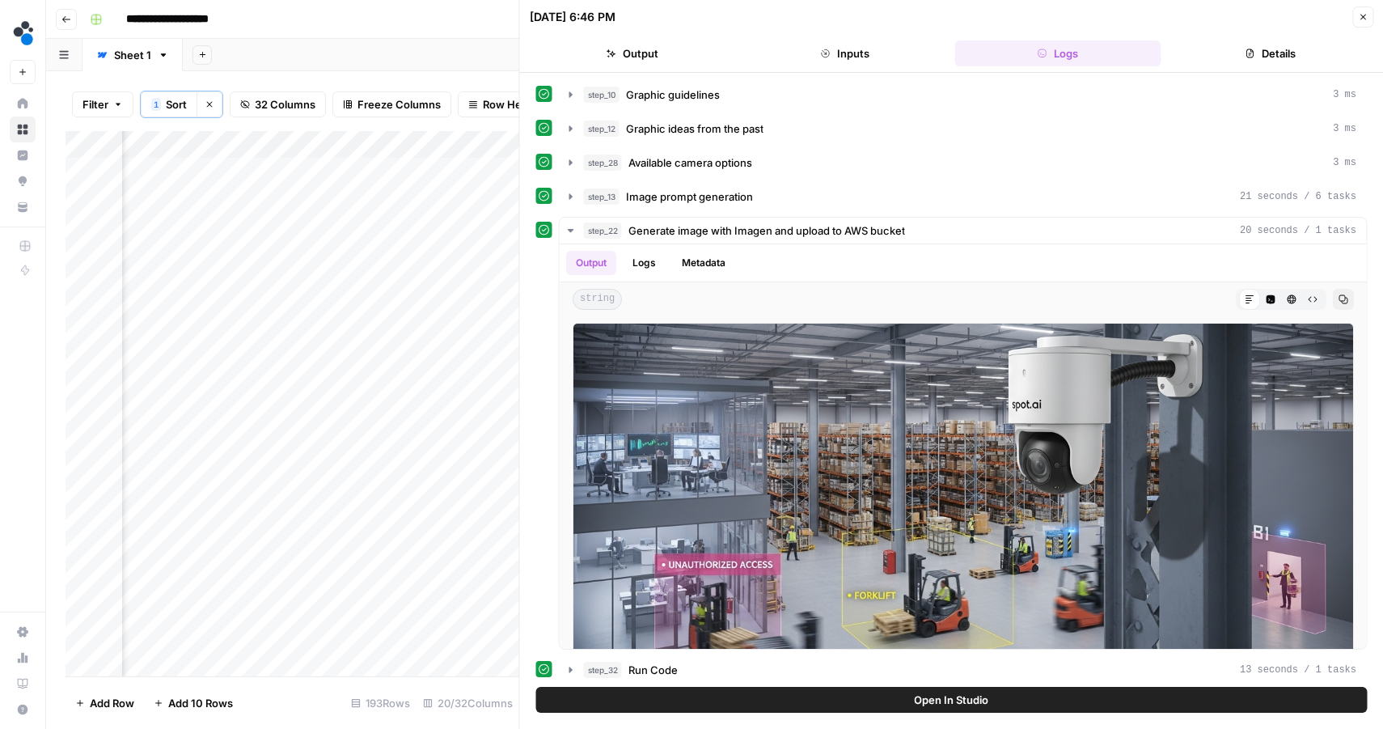
scroll to position [2, 2184]
click at [1358, 17] on icon "button" at bounding box center [1363, 17] width 10 height 10
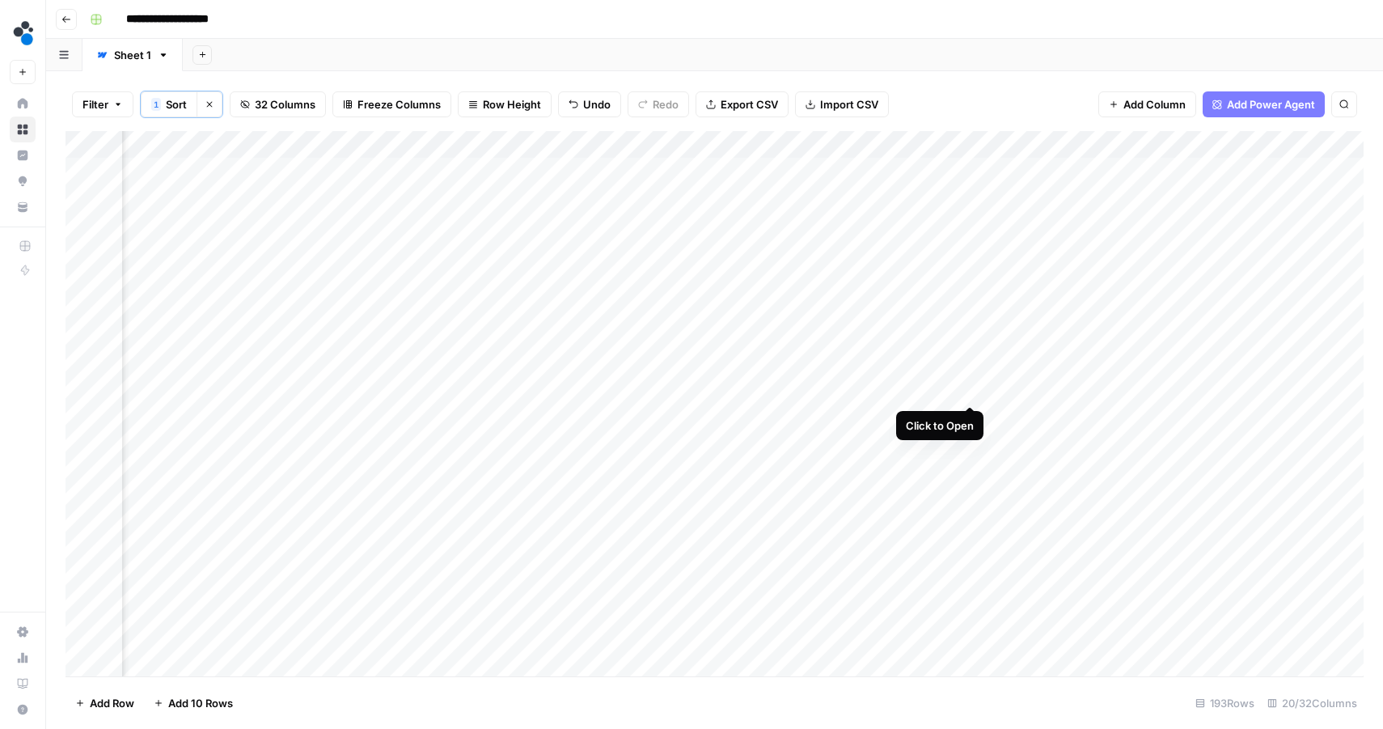
click at [976, 387] on div "Add Column" at bounding box center [715, 403] width 1298 height 545
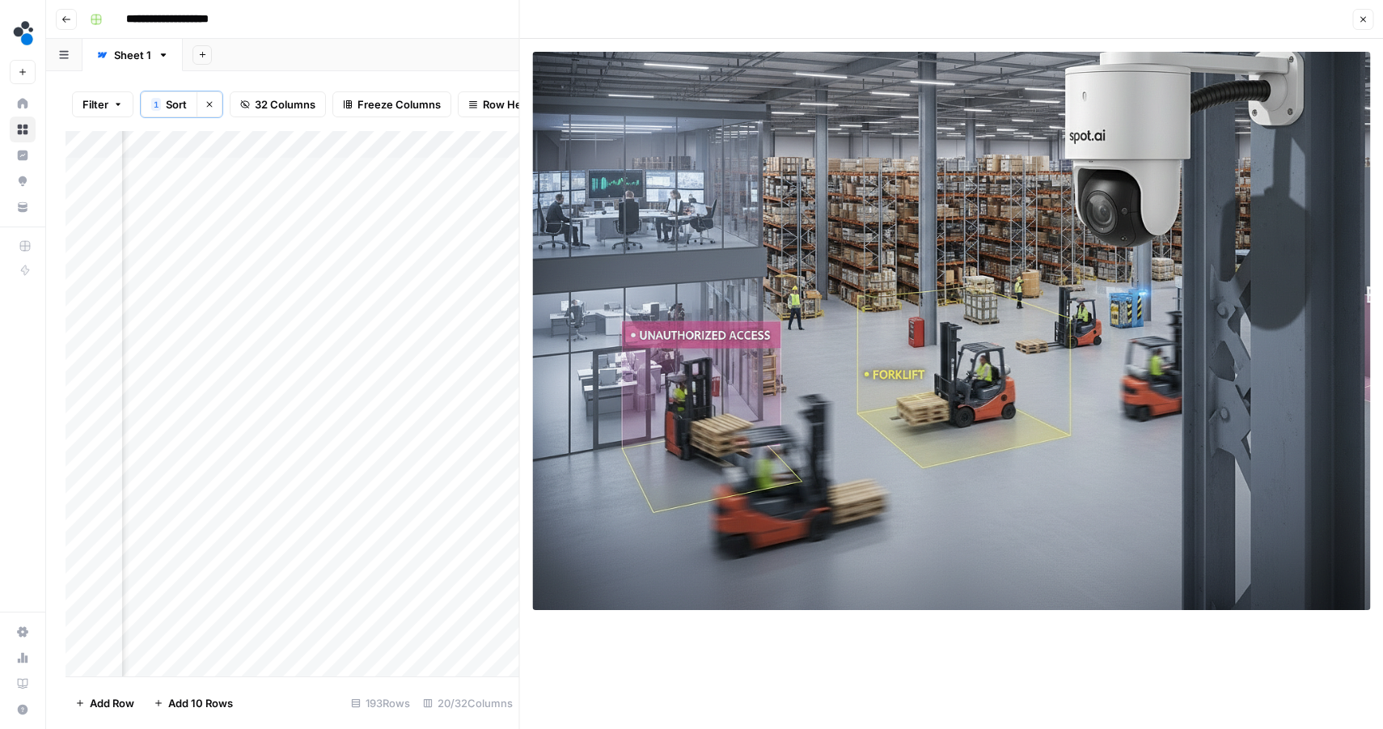
click at [1367, 18] on icon "button" at bounding box center [1363, 20] width 10 height 10
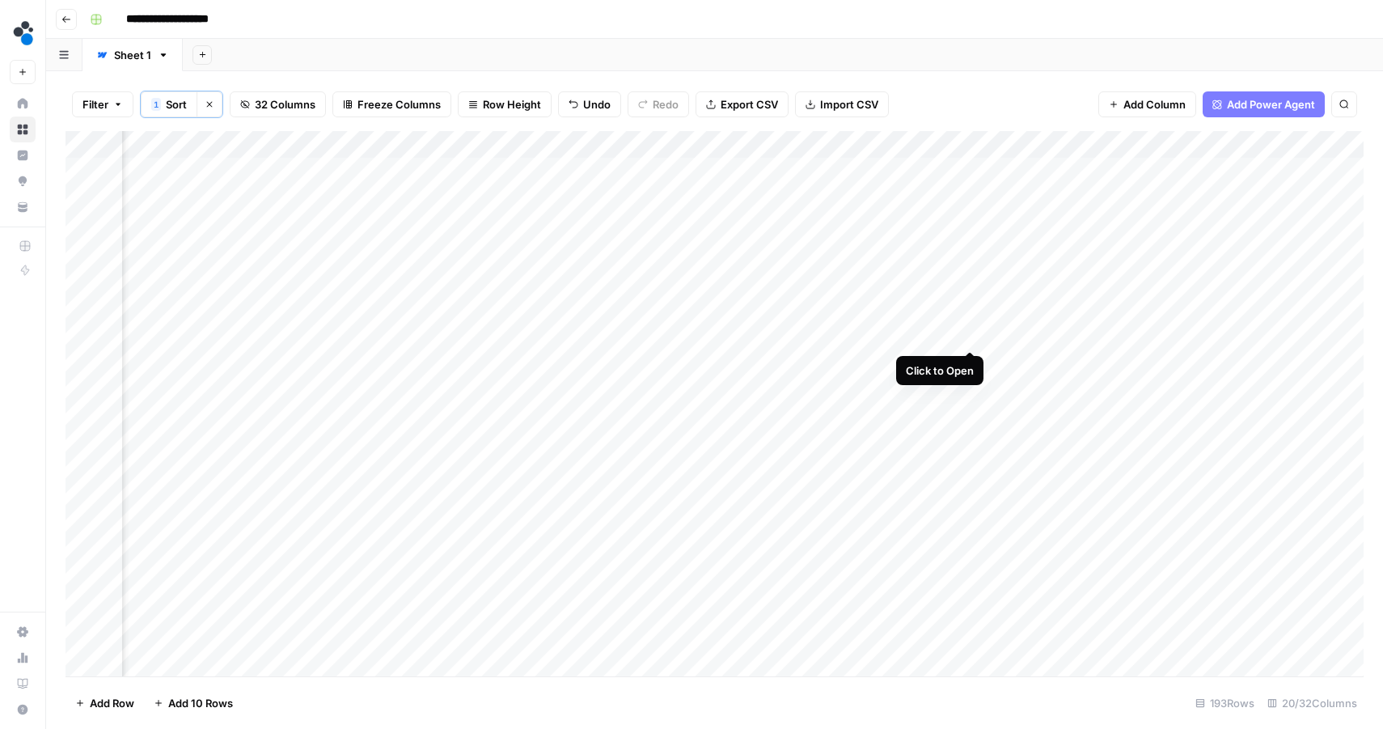
click at [968, 332] on div "Add Column" at bounding box center [715, 403] width 1298 height 545
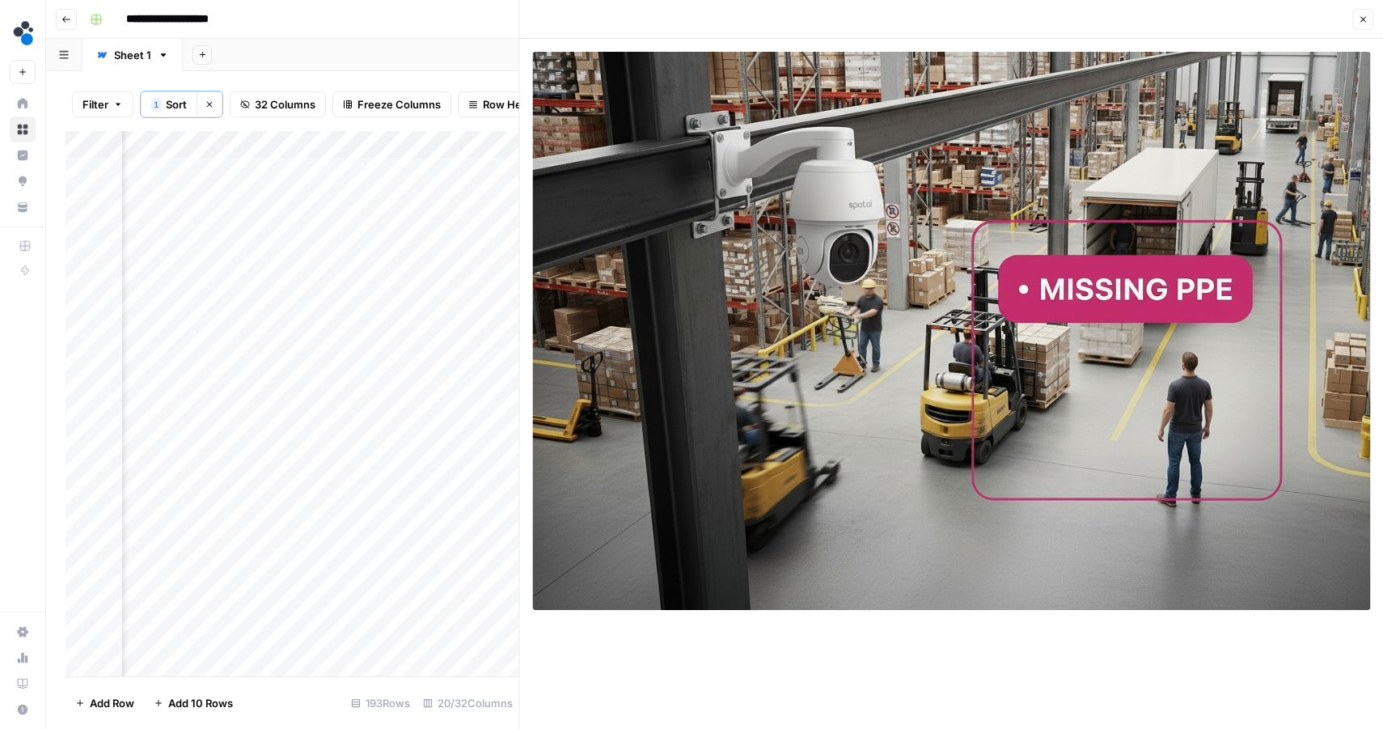
click at [1360, 16] on icon "button" at bounding box center [1363, 20] width 10 height 10
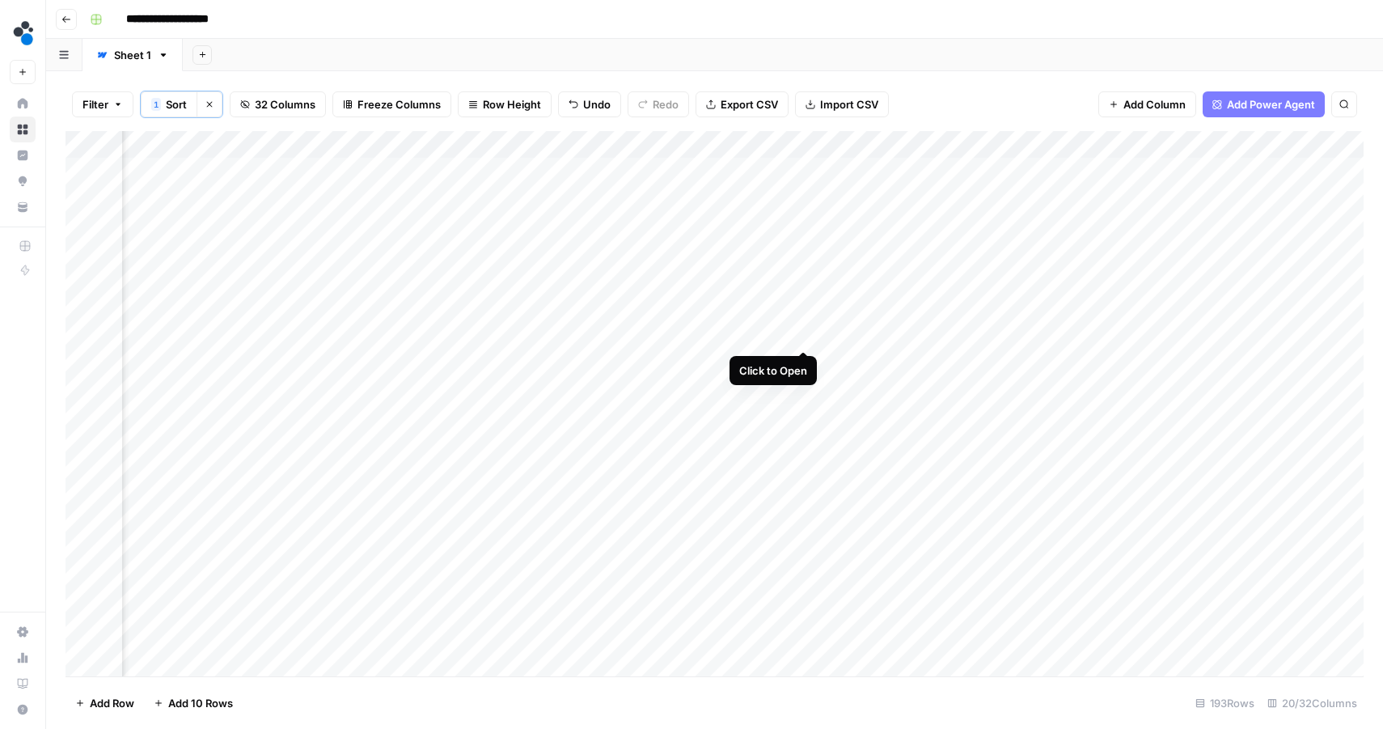
click at [802, 332] on div "Add Column" at bounding box center [715, 403] width 1298 height 545
